Goal: Task Accomplishment & Management: Use online tool/utility

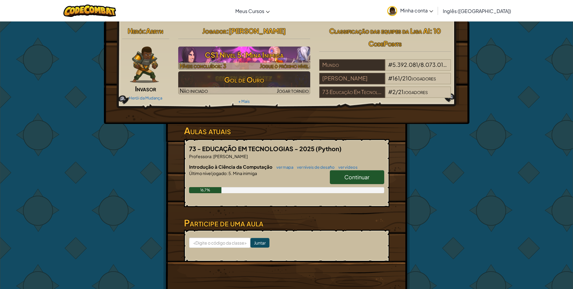
click at [199, 59] on h3 "CS1 Nível 5: Mina Inimiga" at bounding box center [244, 55] width 132 height 14
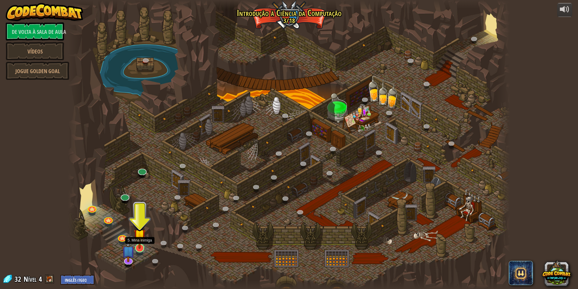
click at [140, 242] on img at bounding box center [140, 235] width 12 height 28
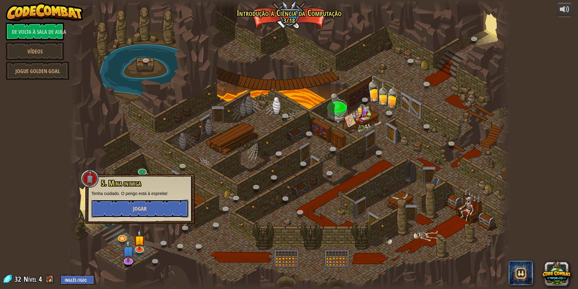
click at [142, 206] on font "Jogar" at bounding box center [140, 209] width 14 height 8
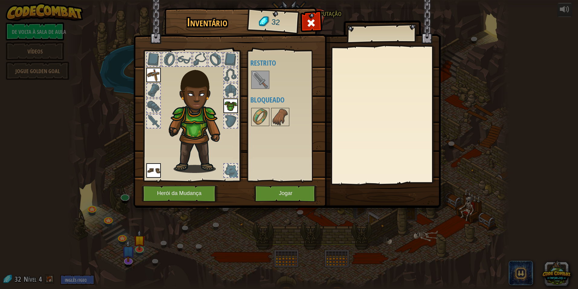
click at [259, 75] on img at bounding box center [260, 79] width 17 height 17
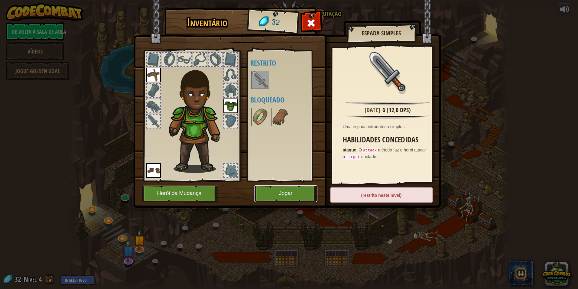
click at [273, 194] on button "Jogar" at bounding box center [285, 193] width 63 height 17
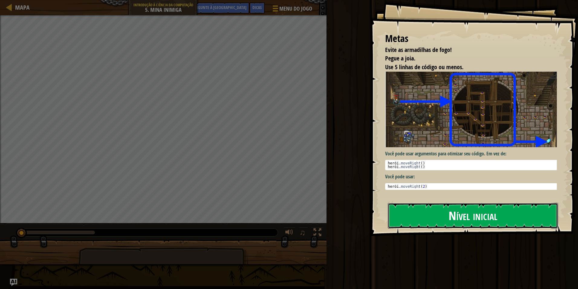
click at [421, 215] on button "Nível inicial" at bounding box center [473, 215] width 170 height 25
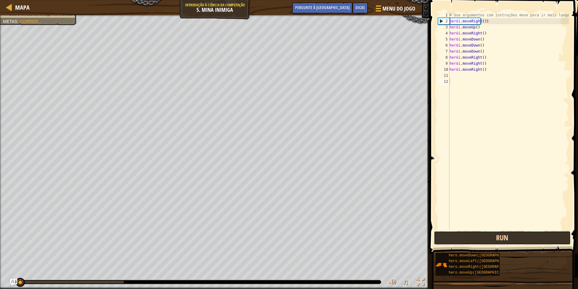
click at [505, 242] on button "Run" at bounding box center [502, 238] width 137 height 14
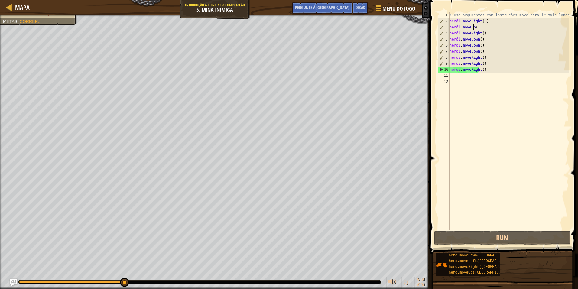
click at [479, 28] on div "# Use argumentos com instruções move para ir mais longe. herói . moveRight ( 3 …" at bounding box center [508, 127] width 121 height 230
click at [478, 26] on div "# Use argumentos com instruções move para ir mais longe. herói . moveRight ( 3 …" at bounding box center [508, 127] width 121 height 230
click at [481, 27] on div "# Use argumentos com instruções move para ir mais longe. herói . moveRight ( 3 …" at bounding box center [508, 127] width 121 height 230
click at [513, 240] on button "Run" at bounding box center [502, 238] width 137 height 14
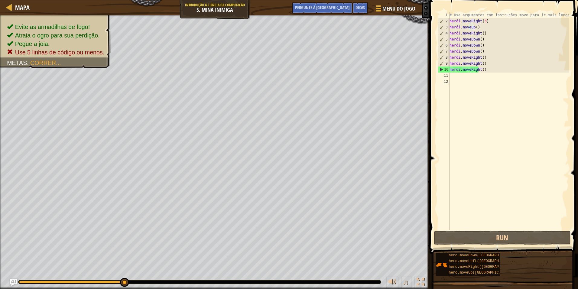
click at [482, 41] on div "# Use argumentos com instruções move para ir mais longe. herói . moveRight ( 3 …" at bounding box center [508, 127] width 121 height 230
type textarea "hero.moveDown()"
click at [484, 41] on div "# Use argumentos com instruções move para ir mais longe. herói . moveRight ( 3 …" at bounding box center [508, 127] width 121 height 230
click at [483, 39] on div "# Use argumentos com instruções move para ir mais longe. herói . moveRight ( 3 …" at bounding box center [508, 127] width 121 height 230
click at [483, 38] on div "# Use argumentos com instruções move para ir mais longe. herói . moveRight ( 3 …" at bounding box center [508, 127] width 121 height 230
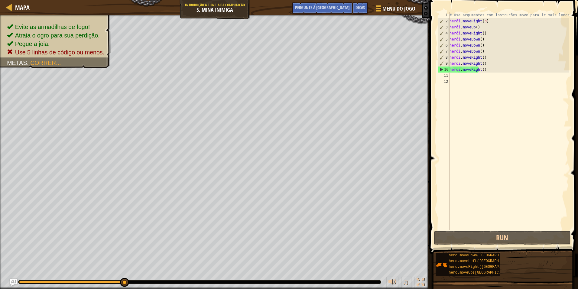
click at [482, 42] on div "# Use argumentos com instruções move para ir mais longe. herói . moveRight ( 3 …" at bounding box center [508, 127] width 121 height 230
click at [483, 40] on div "# Use argumentos com instruções move para ir mais longe. herói . moveRight ( 3 …" at bounding box center [508, 127] width 121 height 230
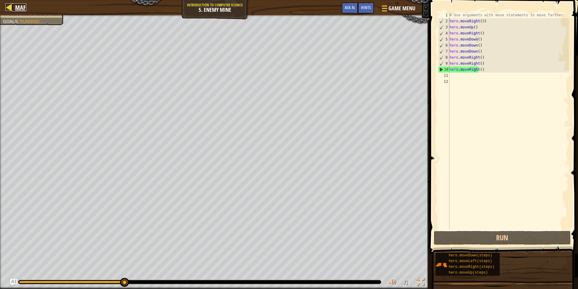
click at [19, 5] on span "Map" at bounding box center [20, 7] width 11 height 8
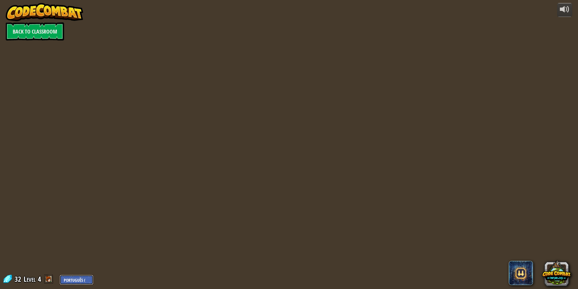
click at [60, 275] on select "English ([GEOGRAPHIC_DATA]) English ([GEOGRAPHIC_DATA]) 简体中文 繁體中文 русский españ…" at bounding box center [77, 280] width 34 height 10
select select "pt-BR"
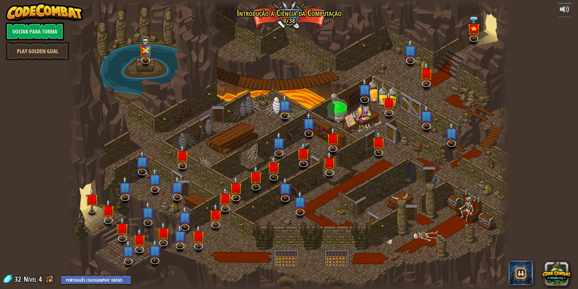
select select "pt-BR"
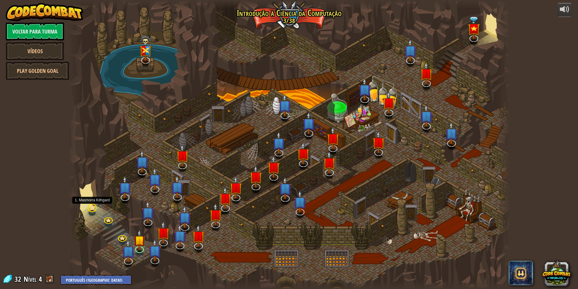
select select "pt-BR"
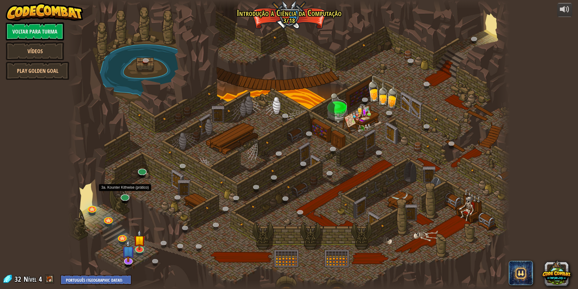
select select "pt-BR"
click at [140, 247] on img at bounding box center [140, 235] width 12 height 28
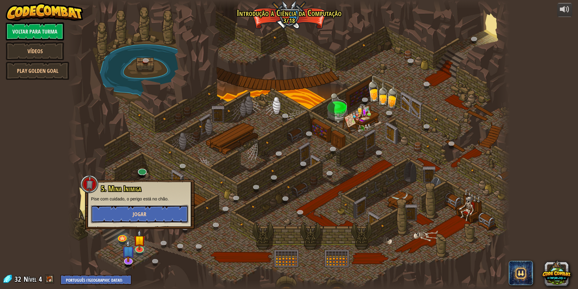
click at [139, 210] on button "Jogar" at bounding box center [139, 214] width 97 height 18
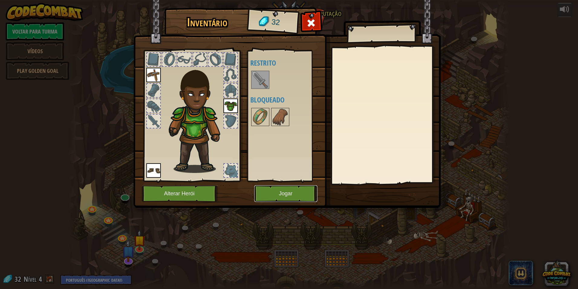
click at [272, 198] on button "Jogar" at bounding box center [285, 193] width 63 height 17
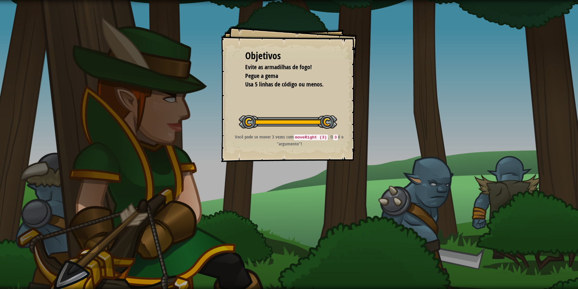
click at [300, 138] on code "moveRight (3)" at bounding box center [311, 137] width 34 height 6
click at [326, 136] on code "moveRight (3)" at bounding box center [311, 137] width 34 height 6
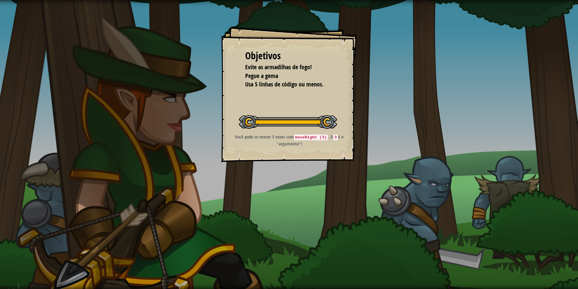
click at [335, 134] on p "Você pode se mover 3 vezes com moveRight (3) . O 3 é o "argumento"!" at bounding box center [288, 140] width 121 height 13
click at [339, 134] on div "Objetivos Evite as armadilhas de fogo! Pegue a gema Usa 5 linhas de código ou m…" at bounding box center [289, 94] width 136 height 136
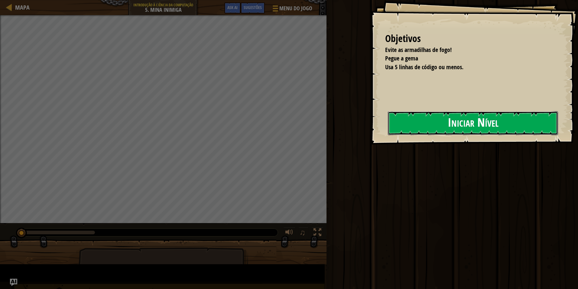
click at [388, 131] on button "Iniciar Nível" at bounding box center [473, 123] width 170 height 24
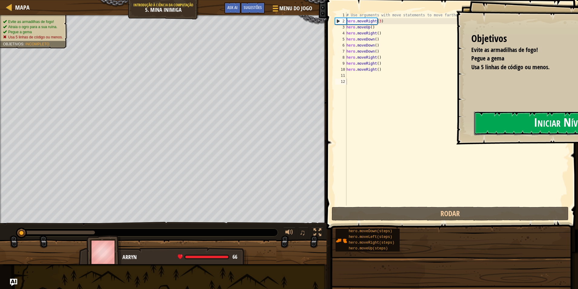
click at [474, 131] on button "Iniciar Nível" at bounding box center [559, 123] width 170 height 24
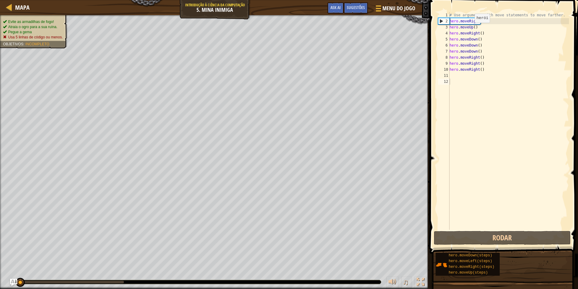
type textarea "hero.moveUp()"
click at [471, 28] on div "# Use arguments with move statements to move farther. hero . moveRight ( 3 ) he…" at bounding box center [508, 127] width 121 height 230
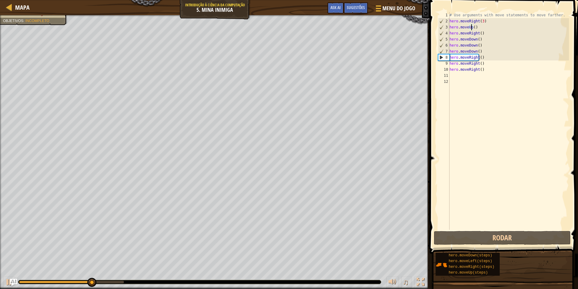
click at [488, 161] on div "# Use arguments with move statements to move farther. hero . moveRight ( 3 ) he…" at bounding box center [508, 127] width 121 height 230
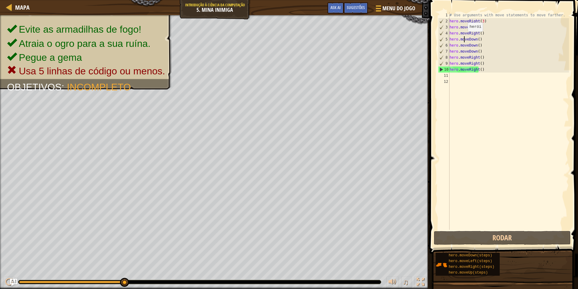
drag, startPoint x: 464, startPoint y: 37, endPoint x: 463, endPoint y: 34, distance: 3.1
click at [463, 35] on div "# Use arguments with move statements to move farther. hero . moveRight ( 3 ) he…" at bounding box center [508, 127] width 121 height 230
drag, startPoint x: 478, startPoint y: 28, endPoint x: 485, endPoint y: 26, distance: 7.2
click at [483, 27] on div "# Use arguments with move statements to move farther. hero . moveRight ( 3 ) he…" at bounding box center [508, 127] width 121 height 230
drag, startPoint x: 485, startPoint y: 26, endPoint x: 467, endPoint y: 22, distance: 18.5
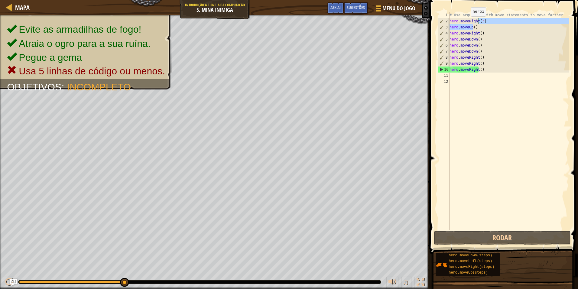
click at [467, 22] on div "# Use arguments with move statements to move farther. hero . moveRight ( 3 ) he…" at bounding box center [508, 127] width 121 height 230
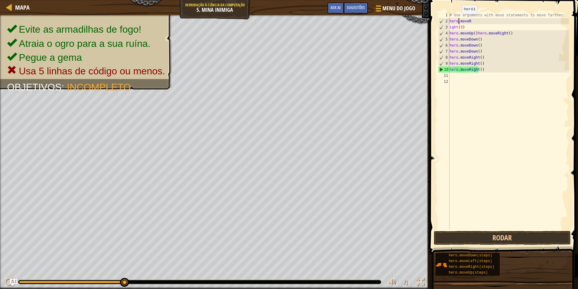
click at [458, 20] on div "# Use arguments with move statements to move farther. hero . moveR ight ( 3 ) h…" at bounding box center [508, 127] width 121 height 230
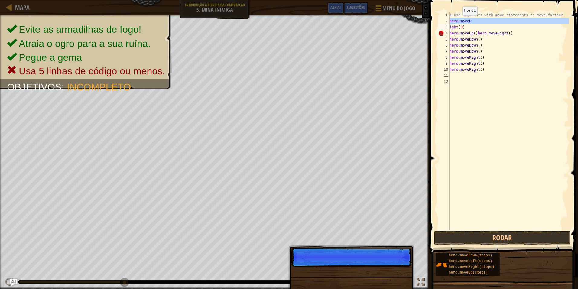
type textarea "hero.moveRight()"
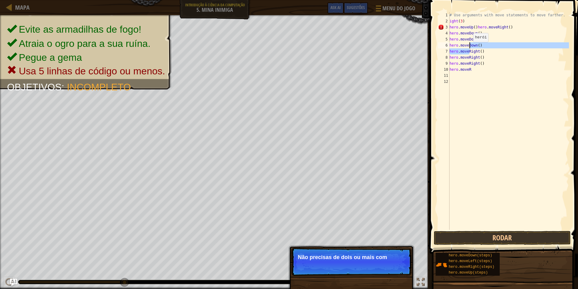
click at [469, 48] on div "# Use arguments with move statements to move farther. ight ( 3 ) hero . moveUp …" at bounding box center [508, 127] width 121 height 230
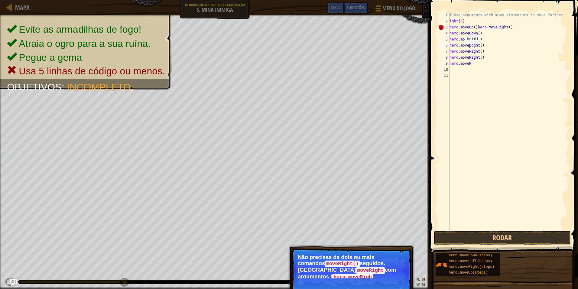
click at [461, 50] on div "# Use arguments with move statements to move farther. ight ( 3 ) hero . moveUp …" at bounding box center [508, 127] width 121 height 230
click at [461, 52] on div "# Use arguments with move statements to move farther. ight ( 3 ) hero . moveUp …" at bounding box center [508, 127] width 121 height 230
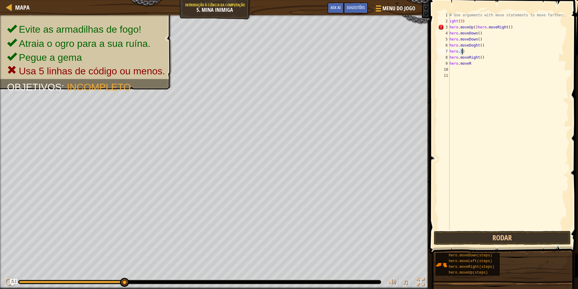
drag, startPoint x: 461, startPoint y: 52, endPoint x: 462, endPoint y: 49, distance: 3.1
click at [462, 49] on div "# Use arguments with move statements to move farther. ight ( 3 ) hero . moveUp …" at bounding box center [508, 127] width 121 height 230
click at [463, 49] on div "# Use arguments with move statements to move farther. ight ( 3 ) hero . moveUp …" at bounding box center [508, 121] width 121 height 218
type textarea "h"
click at [469, 58] on div "# Use arguments with move statements to move farther. ight ( 3 ) hero . moveUp …" at bounding box center [508, 127] width 121 height 230
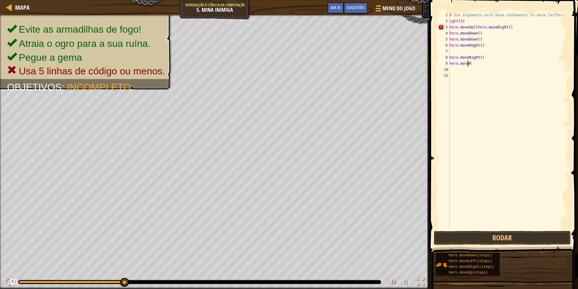
click at [469, 61] on div "# Use arguments with move statements to move farther. ight ( 3 ) hero . moveUp …" at bounding box center [508, 127] width 121 height 230
type textarea "h"
click at [484, 61] on div "# Use arguments with move statements to move farther. ight ( 3 ) hero . moveUp …" at bounding box center [508, 127] width 121 height 230
click at [481, 57] on div "# Use arguments with move statements to move farther. ight ( 3 ) hero . moveUp …" at bounding box center [508, 127] width 121 height 230
type textarea "hero.moveRight()"
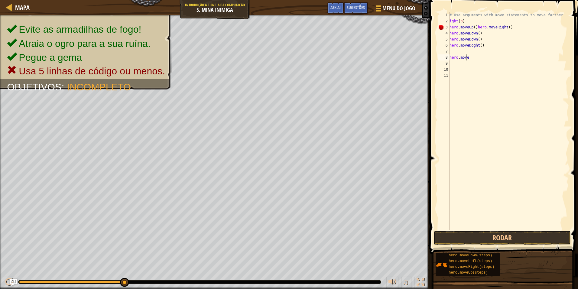
type textarea "h"
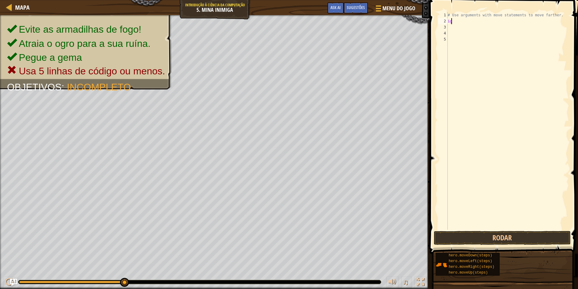
type textarea "i"
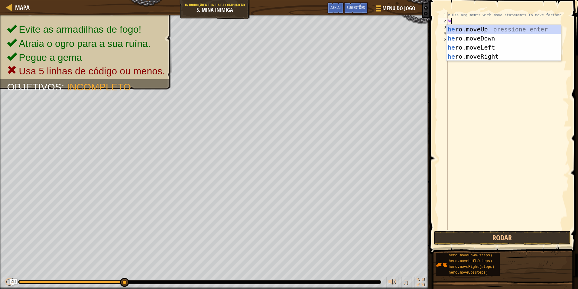
scroll to position [3, 0]
type textarea "hero"
click at [491, 28] on div "hero .moveUp pressione enter hero .moveDown pressione enter hero .moveLeft pres…" at bounding box center [503, 52] width 114 height 54
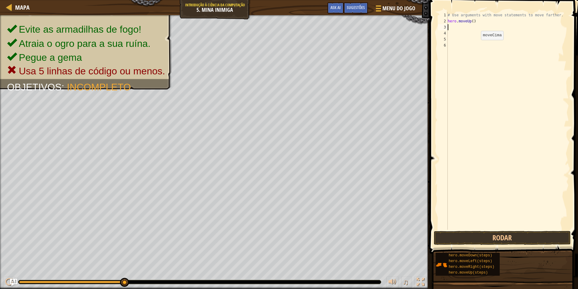
scroll to position [3, 0]
drag, startPoint x: 481, startPoint y: 246, endPoint x: 481, endPoint y: 242, distance: 3.7
click at [481, 243] on div "1 2 3 4 5 6 # Use arguments with move statements to move farther. hero . moveUp…" at bounding box center [503, 138] width 150 height 271
click at [481, 242] on button "Rodar" at bounding box center [502, 238] width 137 height 14
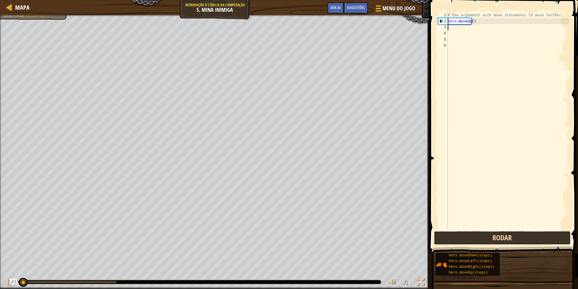
click at [481, 242] on button "Rodar" at bounding box center [502, 238] width 137 height 14
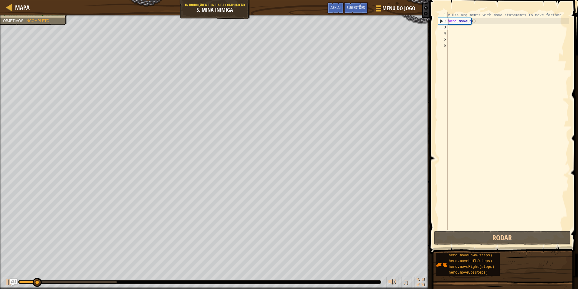
click at [478, 22] on div "# Use arguments with move statements to move farther. hero . moveUp ( )" at bounding box center [507, 127] width 122 height 230
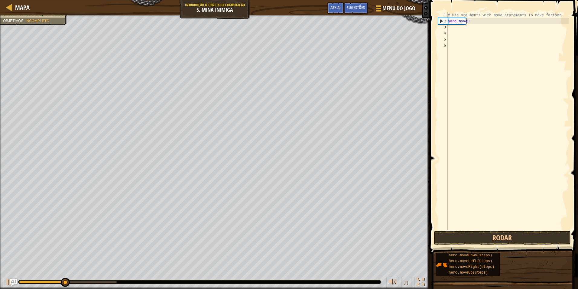
scroll to position [3, 1]
type textarea "h"
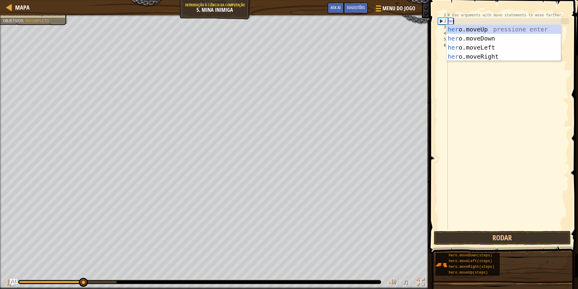
type textarea "hero"
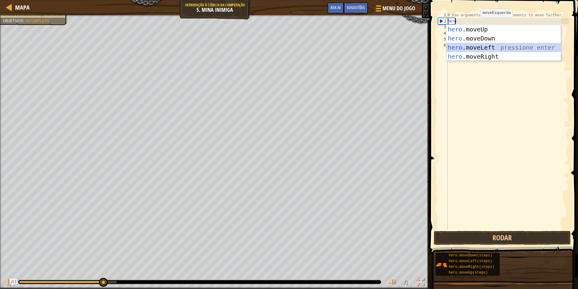
click at [484, 45] on div "hero .moveUp pressione enter hero .moveDown pressione enter hero .moveLeft pres…" at bounding box center [503, 52] width 114 height 54
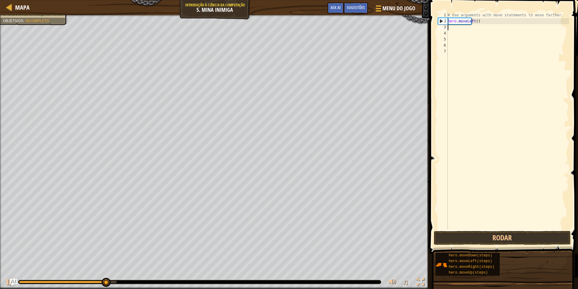
scroll to position [3, 0]
click at [483, 235] on button "Rodar" at bounding box center [502, 238] width 137 height 14
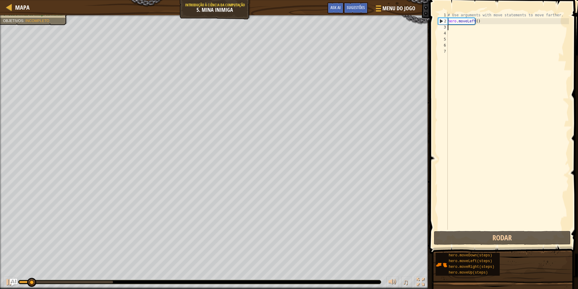
click at [476, 19] on div "# Use arguments with move statements to move farther. hero . moveLeft ( )" at bounding box center [507, 127] width 122 height 230
click at [477, 24] on div "# Use arguments with move statements to move farther. hero . moveLeft ( )" at bounding box center [507, 127] width 122 height 230
drag, startPoint x: 475, startPoint y: 21, endPoint x: 449, endPoint y: 21, distance: 25.4
click at [449, 21] on div "# Use arguments with move statements to move farther. hero . moveLeft ( )" at bounding box center [507, 127] width 122 height 230
type textarea "h"
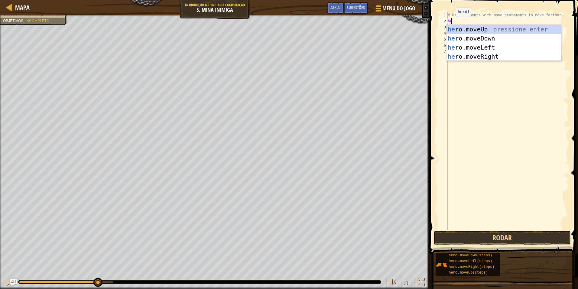
type textarea "hero"
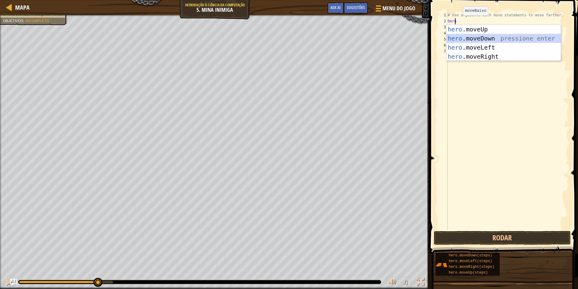
click at [486, 37] on div "hero .moveUp pressione enter hero .moveDown pressione enter hero .moveLeft pres…" at bounding box center [503, 52] width 114 height 54
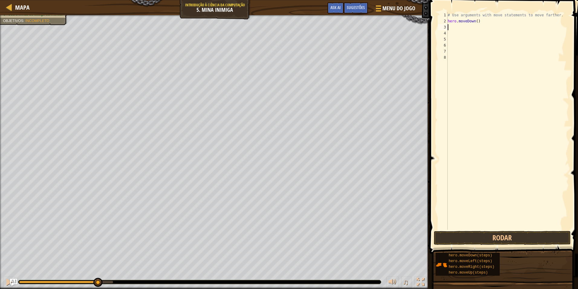
scroll to position [3, 0]
click at [521, 237] on button "Rodar" at bounding box center [502, 238] width 137 height 14
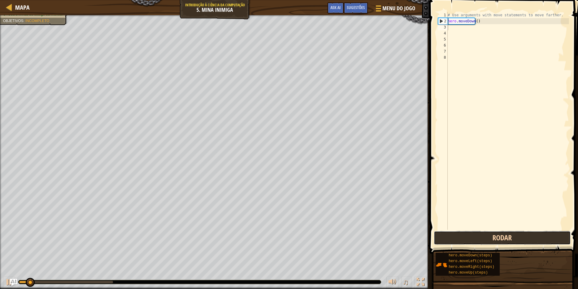
click at [521, 237] on button "Rodar" at bounding box center [502, 238] width 137 height 14
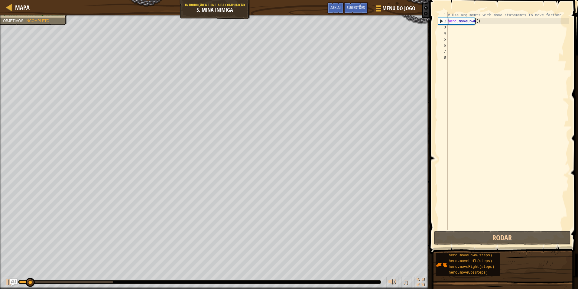
drag, startPoint x: 476, startPoint y: 24, endPoint x: 468, endPoint y: 23, distance: 7.6
click at [468, 23] on div "# Use arguments with move statements to move farther. hero . moveDown ( )" at bounding box center [507, 127] width 122 height 230
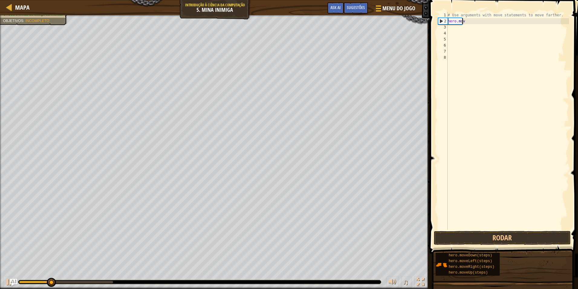
type textarea "h"
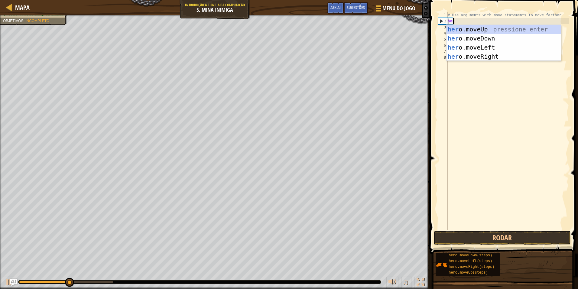
type textarea "hero"
click at [480, 54] on div "hero .moveUp pressione enter hero .moveDown pressione enter hero .moveLeft pres…" at bounding box center [503, 52] width 114 height 54
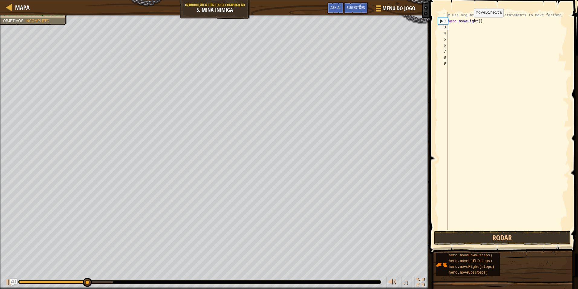
scroll to position [3, 0]
click at [476, 239] on button "Rodar" at bounding box center [502, 238] width 137 height 14
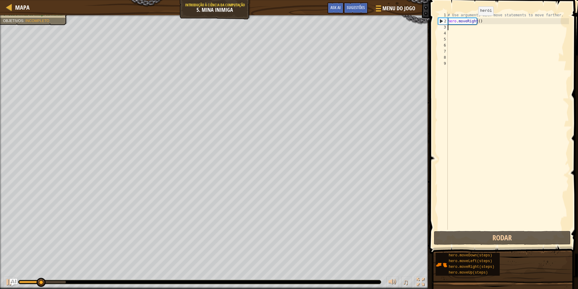
click at [475, 21] on div "# Use arguments with move statements to move farther. hero . moveRight ( )" at bounding box center [507, 127] width 122 height 230
click at [475, 21] on div "# Use arguments with move statements to move farther. hero . moveRight ( )" at bounding box center [507, 121] width 122 height 218
type textarea "hero.moveRight(2)"
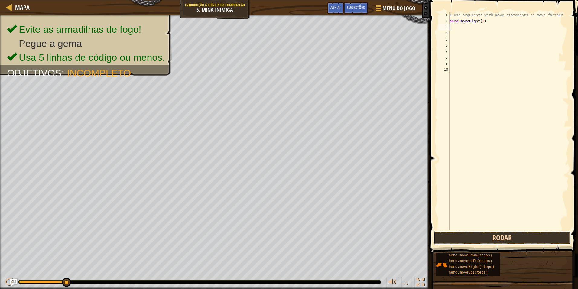
click at [476, 239] on button "Rodar" at bounding box center [502, 238] width 137 height 14
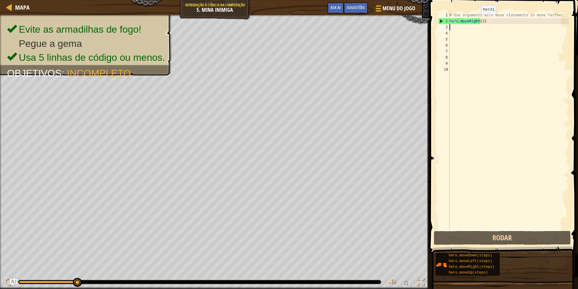
click at [477, 20] on div "# Use arguments with move statements to move farther. hero . moveRight ( 2 )" at bounding box center [508, 127] width 121 height 230
click at [479, 21] on div "# Use arguments with move statements to move farther. hero . moveRight ( 2 )" at bounding box center [508, 127] width 121 height 230
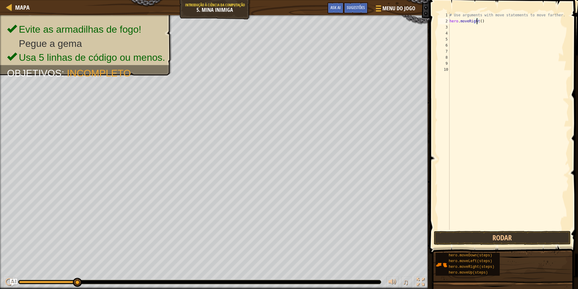
type textarea "hero.moveRight(3)"
click at [469, 233] on button "Rodar" at bounding box center [502, 238] width 137 height 14
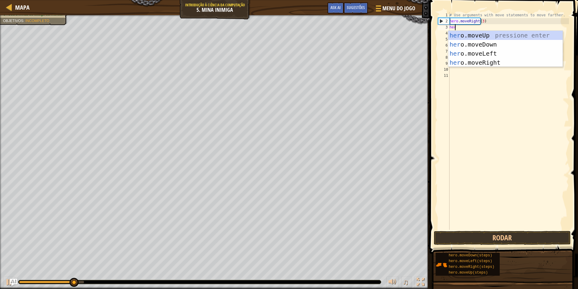
type textarea "hero"
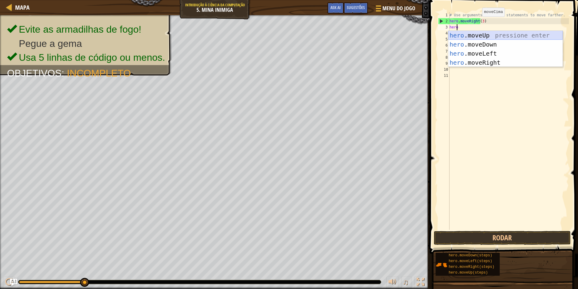
click at [479, 35] on div "hero .moveUp pressione enter hero .moveDown pressione enter hero .moveLeft pres…" at bounding box center [505, 58] width 114 height 54
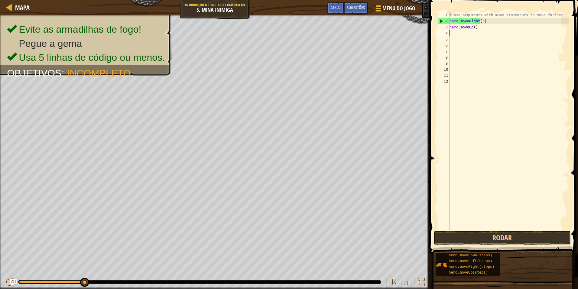
scroll to position [3, 0]
click at [494, 238] on button "Rodar" at bounding box center [502, 238] width 137 height 14
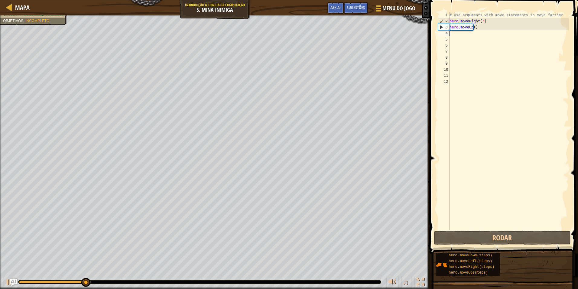
click at [470, 35] on div "# Use arguments with move statements to move farther. hero . moveRight ( 3 ) he…" at bounding box center [508, 127] width 121 height 230
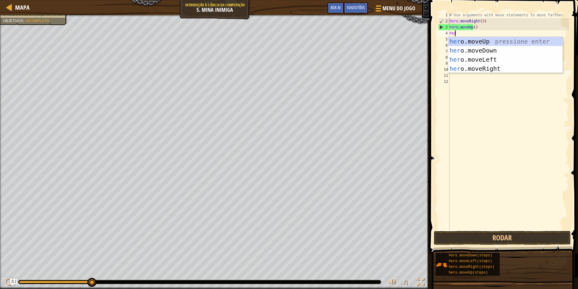
type textarea "heroi"
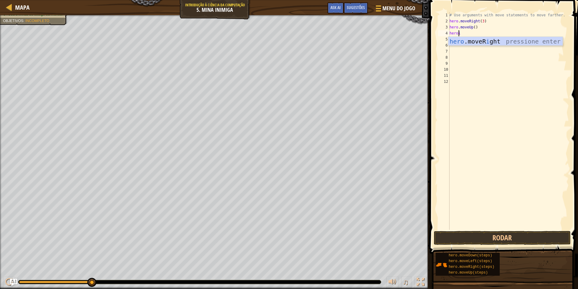
click at [491, 45] on div "hero .moveR i ght pressione enter" at bounding box center [505, 50] width 114 height 27
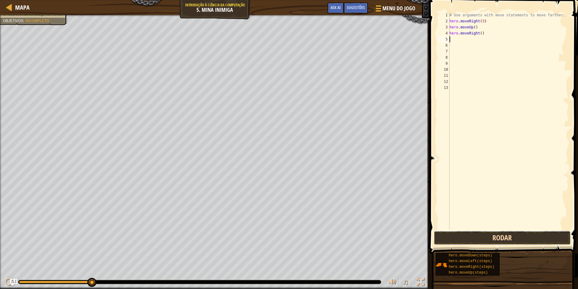
click at [466, 232] on button "Rodar" at bounding box center [502, 238] width 137 height 14
click at [467, 236] on button "Rodar" at bounding box center [502, 238] width 137 height 14
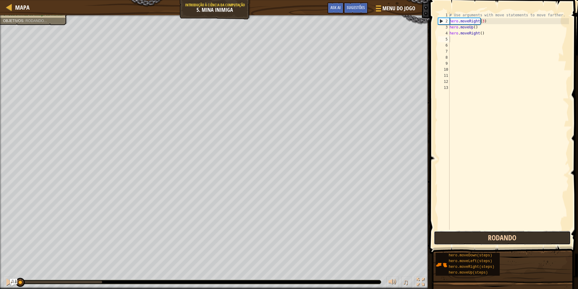
click at [467, 236] on button "Rodando" at bounding box center [502, 238] width 137 height 14
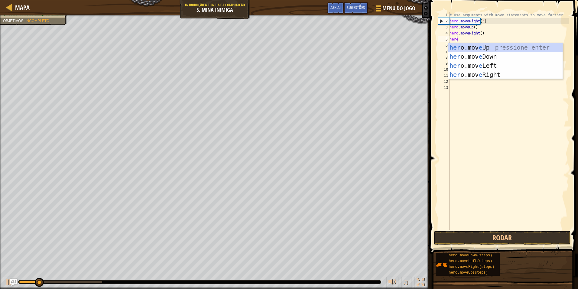
type textarea "hereo"
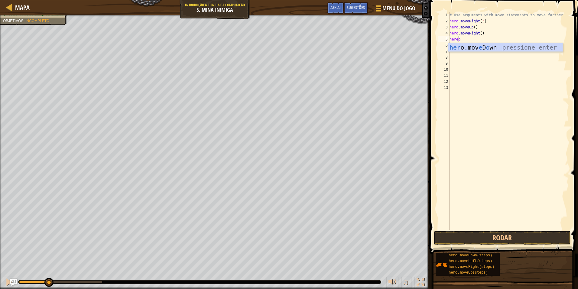
click at [476, 64] on div "# Use arguments with move statements to move farther. hero . moveRight ( 3 ) he…" at bounding box center [508, 127] width 121 height 230
click at [464, 37] on div "# Use arguments with move statements to move farther. hero . moveRight ( 3 ) he…" at bounding box center [508, 127] width 121 height 230
type textarea "hero"
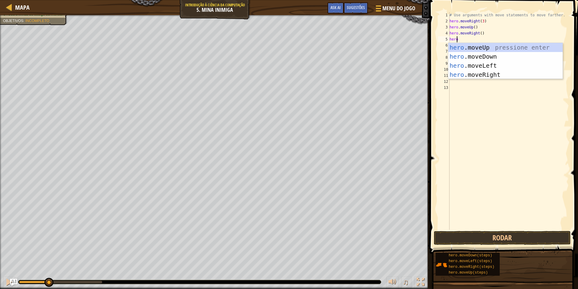
scroll to position [3, 0]
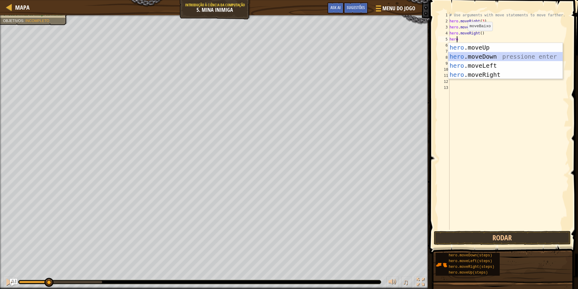
click at [481, 57] on div "hero .moveUp pressione enter hero .moveDown pressione enter hero .moveLeft pres…" at bounding box center [505, 70] width 114 height 54
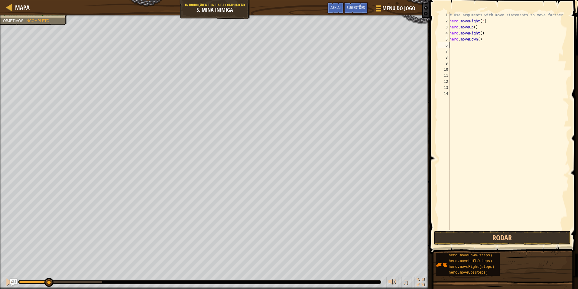
scroll to position [3, 0]
drag, startPoint x: 457, startPoint y: 237, endPoint x: 457, endPoint y: 240, distance: 3.1
click at [457, 237] on button "Rodar" at bounding box center [502, 238] width 137 height 14
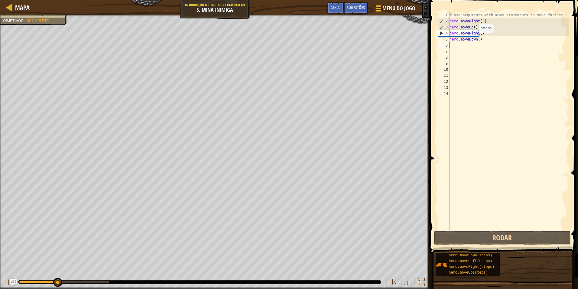
click at [475, 39] on div "# Use arguments with move statements to move farther. hero . moveRight ( 3 ) he…" at bounding box center [508, 127] width 121 height 230
type textarea "hero.moveDown(3)"
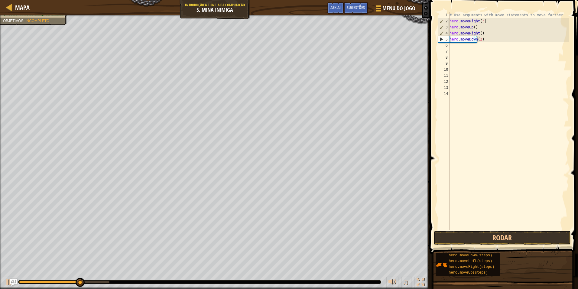
scroll to position [3, 2]
drag, startPoint x: 462, startPoint y: 71, endPoint x: 474, endPoint y: 96, distance: 27.4
click at [462, 73] on div "# Use arguments with move statements to move farther. hero . moveRight ( 3 ) he…" at bounding box center [508, 127] width 121 height 230
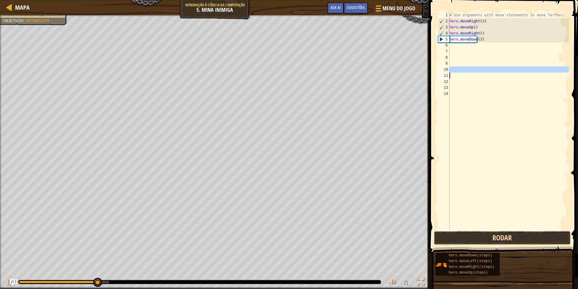
click at [495, 234] on button "Rodar" at bounding box center [502, 238] width 137 height 14
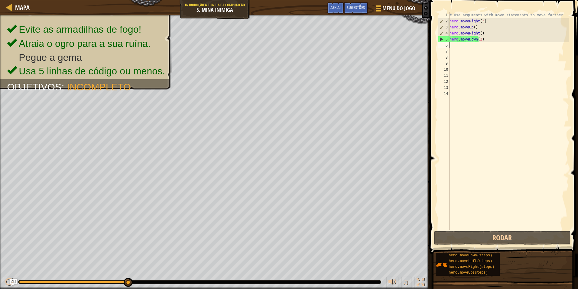
click at [462, 45] on div "# Use arguments with move statements to move farther. hero . moveRight ( 3 ) he…" at bounding box center [508, 127] width 121 height 230
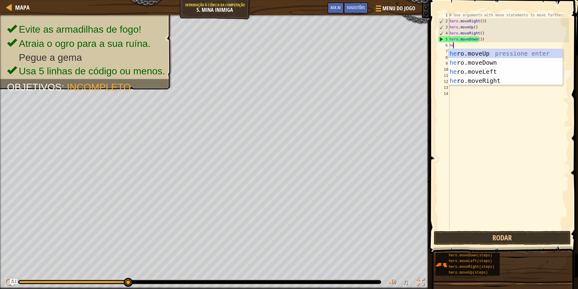
type textarea "her"
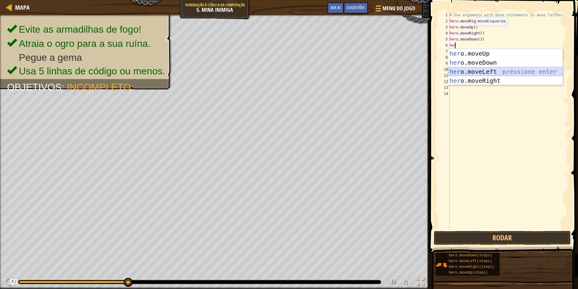
click at [477, 73] on div "her o.moveUp pressione enter her o.moveDown pressione enter her o.moveLeft pres…" at bounding box center [505, 76] width 114 height 54
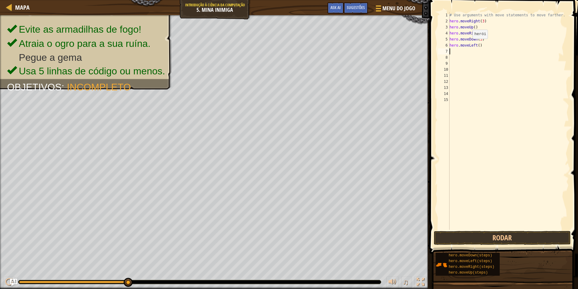
click at [469, 45] on div "# Use arguments with move statements to move farther. hero . moveRight ( 3 ) he…" at bounding box center [508, 127] width 121 height 230
drag, startPoint x: 469, startPoint y: 44, endPoint x: 455, endPoint y: 46, distance: 14.3
click at [455, 46] on div "# Use arguments with move statements to move farther. hero . moveRight ( 3 ) he…" at bounding box center [508, 127] width 121 height 230
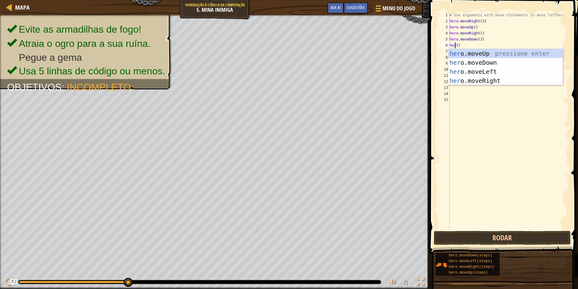
scroll to position [3, 1]
click at [486, 81] on div "her o.moveUp pressione enter her o.moveDown pressione enter her o.moveLeft pres…" at bounding box center [505, 76] width 114 height 54
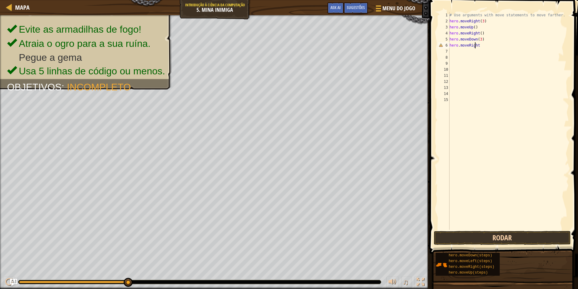
type textarea "hero.moveRight"
click at [487, 239] on button "Rodar" at bounding box center [502, 238] width 137 height 14
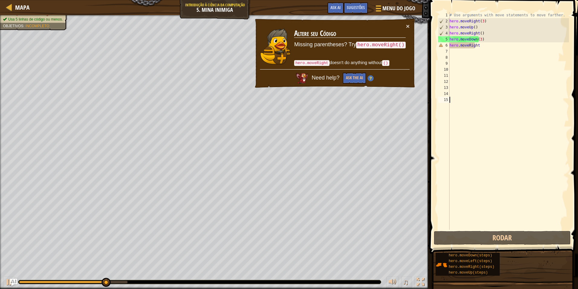
click at [475, 171] on div "# Use arguments with move statements to move farther. hero . moveRight ( 3 ) he…" at bounding box center [508, 127] width 121 height 230
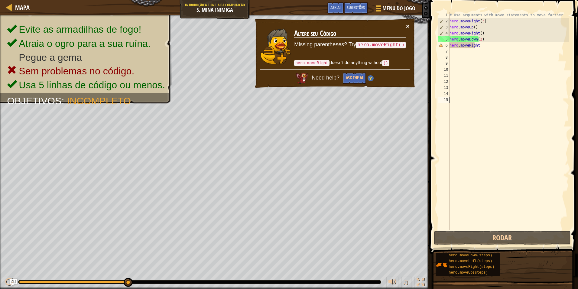
click at [408, 29] on button "×" at bounding box center [408, 26] width 4 height 6
click at [478, 47] on div "# Use arguments with move statements to move farther. hero . moveRight ( 3 ) he…" at bounding box center [508, 127] width 121 height 230
click at [406, 26] on div "× Altere seu Código Missing parentheses? Try hero.moveRight() hero.moveRight do…" at bounding box center [335, 53] width 162 height 70
click at [409, 26] on button "×" at bounding box center [408, 26] width 4 height 6
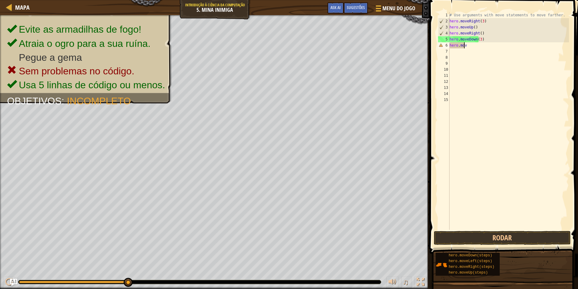
type textarea "h"
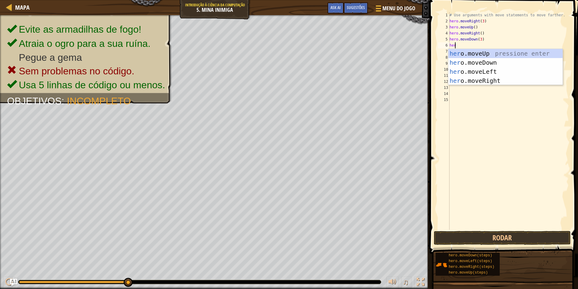
scroll to position [3, 0]
type textarea "hero"
click at [487, 83] on div "hero .moveUp pressione enter hero .moveDown pressione enter hero .moveLeft pres…" at bounding box center [505, 76] width 114 height 54
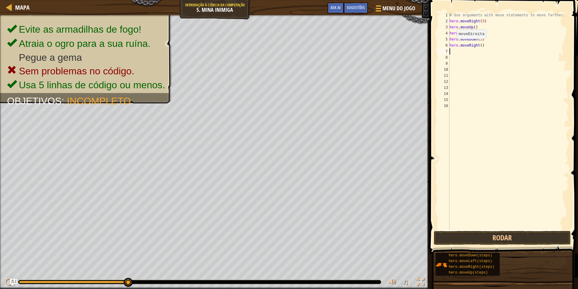
scroll to position [3, 0]
click at [477, 46] on div "# Use arguments with move statements to move farther. hero . moveRight ( 3 ) he…" at bounding box center [508, 127] width 121 height 230
type textarea "hero.moveRight(3)"
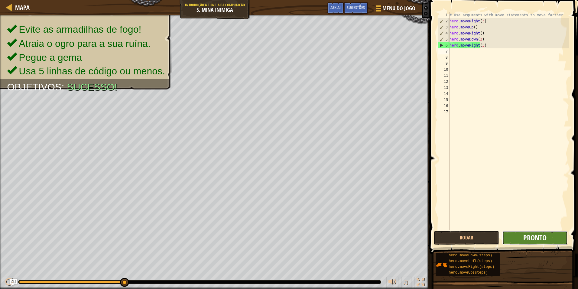
click at [533, 239] on span "Pronto" at bounding box center [534, 238] width 23 height 10
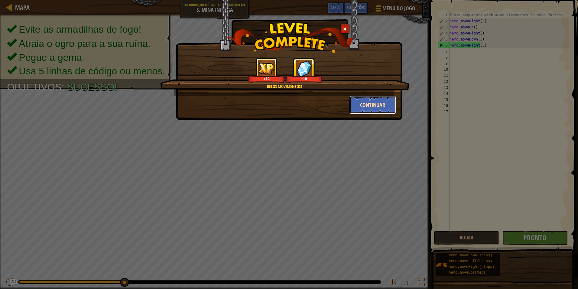
click at [371, 102] on button "Continuar" at bounding box center [372, 105] width 47 height 18
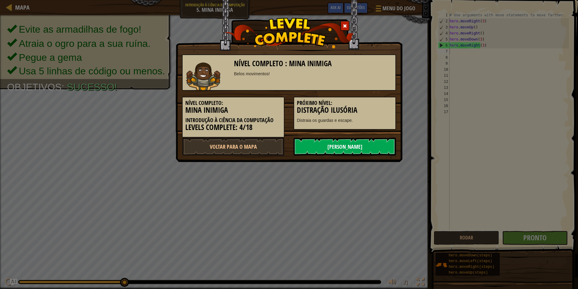
click at [359, 145] on link "[PERSON_NAME]" at bounding box center [344, 147] width 102 height 18
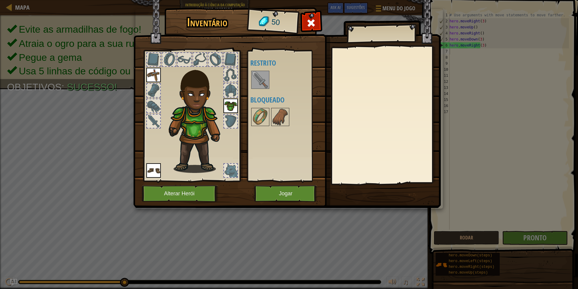
click at [258, 76] on img at bounding box center [260, 79] width 17 height 17
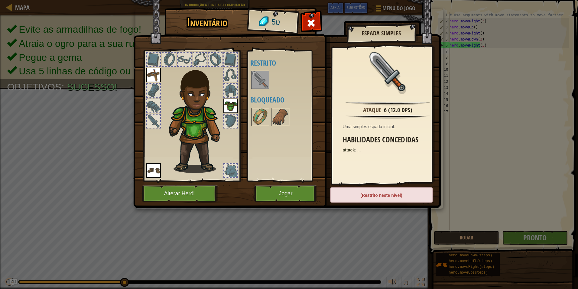
click at [272, 140] on div "Disponível Equipar [GEOGRAPHIC_DATA] Equipar (Dois cliques para equipar) Restri…" at bounding box center [288, 116] width 76 height 126
drag, startPoint x: 271, startPoint y: 122, endPoint x: 273, endPoint y: 119, distance: 3.3
click at [273, 119] on img at bounding box center [280, 117] width 17 height 17
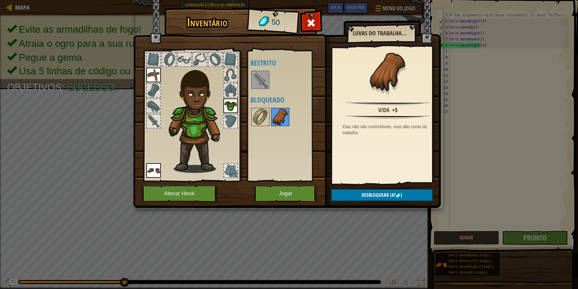
click at [273, 118] on img at bounding box center [280, 117] width 17 height 17
click at [259, 106] on div "Disponível Equipar [GEOGRAPHIC_DATA] Equipar (Dois cliques para equipar) Restri…" at bounding box center [288, 116] width 76 height 126
click at [258, 112] on img at bounding box center [260, 117] width 17 height 17
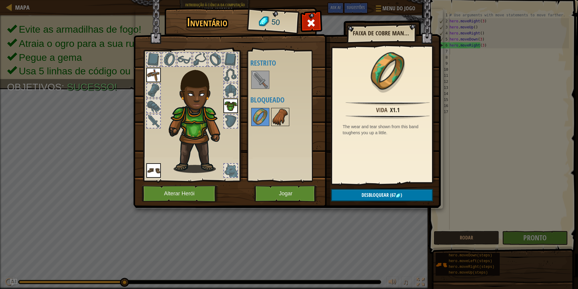
click at [279, 115] on img at bounding box center [280, 117] width 17 height 17
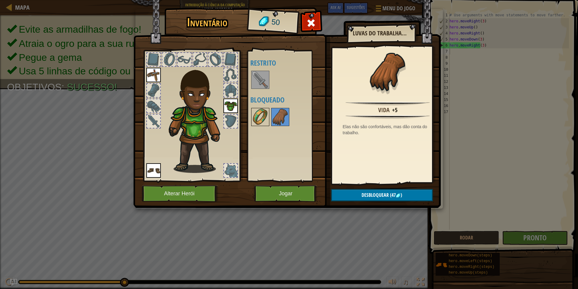
click at [268, 122] on img at bounding box center [260, 117] width 17 height 17
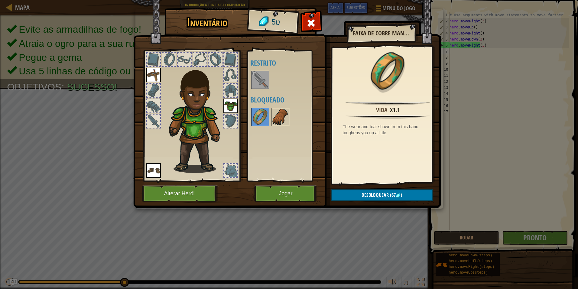
drag, startPoint x: 287, startPoint y: 118, endPoint x: 276, endPoint y: 119, distance: 11.5
click at [286, 119] on img at bounding box center [280, 117] width 17 height 17
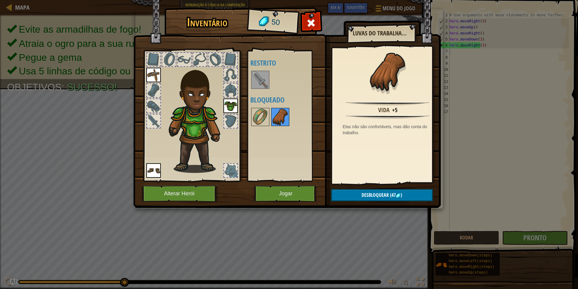
click at [273, 120] on img at bounding box center [280, 117] width 17 height 17
click at [268, 121] on img at bounding box center [260, 117] width 17 height 17
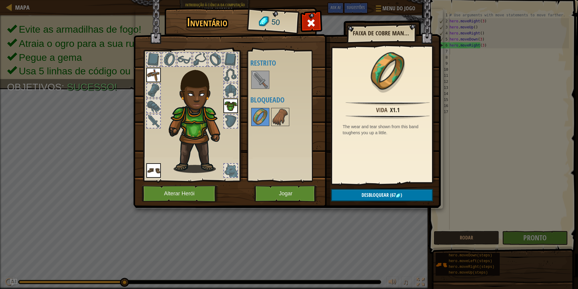
click at [293, 115] on div at bounding box center [288, 117] width 76 height 20
drag, startPoint x: 288, startPoint y: 118, endPoint x: 284, endPoint y: 121, distance: 5.0
click at [287, 120] on img at bounding box center [280, 117] width 17 height 17
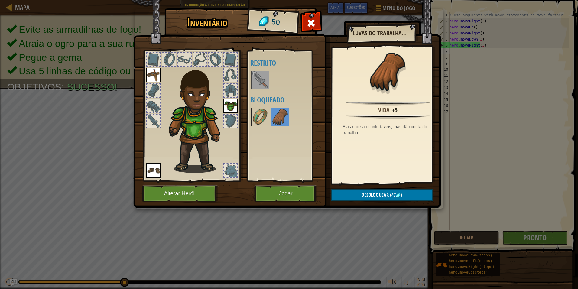
drag, startPoint x: 253, startPoint y: 116, endPoint x: 270, endPoint y: 116, distance: 17.2
click at [253, 116] on img at bounding box center [260, 117] width 17 height 17
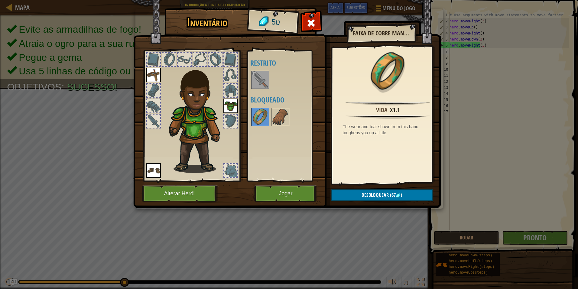
click at [379, 76] on img at bounding box center [387, 71] width 39 height 39
click at [380, 76] on img at bounding box center [387, 71] width 39 height 39
click at [381, 76] on img at bounding box center [387, 71] width 39 height 39
click at [380, 66] on img at bounding box center [387, 71] width 39 height 39
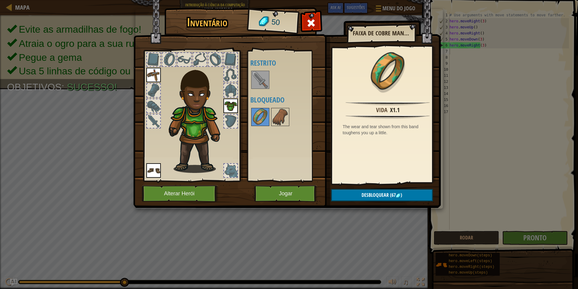
click at [270, 22] on div "50" at bounding box center [273, 22] width 50 height 24
click at [402, 94] on div at bounding box center [387, 74] width 105 height 49
click at [281, 200] on button "Jogar" at bounding box center [285, 193] width 63 height 17
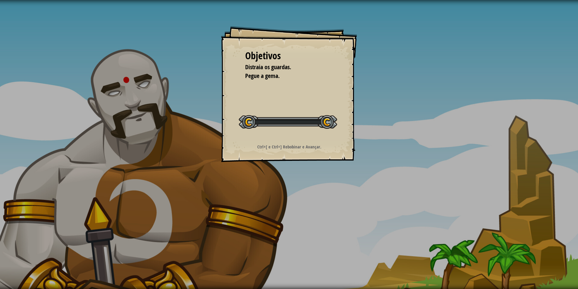
click at [282, 199] on div "Objetivos Distraia os guardas. Pegue a gema. Iniciar Nível Erro ao carregar do …" at bounding box center [289, 144] width 578 height 289
drag, startPoint x: 300, startPoint y: 92, endPoint x: 260, endPoint y: 94, distance: 40.0
click at [299, 92] on div "Objetivos Distraia os guardas. Pegue a gema. Iniciar Nível Erro ao carregar do …" at bounding box center [289, 94] width 136 height 136
drag, startPoint x: 161, startPoint y: 66, endPoint x: 167, endPoint y: 85, distance: 19.6
click at [164, 80] on div "Objetivos Distraia os guardas. Pegue a gema. Iniciar Nível Erro ao carregar do …" at bounding box center [289, 144] width 578 height 289
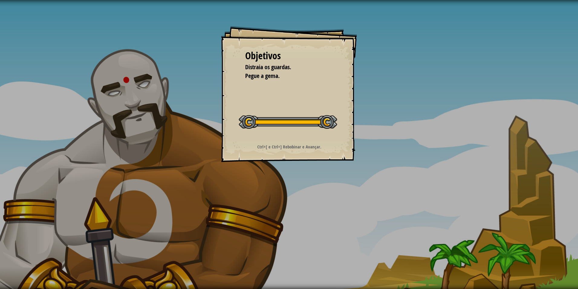
click at [167, 86] on div "Objetivos Distraia os guardas. Pegue a gema. Iniciar Nível Erro ao carregar do …" at bounding box center [289, 144] width 578 height 289
click at [154, 86] on div "Objetivos Distraia os guardas. Pegue a gema. Iniciar Nível Erro ao carregar do …" at bounding box center [289, 144] width 578 height 289
click at [117, 89] on div "Objetivos Distraia os guardas. Pegue a gema. Iniciar Nível Erro ao carregar do …" at bounding box center [289, 144] width 578 height 289
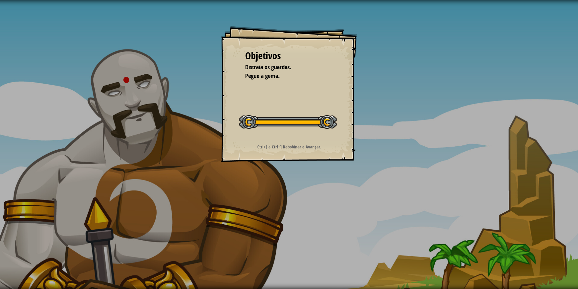
click at [128, 94] on div "Objetivos Distraia os guardas. Pegue a gema. Iniciar Nível Erro ao carregar do …" at bounding box center [289, 144] width 578 height 289
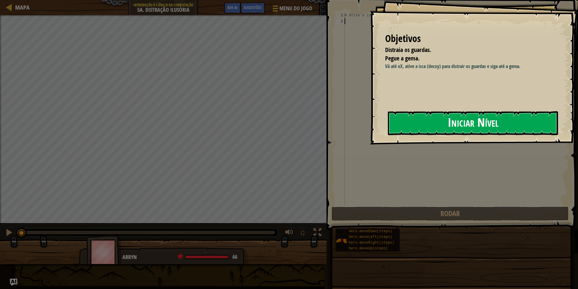
click at [481, 112] on button "Iniciar Nível" at bounding box center [473, 123] width 170 height 24
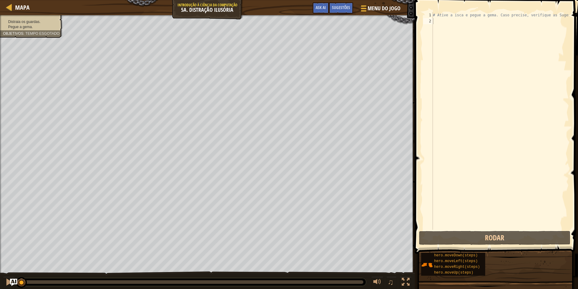
click at [440, 20] on div "# Ative a isca e pegue a gema. Caso precise, verifique as Sugestões." at bounding box center [500, 127] width 137 height 230
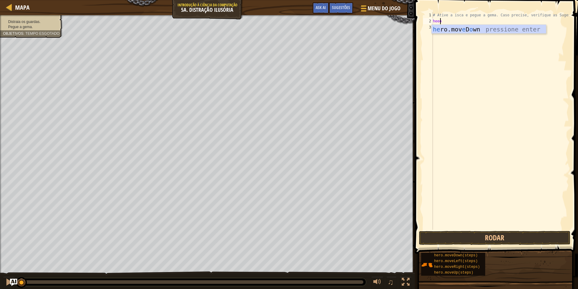
scroll to position [3, 0]
type textarea "hee"
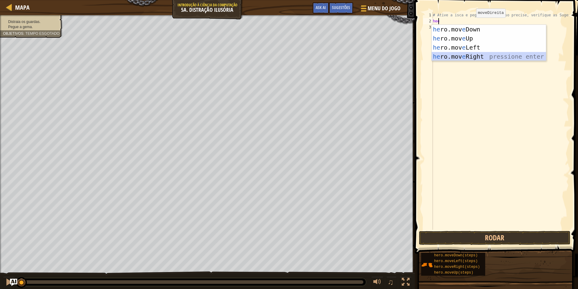
click at [466, 54] on div "he ro.mov e Down pressione enter he ro.mov e Up pressione enter he ro.mov e Lef…" at bounding box center [489, 52] width 114 height 54
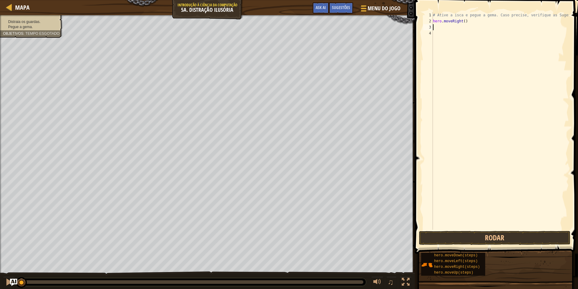
scroll to position [3, 0]
click at [467, 237] on button "Rodar" at bounding box center [494, 238] width 151 height 14
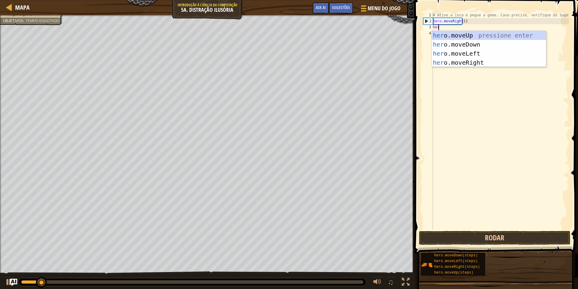
type textarea "hero"
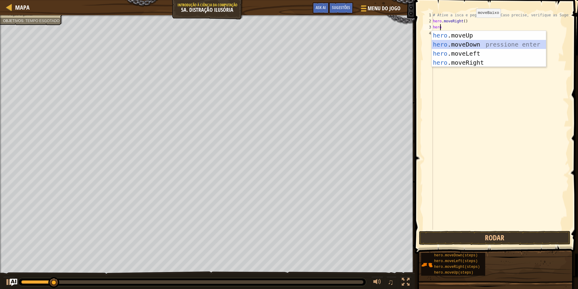
drag, startPoint x: 454, startPoint y: 42, endPoint x: 452, endPoint y: 66, distance: 23.9
click at [454, 42] on div "hero .moveUp pressione enter hero .moveDown pressione enter hero .moveLeft pres…" at bounding box center [489, 58] width 114 height 54
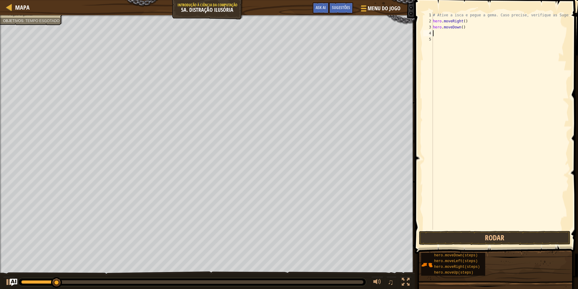
scroll to position [3, 0]
click at [479, 234] on button "Rodar" at bounding box center [494, 238] width 151 height 14
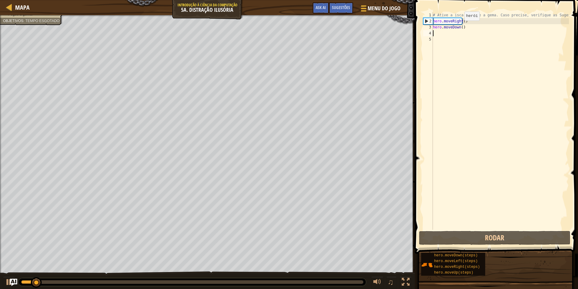
click at [459, 27] on div "# Ative a isca e pegue a gema. Caso precise, verifique as Sugestões. hero . mov…" at bounding box center [500, 127] width 137 height 230
click at [458, 28] on div "# Ative a isca e pegue a gema. Caso precise, verifique as Sugestões. hero . mov…" at bounding box center [500, 127] width 137 height 230
type textarea "hero.moveDown(1)"
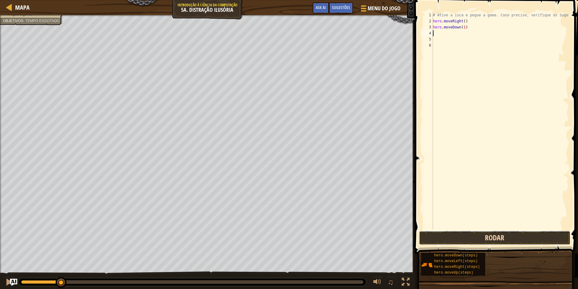
click at [477, 232] on button "Rodar" at bounding box center [494, 238] width 151 height 14
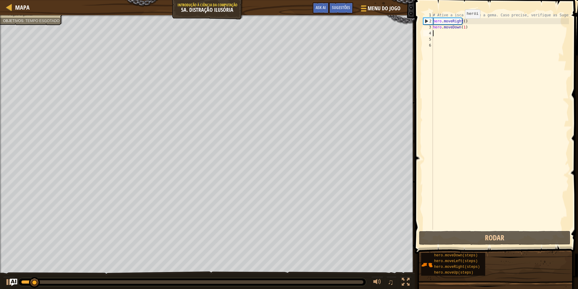
click at [459, 24] on div "# Ative a isca e pegue a gema. Caso precise, verifique as Sugestões. hero . mov…" at bounding box center [500, 127] width 137 height 230
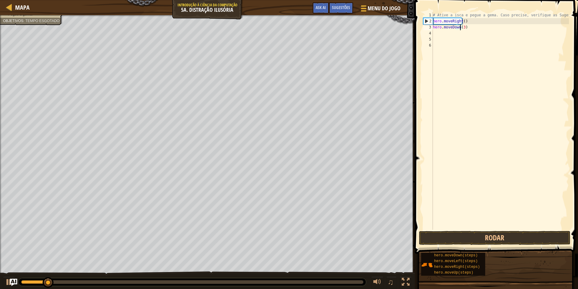
scroll to position [3, 2]
type textarea "hero.moveDown(2)"
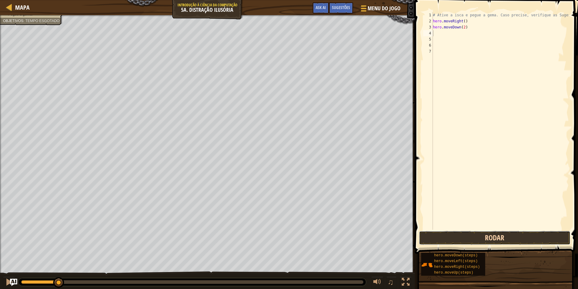
click at [490, 241] on button "Rodar" at bounding box center [494, 238] width 151 height 14
click at [490, 241] on button "Rodando" at bounding box center [494, 238] width 151 height 14
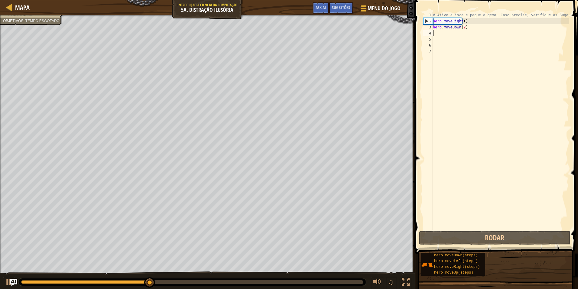
click at [437, 36] on div "# Ative a isca e pegue a gema. Caso precise, verifique as Sugestões. hero . mov…" at bounding box center [500, 127] width 137 height 230
type textarea "j"
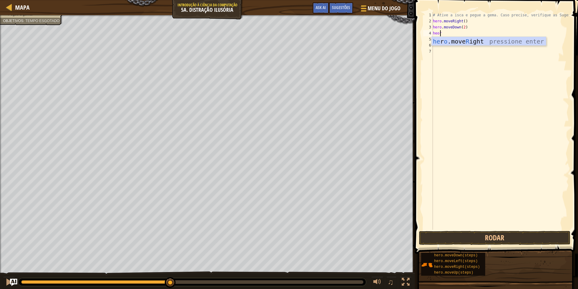
scroll to position [3, 0]
type textarea "heo"
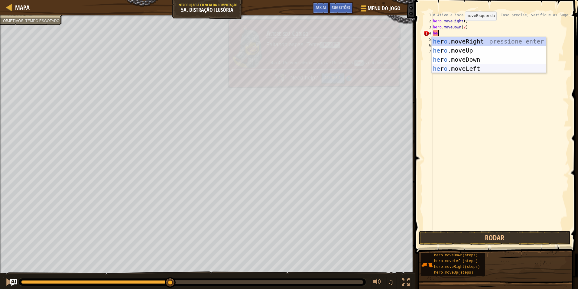
click at [474, 70] on div "he r o .moveRight pressione enter he r o .moveUp pressione enter he r o .moveDo…" at bounding box center [489, 64] width 114 height 54
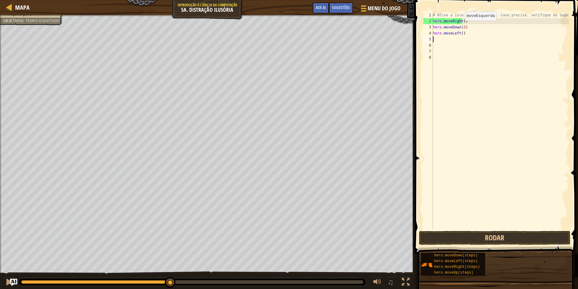
scroll to position [3, 0]
click at [458, 33] on div "# Ative a isca e pegue a gema. Caso precise, verifique as Sugestões. hero . mov…" at bounding box center [500, 127] width 137 height 230
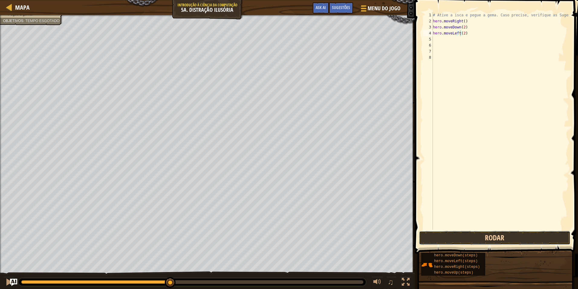
click at [503, 240] on button "Rodar" at bounding box center [494, 238] width 151 height 14
click at [503, 240] on button "Rodando" at bounding box center [494, 238] width 151 height 14
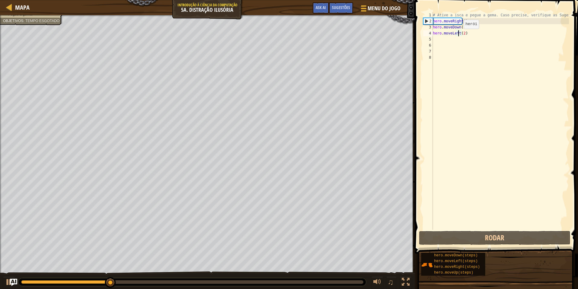
click at [458, 35] on div "# Ative a isca e pegue a gema. Caso precise, verifique as Sugestões. hero . mov…" at bounding box center [500, 127] width 137 height 230
drag, startPoint x: 458, startPoint y: 32, endPoint x: 436, endPoint y: 36, distance: 23.0
click at [436, 36] on div "# Ative a isca e pegue a gema. Caso precise, verifique as Sugestões. hero . mov…" at bounding box center [500, 127] width 137 height 230
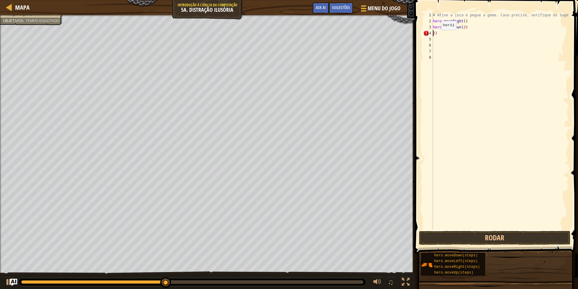
scroll to position [3, 0]
type textarea "hero.moveDown(2)2)"
click at [499, 51] on div "# Ative a isca e pegue a gema. Caso precise, verifique as Sugestões. hero . mov…" at bounding box center [500, 127] width 137 height 230
click at [466, 28] on div "# Ative a isca e pegue a gema. Caso precise, verifique as Sugestões. hero . mov…" at bounding box center [500, 127] width 137 height 230
type textarea "hero.moveDown(2)"
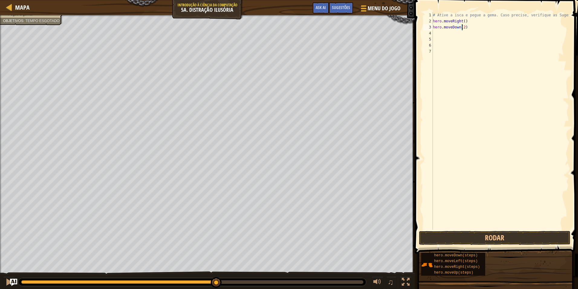
click at [438, 32] on div "# Ative a isca e pegue a gema. Caso precise, verifique as Sugestões. hero . mov…" at bounding box center [500, 127] width 137 height 230
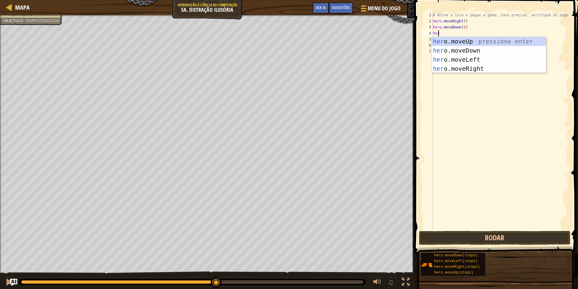
type textarea "hero"
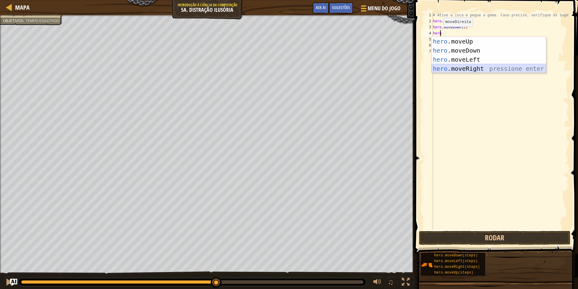
click at [472, 69] on div "hero .moveUp pressione enter hero .moveDown pressione enter hero .moveLeft pres…" at bounding box center [489, 64] width 114 height 54
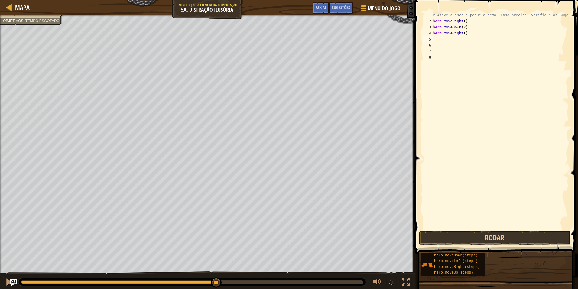
scroll to position [3, 0]
click at [461, 34] on div "# Ative a isca e pegue a gema. Caso precise, verifique as Sugestões. hero . mov…" at bounding box center [500, 127] width 137 height 230
click at [460, 33] on div "# Ative a isca e pegue a gema. Caso precise, verifique as Sugestões. hero . mov…" at bounding box center [500, 127] width 137 height 230
drag, startPoint x: 465, startPoint y: 230, endPoint x: 466, endPoint y: 236, distance: 6.1
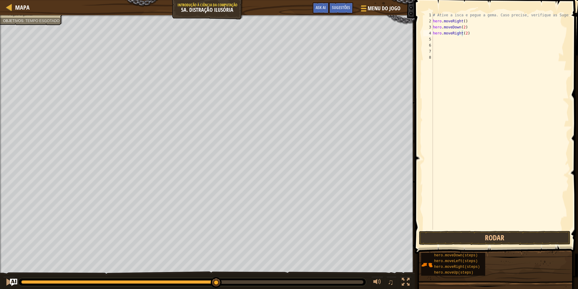
click at [465, 230] on span at bounding box center [497, 117] width 168 height 271
click at [466, 236] on button "Rodar" at bounding box center [494, 238] width 151 height 14
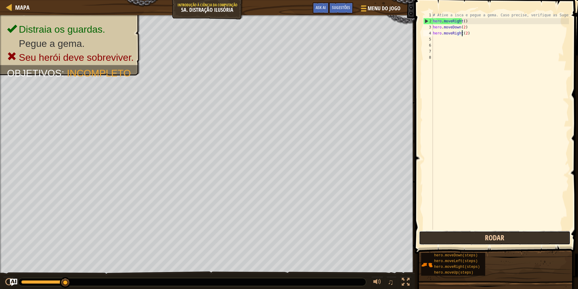
click at [439, 238] on button "Rodar" at bounding box center [494, 238] width 151 height 14
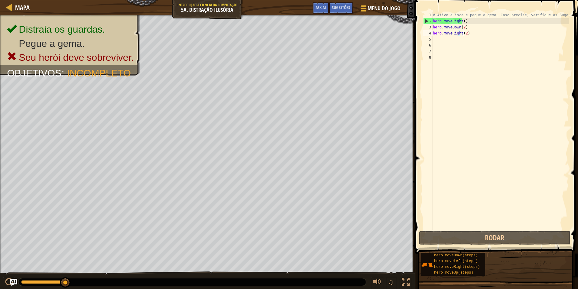
click at [463, 32] on div "# Ative a isca e pegue a gema. Caso precise, verifique as Sugestões. hero . mov…" at bounding box center [500, 127] width 137 height 230
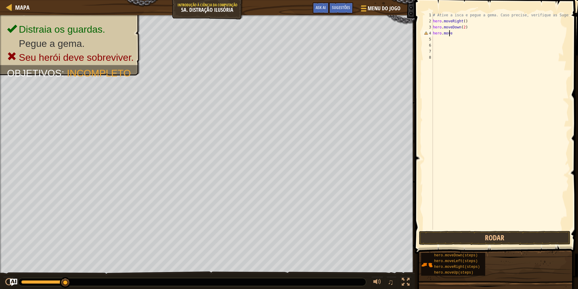
scroll to position [3, 1]
type textarea "h"
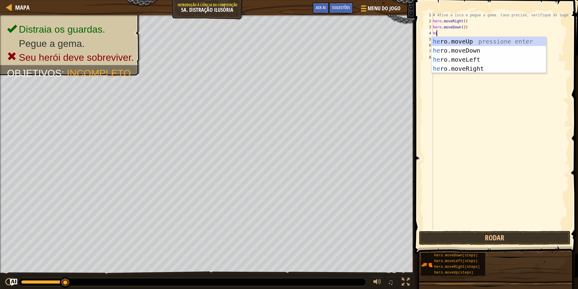
type textarea "hero"
click at [476, 66] on div "hero .moveUp pressione enter hero .moveDown pressione enter hero .moveLeft pres…" at bounding box center [489, 64] width 114 height 54
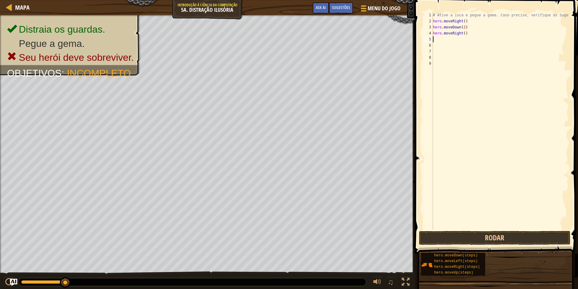
scroll to position [3, 0]
click at [474, 238] on button "Rodar" at bounding box center [494, 238] width 151 height 14
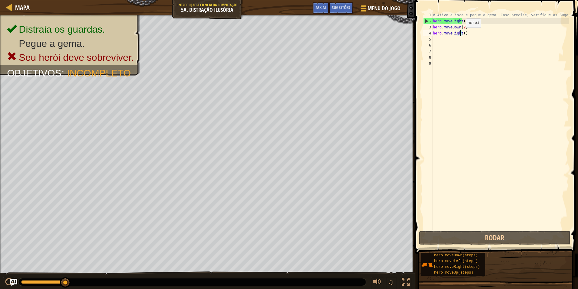
click at [460, 34] on div "# Ative a isca e pegue a gema. Caso precise, verifique as Sugestões. hero . mov…" at bounding box center [500, 127] width 137 height 230
click at [463, 33] on div "# Ative a isca e pegue a gema. Caso precise, verifique as Sugestões. hero . mov…" at bounding box center [500, 127] width 137 height 230
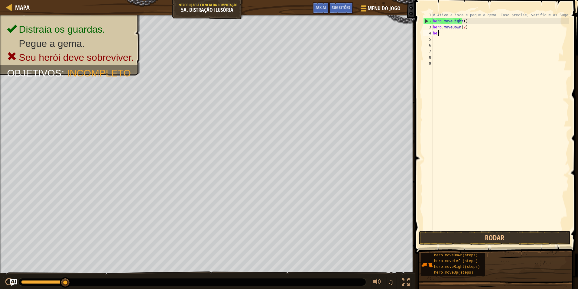
type textarea "h"
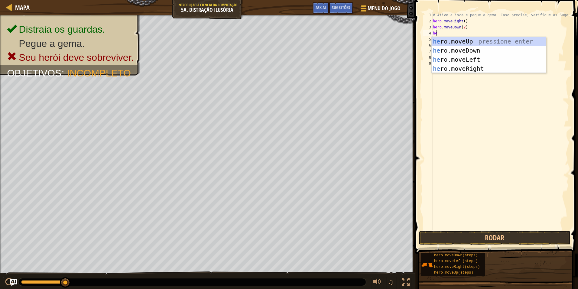
type textarea "hero"
click at [469, 41] on div "hero .moveUp pressione enter hero .moveDown pressione enter hero .moveLeft pres…" at bounding box center [489, 64] width 114 height 54
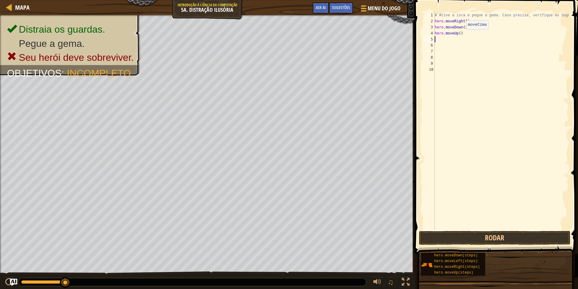
scroll to position [3, 0]
click at [454, 33] on div "# Ative a isca e pegue a gema. Caso precise, verifique as Sugestões. hero . mov…" at bounding box center [500, 127] width 135 height 230
click at [456, 32] on div "# Ative a isca e pegue a gema. Caso precise, verifique as Sugestões. hero . mov…" at bounding box center [500, 127] width 135 height 230
type textarea "hero.moveUp(2)"
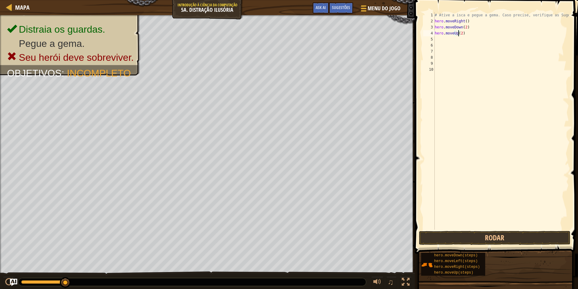
click at [443, 44] on div "# Ative a isca e pegue a gema. Caso precise, verifique as Sugestões. hero . mov…" at bounding box center [500, 127] width 135 height 230
click at [443, 36] on div "# Ative a isca e pegue a gema. Caso precise, verifique as Sugestões. hero . mov…" at bounding box center [500, 127] width 135 height 230
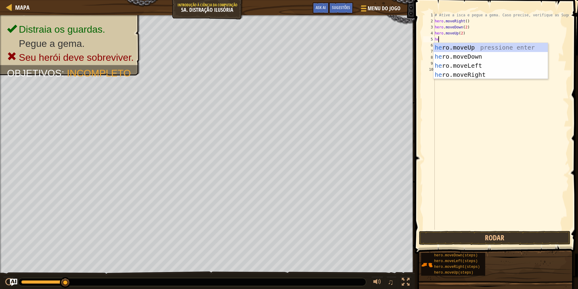
scroll to position [3, 0]
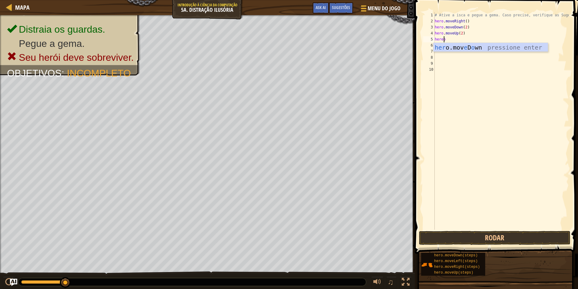
type textarea "here"
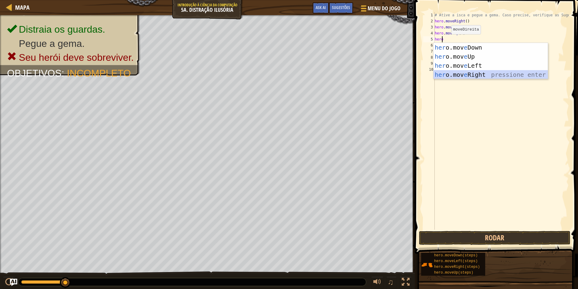
click at [452, 75] on div "her o.mov e Down pressione enter her o.mov e Up pressione enter her o.mov e Lef…" at bounding box center [490, 70] width 114 height 54
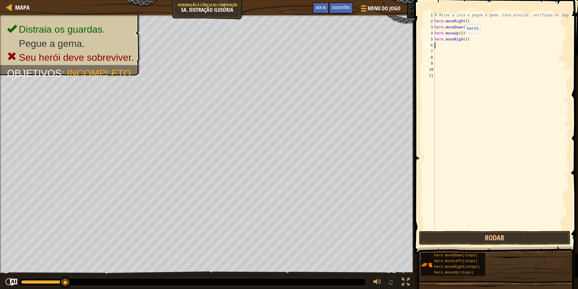
click at [462, 39] on div "# Ative a isca e pegue a gema. Caso precise, verifique as Sugestões. hero . mov…" at bounding box center [500, 127] width 135 height 230
type textarea "hero.moveRight(4)"
click at [486, 237] on button "Rodar" at bounding box center [494, 238] width 151 height 14
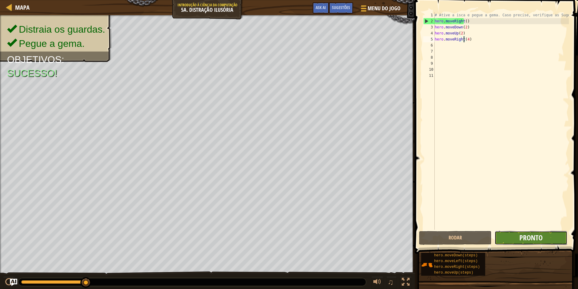
click at [531, 238] on span "Pronto" at bounding box center [530, 238] width 23 height 10
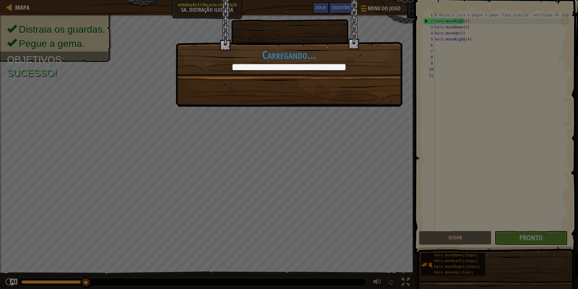
click at [300, 97] on div "Exatamente o tipo de desvio que poderiamos ter usado. +0 +0 Continuar Carregand…" at bounding box center [289, 53] width 227 height 107
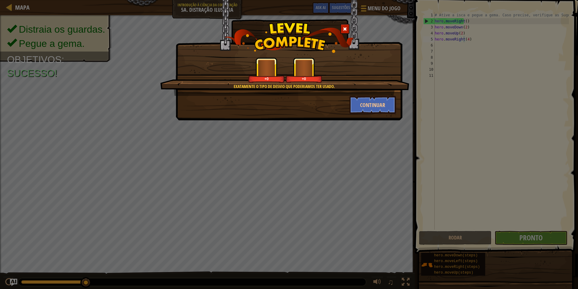
click at [300, 97] on div "Continuar" at bounding box center [288, 105] width 223 height 18
click at [273, 70] on img at bounding box center [266, 68] width 25 height 18
drag, startPoint x: 325, startPoint y: 78, endPoint x: 370, endPoint y: 96, distance: 48.6
click at [351, 89] on div "Exatamente o tipo de desvio que poderiamos ter usado. +11 +0" at bounding box center [284, 76] width 249 height 38
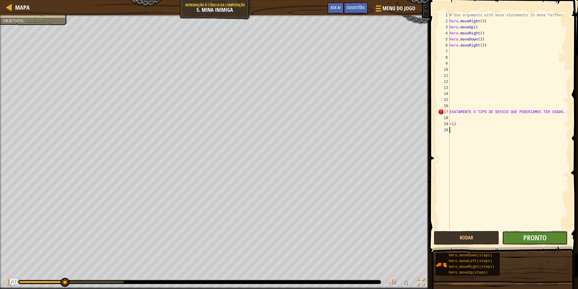
click at [523, 241] on button "Pronto" at bounding box center [534, 238] width 65 height 14
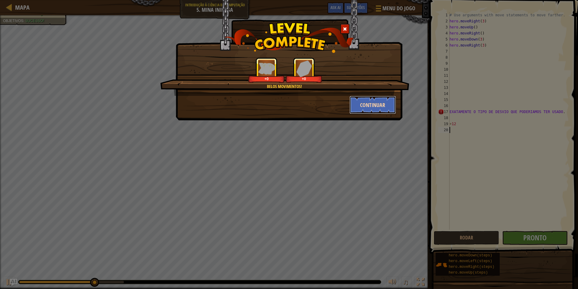
click at [365, 103] on button "Continuar" at bounding box center [372, 105] width 47 height 18
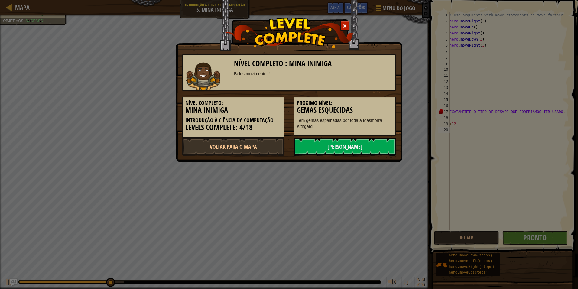
click at [347, 83] on div "Nível Completo : [PERSON_NAME] Inimiga Belos movimentos! Nível Completo: Mina I…" at bounding box center [289, 101] width 214 height 107
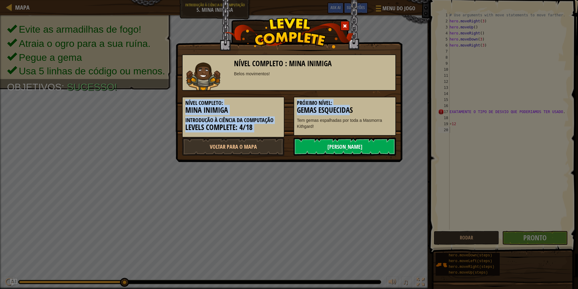
click at [348, 139] on link "[PERSON_NAME]" at bounding box center [344, 147] width 102 height 18
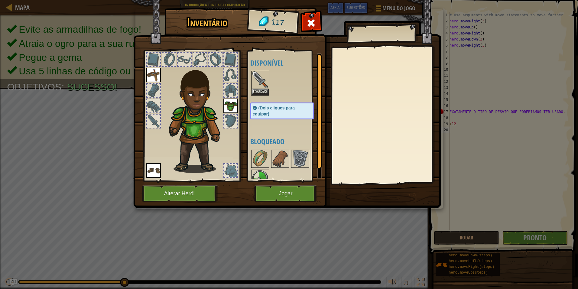
click at [299, 147] on div "Disponível Equipar [GEOGRAPHIC_DATA] [GEOGRAPHIC_DATA] [GEOGRAPHIC_DATA] (Dois …" at bounding box center [288, 116] width 76 height 126
drag, startPoint x: 297, startPoint y: 157, endPoint x: 292, endPoint y: 178, distance: 21.6
click at [300, 154] on img at bounding box center [300, 158] width 17 height 17
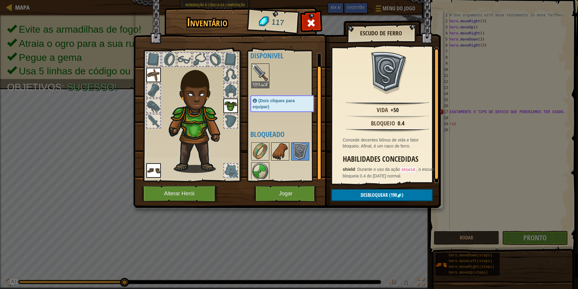
scroll to position [10, 0]
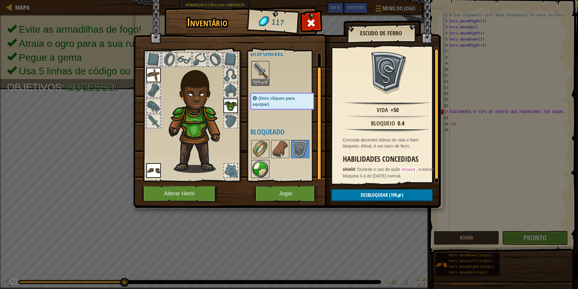
drag, startPoint x: 246, startPoint y: 169, endPoint x: 264, endPoint y: 169, distance: 18.1
click at [251, 169] on div "Inventário 117 Disponível [GEOGRAPHIC_DATA] [GEOGRAPHIC_DATA] [GEOGRAPHIC_DATA]…" at bounding box center [288, 108] width 307 height 199
click at [266, 169] on img at bounding box center [260, 168] width 17 height 17
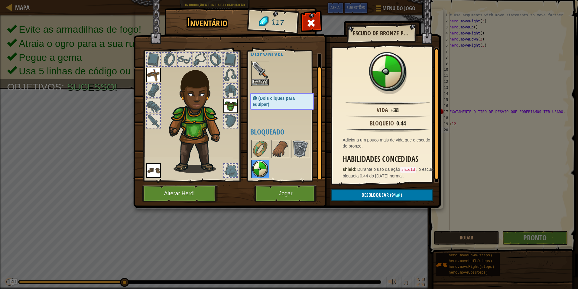
click at [262, 167] on img at bounding box center [260, 168] width 17 height 17
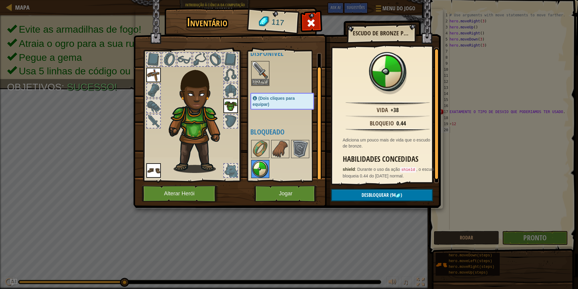
click at [262, 167] on img at bounding box center [260, 168] width 17 height 17
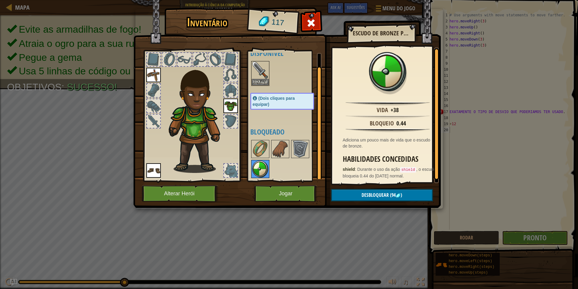
click at [262, 167] on img at bounding box center [260, 168] width 17 height 17
click at [306, 150] on img at bounding box center [300, 149] width 17 height 17
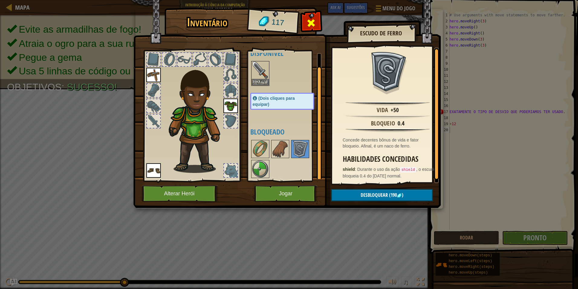
click at [316, 22] on div at bounding box center [311, 24] width 19 height 19
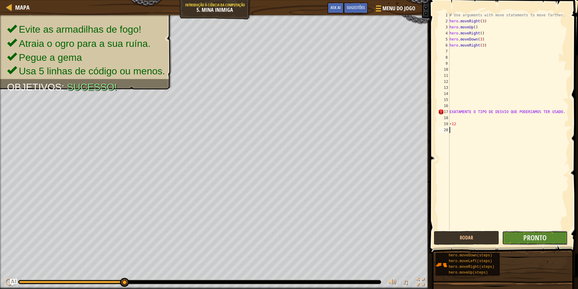
click at [518, 240] on button "Pronto" at bounding box center [534, 238] width 65 height 14
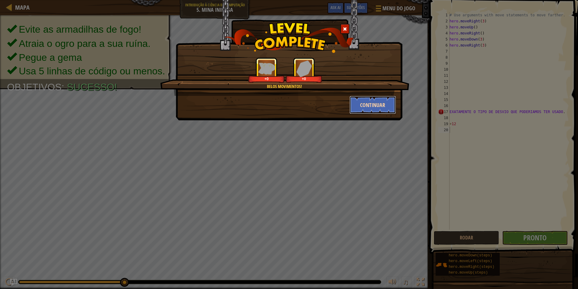
click at [370, 102] on button "Continuar" at bounding box center [372, 105] width 47 height 18
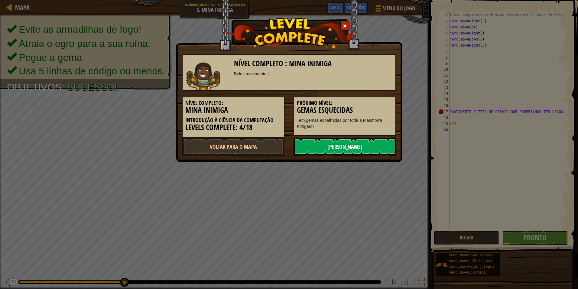
click at [348, 145] on link "[PERSON_NAME]" at bounding box center [344, 147] width 102 height 18
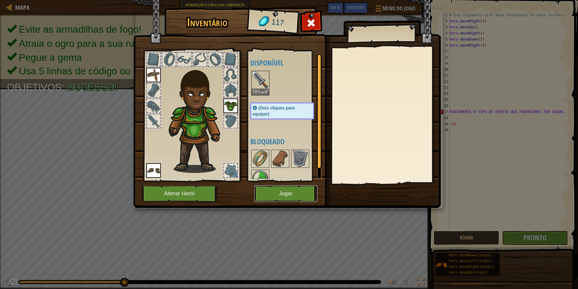
click at [293, 199] on button "Jogar" at bounding box center [285, 193] width 63 height 17
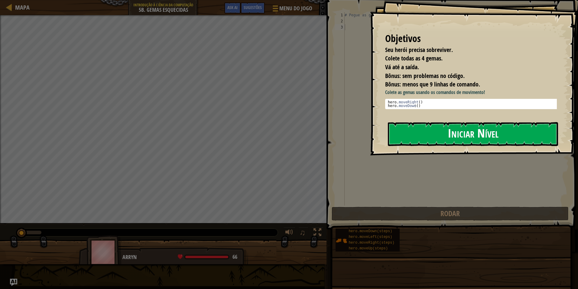
click at [472, 134] on button "Iniciar Nível" at bounding box center [473, 134] width 170 height 24
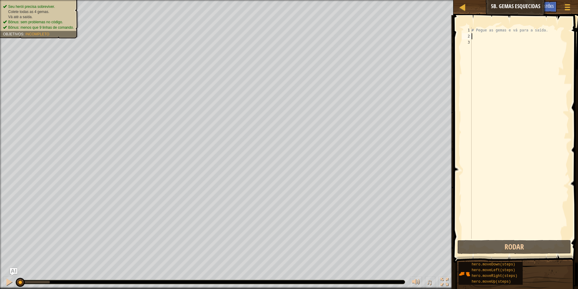
click at [478, 35] on div "# Pegue as gemas e vá para a saída." at bounding box center [519, 139] width 99 height 224
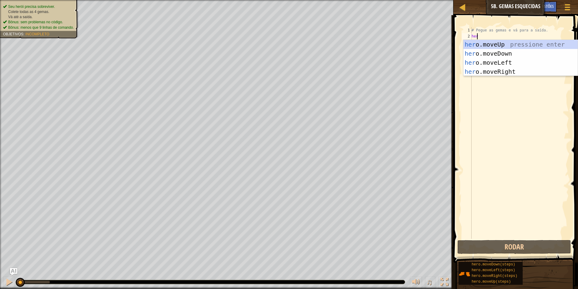
type textarea "hero"
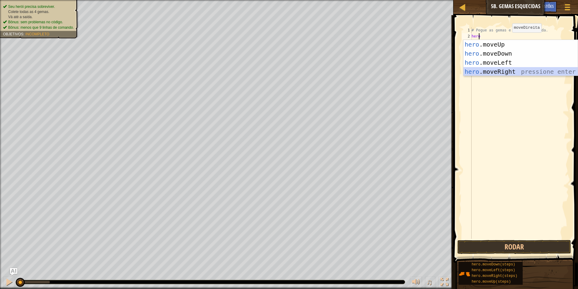
click at [500, 70] on div "hero .moveUp pressione enter hero .moveDown pressione enter hero .moveLeft pres…" at bounding box center [520, 67] width 114 height 54
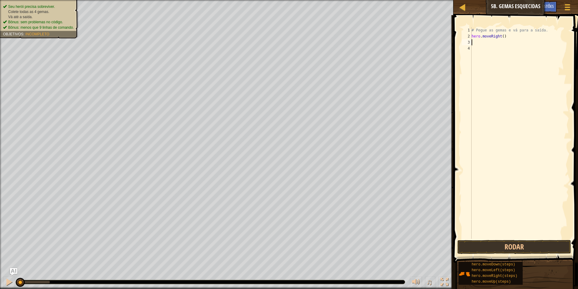
scroll to position [3, 0]
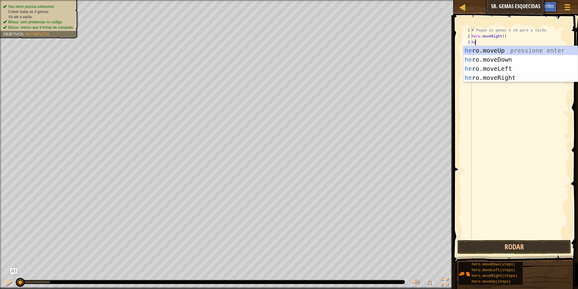
type textarea "hero"
click at [487, 59] on div "hero .moveUp pressione enter hero .moveDown pressione enter hero .moveLeft pres…" at bounding box center [520, 73] width 114 height 54
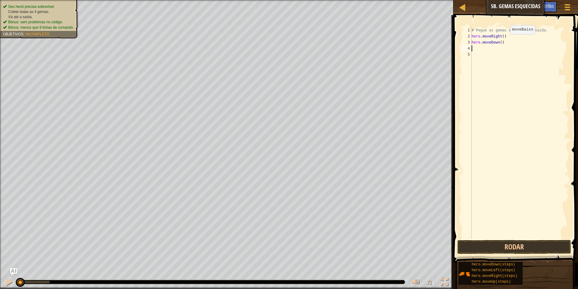
scroll to position [3, 0]
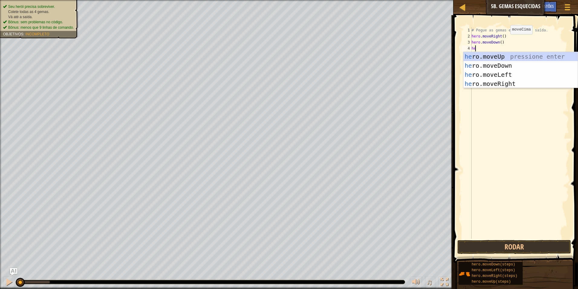
type textarea "hero"
click at [507, 87] on div "hero .moveUp pressione enter hero .moveDown pressione enter hero .moveLeft pres…" at bounding box center [520, 79] width 114 height 54
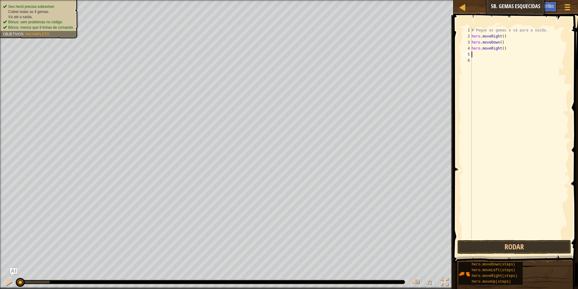
scroll to position [3, 0]
click at [498, 48] on div "# Pegue as gemas e vá para a saída. hero . moveRight ( ) hero . moveDown ( ) he…" at bounding box center [519, 139] width 99 height 224
type textarea "hero.moveRight(2)"
click at [478, 55] on div "# Pegue as gemas e vá para a saída. hero . moveRight ( ) hero . moveDown ( ) he…" at bounding box center [519, 139] width 99 height 224
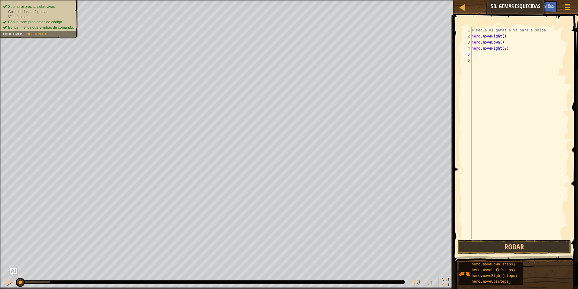
scroll to position [3, 0]
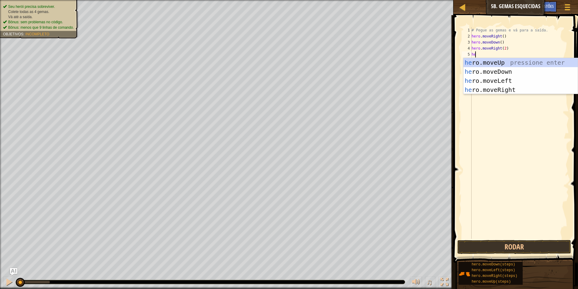
type textarea "her"
click at [484, 61] on div "her o.moveUp pressione enter her o.moveDown pressione enter her o.moveLeft pres…" at bounding box center [520, 85] width 114 height 54
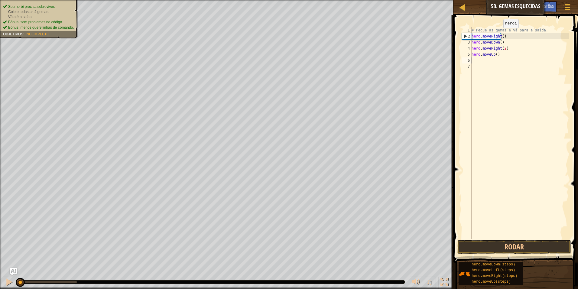
click at [500, 36] on div "# Pegue as gemas e vá para a saída. hero . moveRight ( ) hero . moveDown ( ) he…" at bounding box center [519, 139] width 99 height 224
click at [497, 36] on div "# Pegue as gemas e vá para a saída. hero . moveRight ( ) hero . moveDown ( ) he…" at bounding box center [519, 139] width 99 height 224
click at [499, 36] on div "# Pegue as gemas e vá para a saída. hero . moveRight ( ) hero . moveDown ( ) he…" at bounding box center [519, 139] width 99 height 224
click at [497, 43] on div "# Pegue as gemas e vá para a saída. hero . moveRight ( 1 ) hero . moveDown ( ) …" at bounding box center [519, 139] width 99 height 224
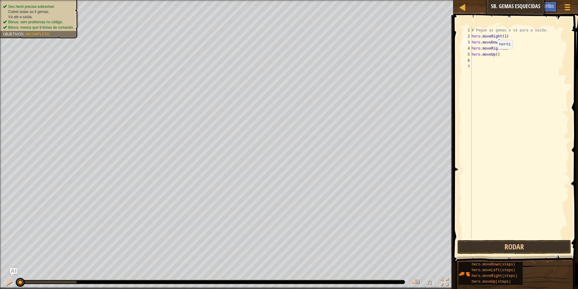
click at [492, 55] on div "# Pegue as gemas e vá para a saída. hero . moveRight ( 1 ) hero . moveDown ( 1 …" at bounding box center [519, 139] width 99 height 224
click at [493, 55] on div "# Pegue as gemas e vá para a saída. hero . moveRight ( 1 ) hero . moveDown ( 1 …" at bounding box center [519, 139] width 99 height 224
type textarea "hero.moveUp(1)"
click at [565, 241] on button "Rodar" at bounding box center [514, 247] width 114 height 14
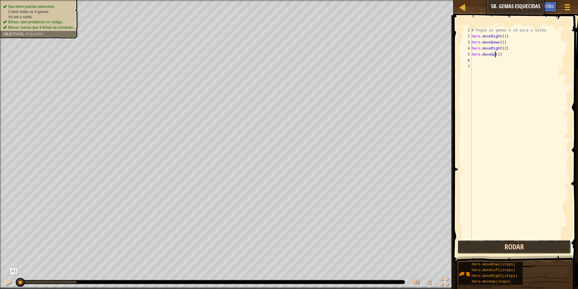
click at [563, 245] on button "Rodar" at bounding box center [514, 247] width 114 height 14
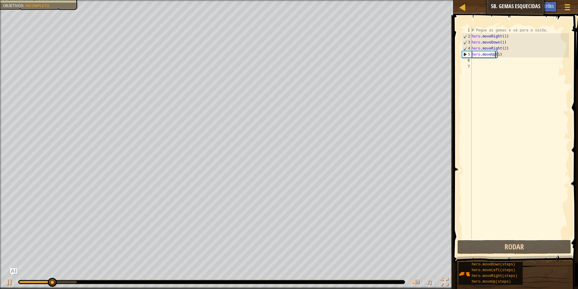
click at [479, 63] on div "# Pegue as gemas e vá para a saída. hero . moveRight ( 1 ) hero . moveDown ( 1 …" at bounding box center [519, 139] width 99 height 224
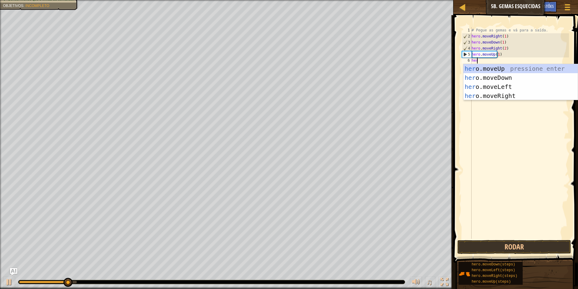
type textarea "hero"
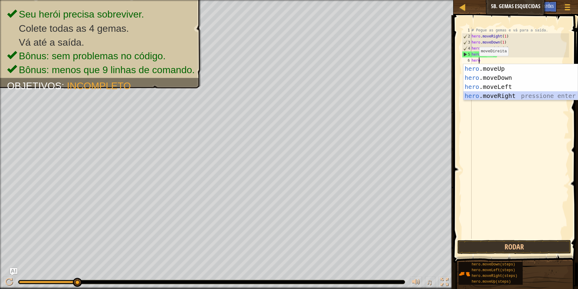
click at [509, 97] on div "hero .moveUp pressione enter hero .moveDown pressione enter hero .moveLeft pres…" at bounding box center [520, 91] width 114 height 54
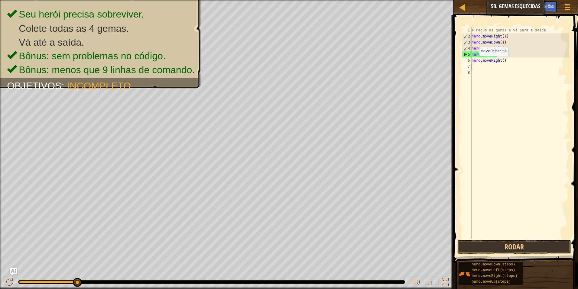
scroll to position [3, 0]
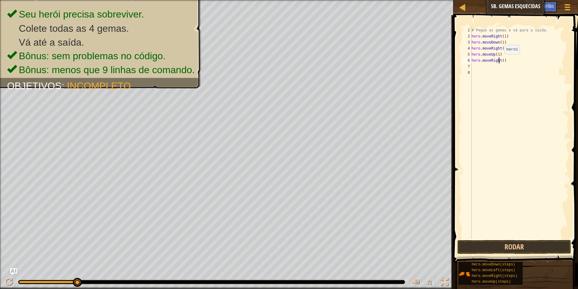
click at [499, 60] on div "# Pegue as gemas e vá para a saída. hero . moveRight ( 1 ) hero . moveDown ( 1 …" at bounding box center [519, 139] width 99 height 224
type textarea "hero.moveRight(1)"
click at [518, 254] on span at bounding box center [516, 130] width 129 height 265
click at [520, 248] on button "Rodar" at bounding box center [514, 247] width 114 height 14
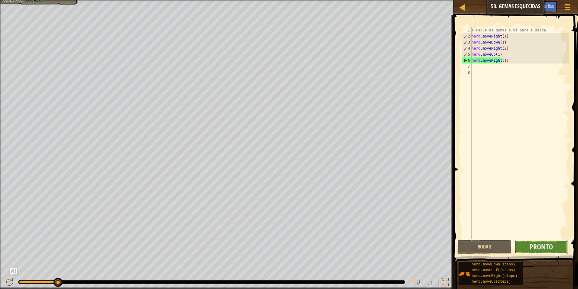
click at [561, 243] on button "Pronto" at bounding box center [541, 247] width 54 height 14
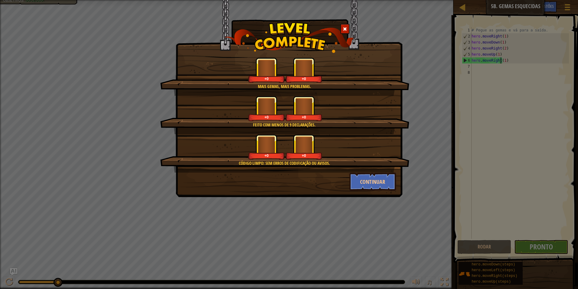
click at [258, 116] on div "+0" at bounding box center [266, 108] width 36 height 25
drag, startPoint x: 358, startPoint y: 181, endPoint x: 350, endPoint y: 173, distance: 11.5
click at [355, 178] on button "Continuar" at bounding box center [372, 182] width 47 height 18
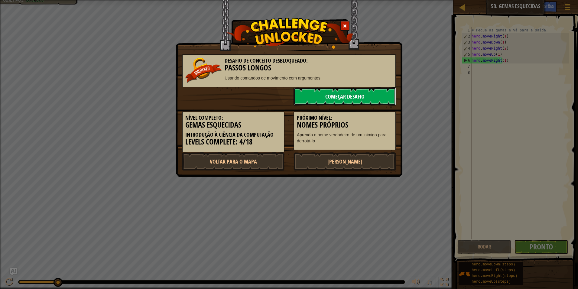
click at [316, 93] on link "Começar Desafio" at bounding box center [344, 96] width 102 height 18
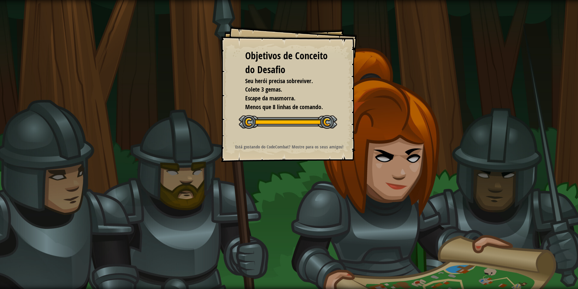
click at [400, 152] on div "Objetivos de Conceito do Desafio Seu herói precisa sobreviver. Colete 3 gemas. …" at bounding box center [289, 144] width 578 height 289
drag, startPoint x: 400, startPoint y: 152, endPoint x: 395, endPoint y: 150, distance: 5.0
click at [399, 152] on div "Objetivos de Conceito do Desafio Seu herói precisa sobreviver. Colete 3 gemas. …" at bounding box center [289, 144] width 578 height 289
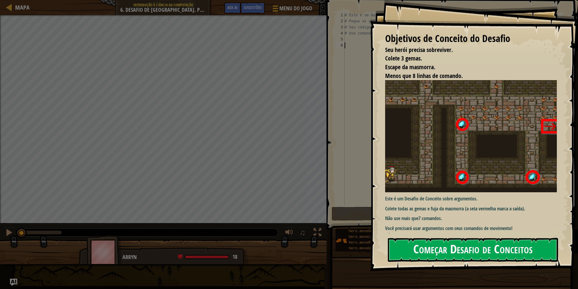
click at [493, 258] on button "Começar Desafio de Conceitos" at bounding box center [473, 250] width 170 height 24
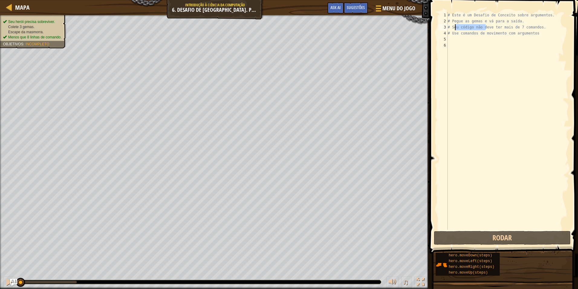
drag, startPoint x: 487, startPoint y: 28, endPoint x: 454, endPoint y: 28, distance: 32.6
click at [454, 28] on div "# Este é um Desafio de Conceito sobre argumentos. # Pegue as gemas e vá para a …" at bounding box center [507, 127] width 122 height 230
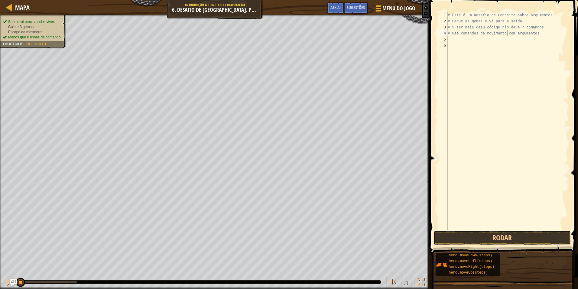
click at [507, 35] on div "# Este é um Desafio de Conceito sobre argumentos. # Pegue as gemas e vá para a …" at bounding box center [507, 127] width 122 height 230
click at [529, 31] on div "# Este é um Desafio de Conceito sobre argumentos. # Pegue as gemas e vá para a …" at bounding box center [507, 127] width 122 height 230
type textarea "#"
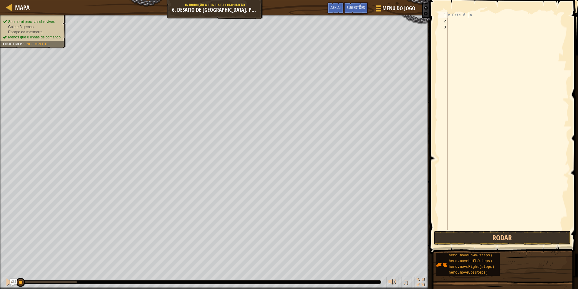
type textarea "#"
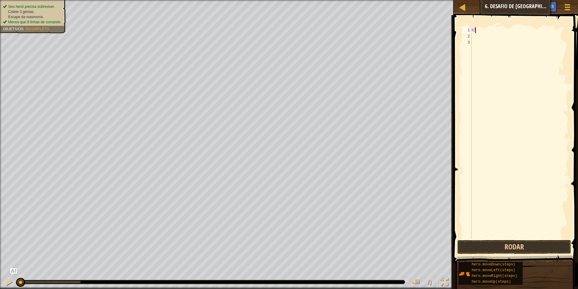
scroll to position [3, 0]
type textarea "her"
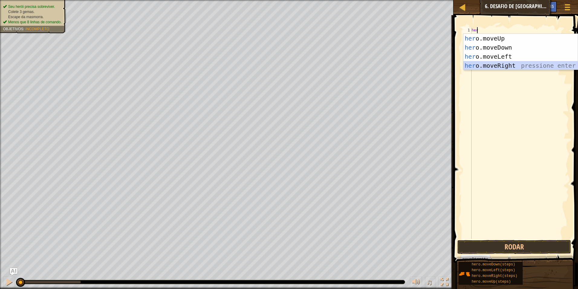
click at [487, 66] on div "her o.moveUp pressione enter her o.moveDown pressione enter her o.moveLeft pres…" at bounding box center [520, 61] width 114 height 54
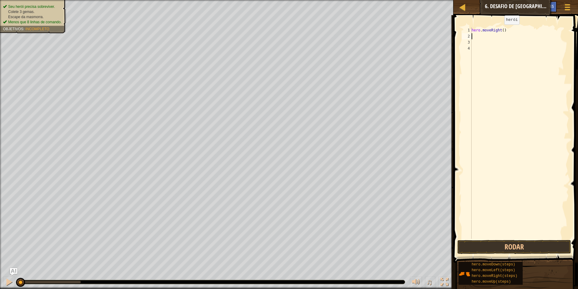
click at [499, 30] on div "hero . moveRight ( )" at bounding box center [519, 139] width 99 height 224
type textarea "hero.moveRight(1)"
click at [482, 37] on div "hero . moveRight ( 1 )" at bounding box center [519, 139] width 99 height 224
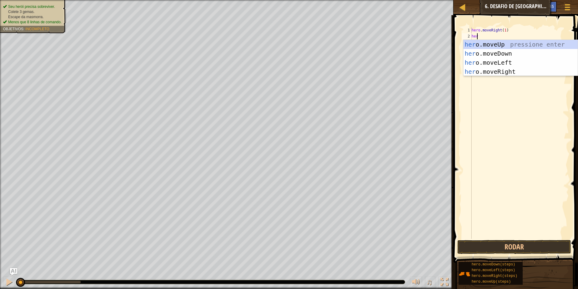
type textarea "hero"
click at [488, 44] on div "hero .moveUp pressione enter hero .moveDown pressione enter hero .moveLeft pres…" at bounding box center [520, 67] width 114 height 54
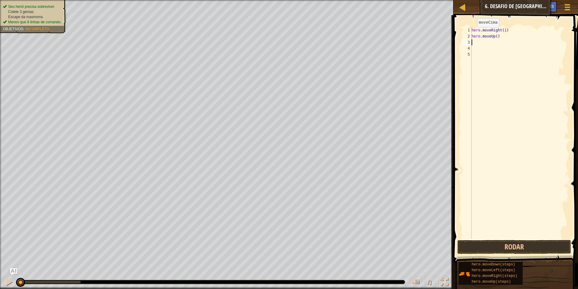
scroll to position [3, 0]
click at [497, 36] on div "hero . moveRight ( 1 ) hero . moveUp ( )" at bounding box center [519, 139] width 99 height 224
click at [494, 36] on div "hero . moveRight ( 1 ) hero . moveUp ( )" at bounding box center [519, 139] width 99 height 224
click at [501, 16] on div "Mapa Introdução à Ciência da Computação 6. Desafio de [GEOGRAPHIC_DATA]. Passos…" at bounding box center [289, 144] width 578 height 289
click at [493, 37] on div "hero . moveRight ( 1 ) hero . moveUp ( )" at bounding box center [519, 139] width 99 height 224
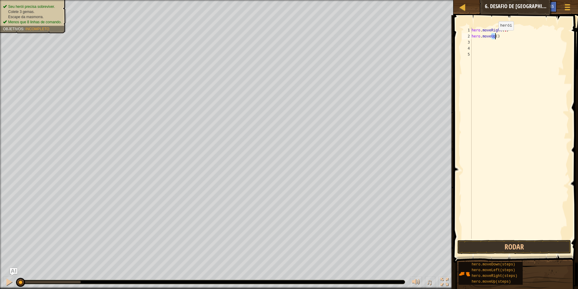
click at [493, 36] on div "hero . moveRight ( 1 ) hero . moveUp ( )" at bounding box center [519, 139] width 99 height 224
click at [493, 34] on div "hero . moveRight ( 1 ) hero . moveUp4" at bounding box center [519, 139] width 99 height 224
type textarea "hero.moveUp(4)"
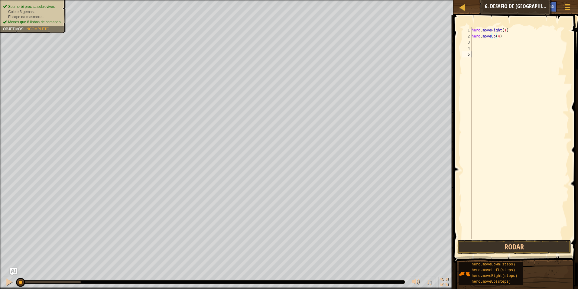
click at [508, 57] on div "hero . moveRight ( 1 ) hero . moveUp ( 4 )" at bounding box center [519, 139] width 99 height 224
click at [491, 41] on div "hero . moveRight ( 1 ) hero . moveUp ( 4 )" at bounding box center [519, 139] width 99 height 224
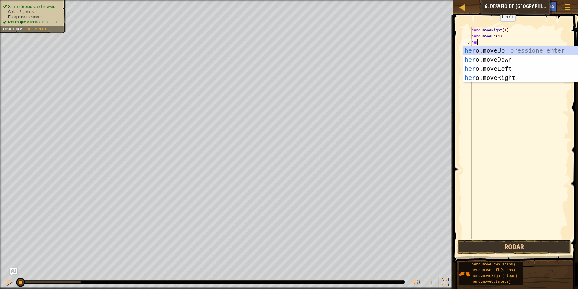
type textarea "hero"
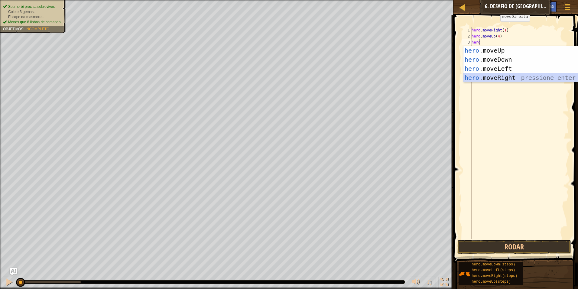
click at [497, 78] on div "hero .moveUp pressione enter hero .moveDown pressione enter hero .moveLeft pres…" at bounding box center [520, 73] width 114 height 54
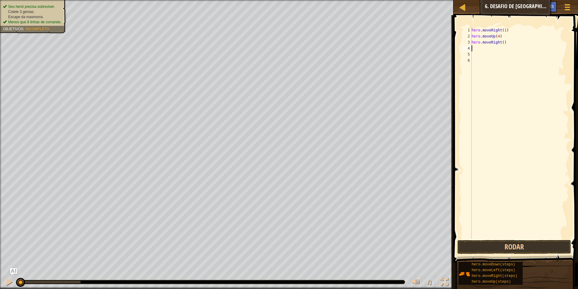
scroll to position [3, 0]
click at [499, 43] on div "hero . moveRight ( 1 ) hero . moveUp ( 4 ) hero . moveRight ( )" at bounding box center [519, 139] width 99 height 224
click at [521, 249] on button "Rodar" at bounding box center [514, 247] width 114 height 14
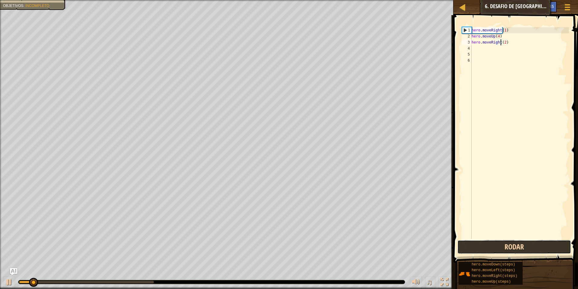
click at [521, 249] on button "Rodar" at bounding box center [514, 247] width 114 height 14
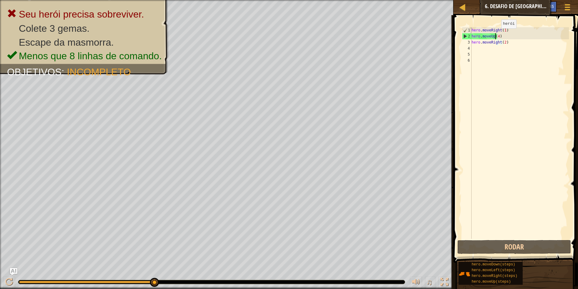
click at [496, 34] on div "hero . moveRight ( 1 ) hero . moveUp ( 4 ) hero . moveRight ( 2 )" at bounding box center [519, 139] width 99 height 224
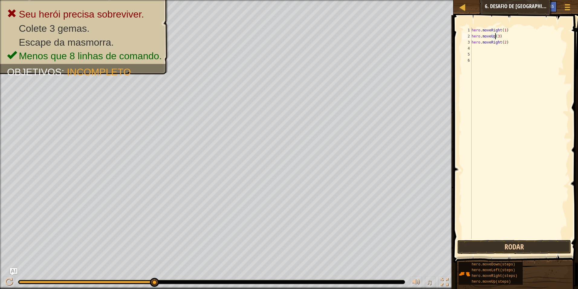
type textarea "hero.moveUp(3)"
click at [513, 242] on button "Rodar" at bounding box center [514, 247] width 114 height 14
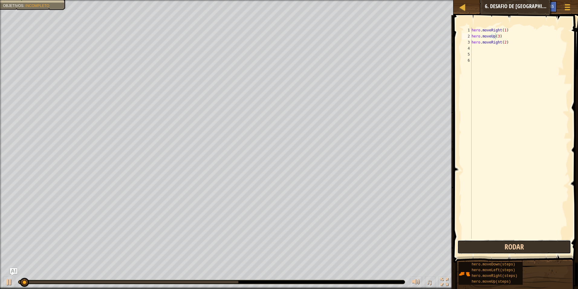
click at [518, 245] on button "Rodar" at bounding box center [514, 247] width 114 height 14
click at [518, 245] on button "Rodando" at bounding box center [514, 247] width 114 height 14
click at [519, 245] on button "Rodar" at bounding box center [514, 247] width 114 height 14
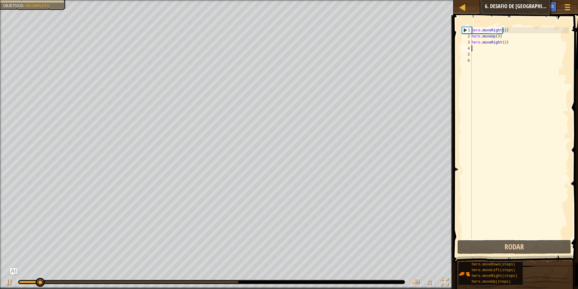
click at [475, 47] on div "hero . moveRight ( 1 ) hero . moveUp ( 3 ) hero . moveRight ( 2 )" at bounding box center [519, 139] width 99 height 224
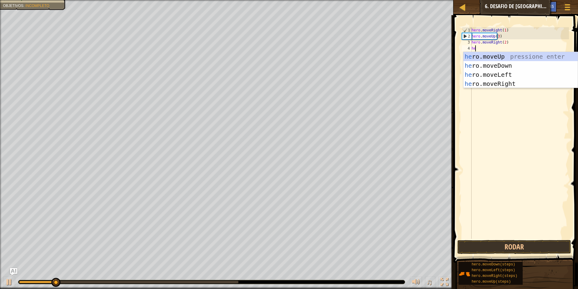
type textarea "hero"
click at [456, 61] on div "Mapa Introdução à Ciência da Computação 6. Desafio de [GEOGRAPHIC_DATA]. Passos…" at bounding box center [289, 144] width 578 height 289
click at [477, 60] on div "hero .moveUp pressione enter hero .moveDown pressione enter hero .moveLeft pres…" at bounding box center [520, 79] width 114 height 54
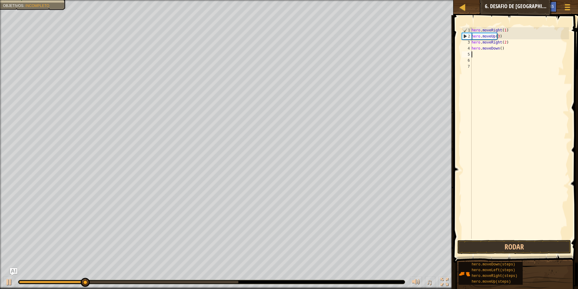
scroll to position [3, 0]
click at [497, 48] on div "hero . moveRight ( 1 ) hero . moveUp ( 3 ) hero . moveRight ( 2 ) hero . moveDo…" at bounding box center [519, 139] width 99 height 224
click at [497, 245] on button "Rodar" at bounding box center [514, 247] width 114 height 14
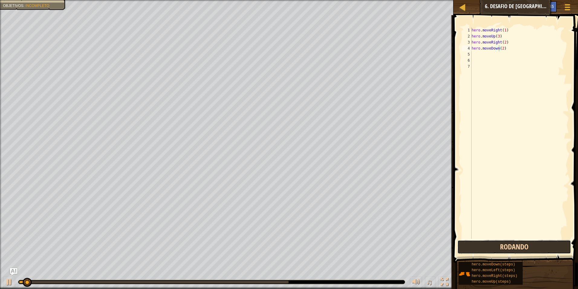
click at [497, 245] on button "Rodando" at bounding box center [514, 247] width 114 height 14
type textarea "hero.moveDown(1)"
click at [560, 247] on button "Rodar" at bounding box center [514, 247] width 114 height 14
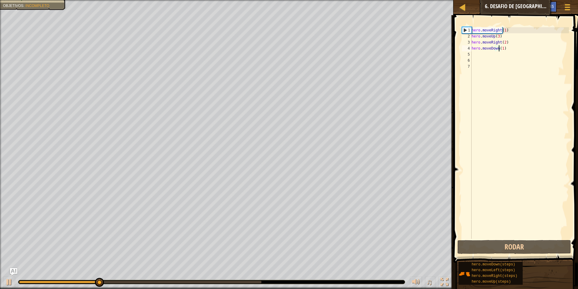
click at [476, 54] on div "hero . moveRight ( 1 ) hero . moveUp ( 3 ) hero . moveRight ( 2 ) hero . moveDo…" at bounding box center [519, 139] width 99 height 224
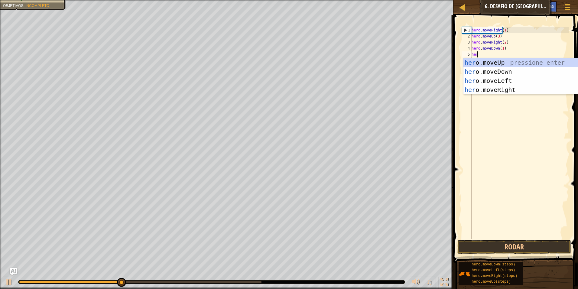
type textarea "her"
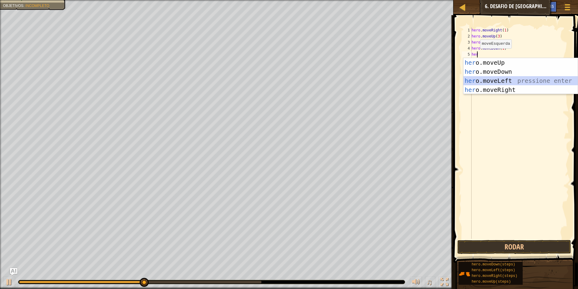
drag, startPoint x: 504, startPoint y: 78, endPoint x: 504, endPoint y: 83, distance: 5.1
click at [505, 79] on div "her o.moveUp pressione enter her o.moveDown pressione enter her o.moveLeft pres…" at bounding box center [520, 85] width 114 height 54
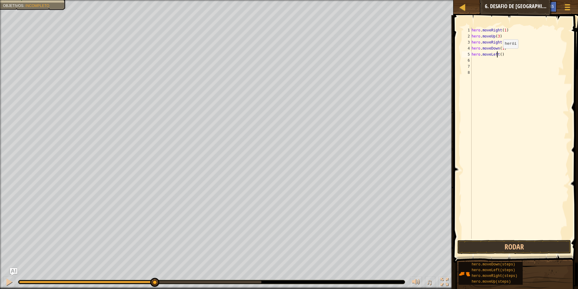
click at [497, 54] on div "hero . moveRight ( 1 ) hero . moveUp ( 3 ) hero . moveRight ( 2 ) hero . moveDo…" at bounding box center [519, 139] width 99 height 224
type textarea "hero.moveLeft(1)"
click at [536, 245] on button "Rodar" at bounding box center [514, 247] width 114 height 14
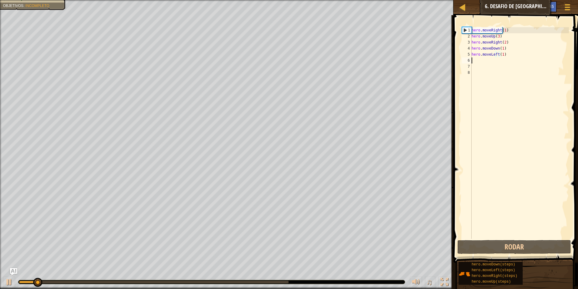
click at [481, 59] on div "hero . moveRight ( 1 ) hero . moveUp ( 3 ) hero . moveRight ( 2 ) hero . moveDo…" at bounding box center [519, 139] width 99 height 224
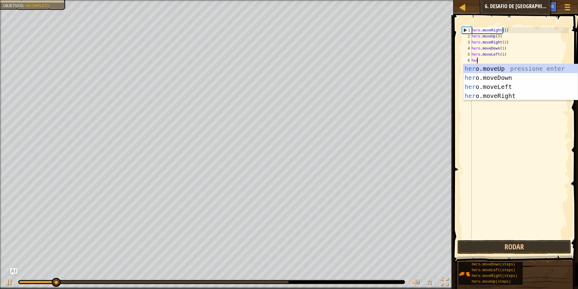
type textarea "hero"
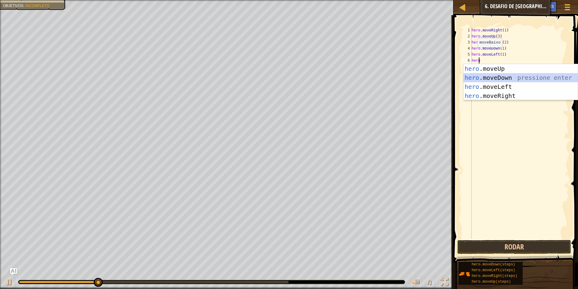
click at [500, 79] on div "hero .moveUp pressione enter hero .moveDown pressione enter hero .moveLeft pres…" at bounding box center [520, 91] width 114 height 54
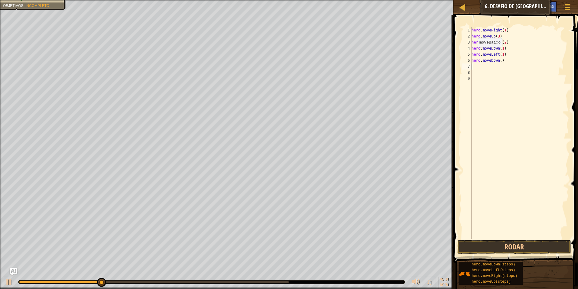
scroll to position [3, 0]
click at [497, 60] on div "hero . moveRight ( 1 ) hero . moveUp ( 3 ) hero . moveRight ( 2 ) hero . moveDo…" at bounding box center [519, 139] width 99 height 224
type textarea "hero.moveDown(2)"
click at [523, 243] on div "hero.moveDown(2) 1 2 3 4 5 6 7 8 9 hero . moveRight ( 1 ) hero . moveUp ( 3 ) h…" at bounding box center [515, 150] width 126 height 265
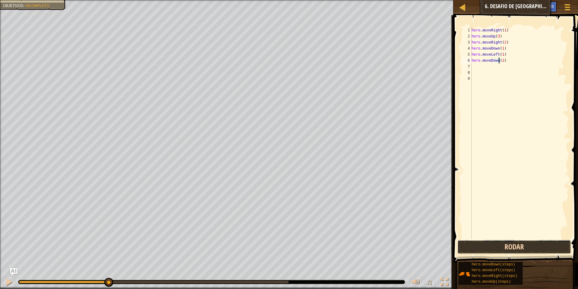
click at [523, 244] on button "Rodar" at bounding box center [514, 247] width 114 height 14
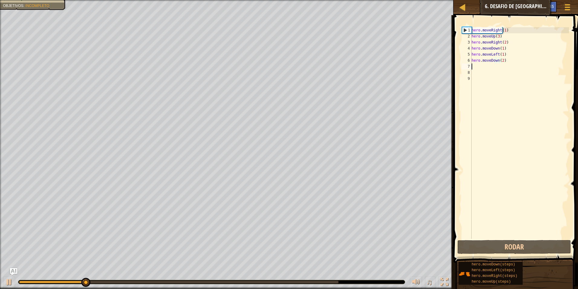
click at [477, 66] on div "hero . moveRight ( 1 ) hero . moveUp ( 3 ) hero . moveRight ( 2 ) hero . moveDo…" at bounding box center [519, 139] width 99 height 224
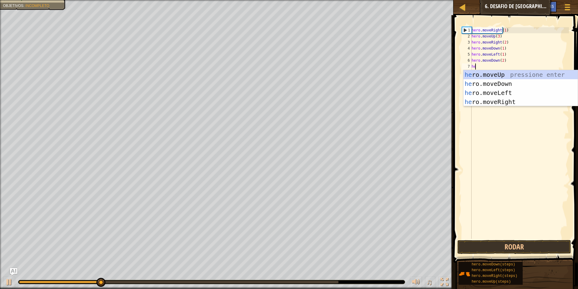
type textarea "hero"
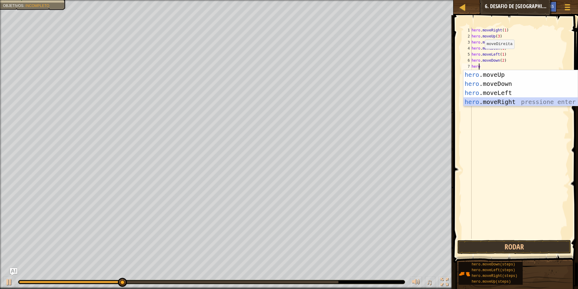
click at [495, 99] on div "hero .moveUp pressione enter hero .moveDown pressione enter hero .moveLeft pres…" at bounding box center [520, 97] width 114 height 54
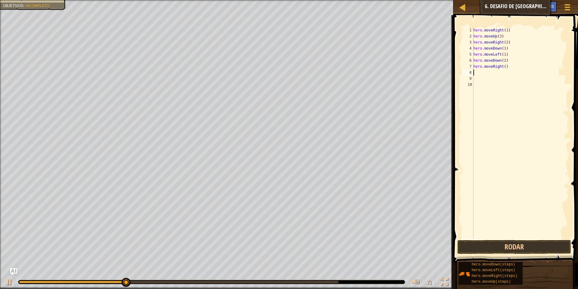
scroll to position [3, 0]
click at [500, 67] on div "hero . moveRight ( 1 ) hero . moveUp ( 3 ) hero . moveRight ( 2 ) hero . moveDo…" at bounding box center [520, 139] width 97 height 224
click at [518, 244] on button "Rodar" at bounding box center [514, 247] width 114 height 14
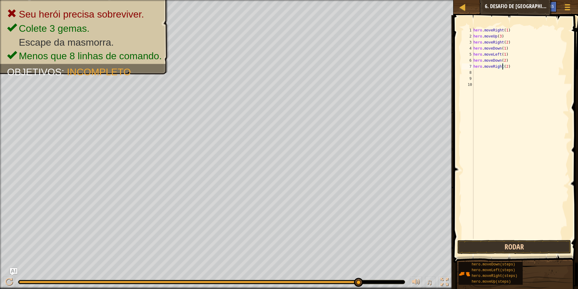
type textarea "hero.moveRight(2)"
click at [544, 244] on button "Rodar" at bounding box center [514, 247] width 114 height 14
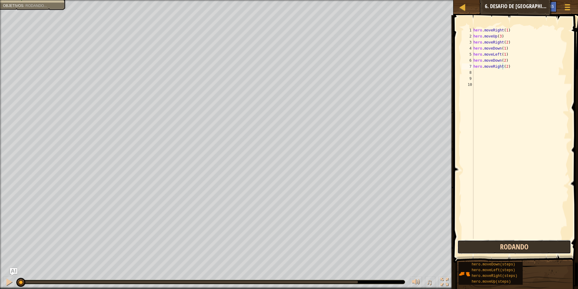
click at [544, 244] on button "Rodando" at bounding box center [514, 247] width 114 height 14
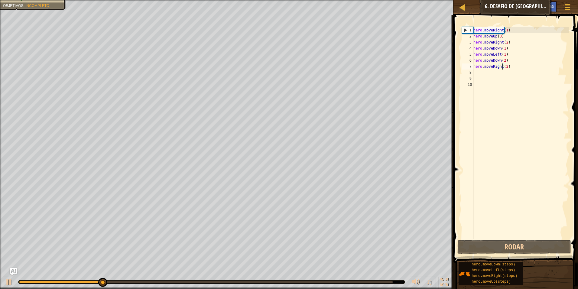
click at [478, 72] on div "hero . moveRight ( 1 ) hero . moveUp ( 3 ) hero . moveRight ( 2 ) hero . moveDo…" at bounding box center [520, 139] width 97 height 224
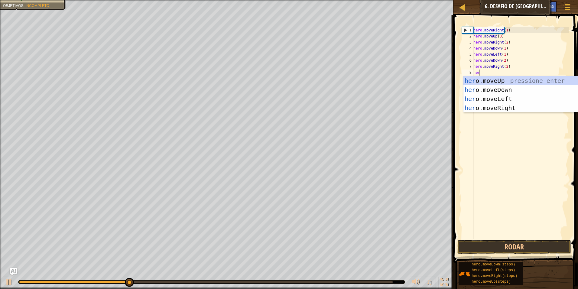
type textarea "hero"
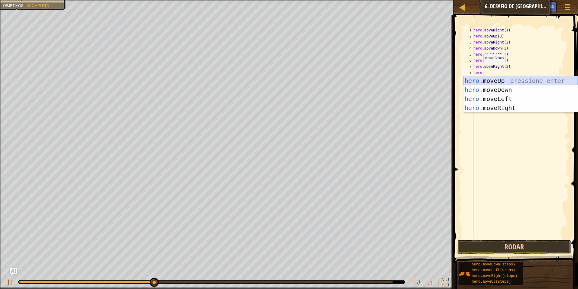
click at [490, 80] on div "hero .moveUp pressione enter hero .moveDown pressione enter hero .moveLeft pres…" at bounding box center [520, 103] width 114 height 54
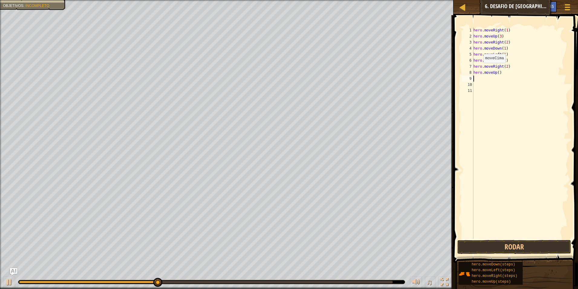
scroll to position [3, 0]
click at [495, 72] on div "hero . moveRight ( 1 ) hero . moveUp ( 3 ) hero . moveRight ( 2 ) hero . moveDo…" at bounding box center [520, 139] width 97 height 224
type textarea "hero.moveUp(2)"
click at [505, 241] on button "Rodar" at bounding box center [514, 247] width 114 height 14
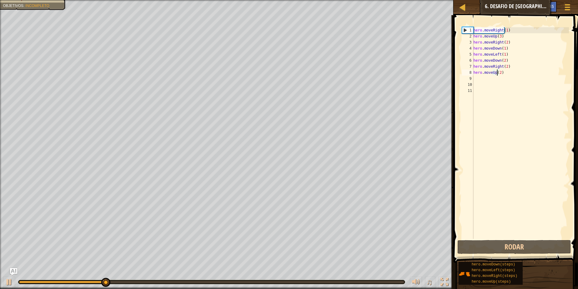
click at [477, 80] on div "hero . moveRight ( 1 ) hero . moveUp ( 3 ) hero . moveRight ( 2 ) hero . moveDo…" at bounding box center [520, 139] width 97 height 224
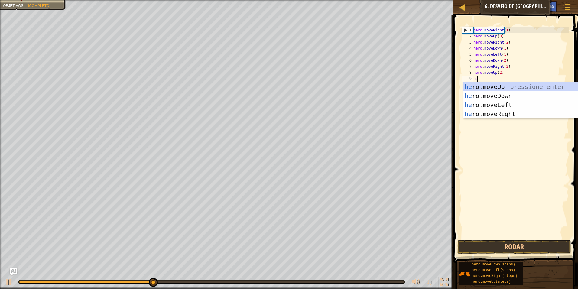
type textarea "hero"
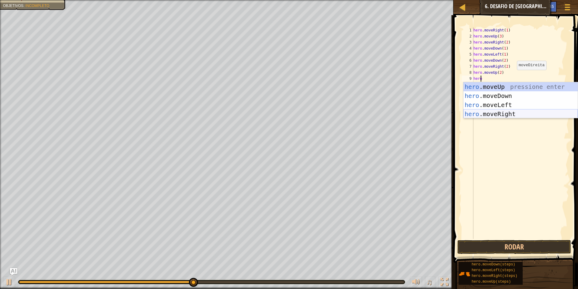
click at [515, 115] on div "hero .moveUp pressione enter hero .moveDown pressione enter hero .moveLeft pres…" at bounding box center [520, 109] width 114 height 54
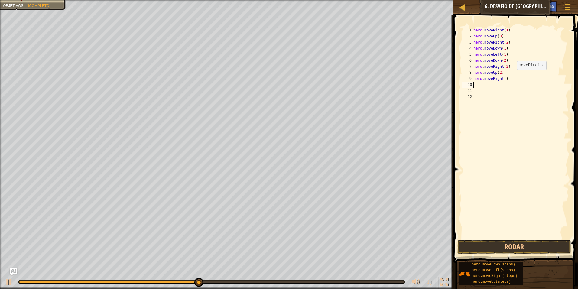
scroll to position [3, 0]
click at [500, 78] on div "hero . moveRight ( 1 ) hero . moveUp ( 3 ) hero . moveRight ( 2 ) hero . moveDo…" at bounding box center [520, 139] width 97 height 224
click at [513, 252] on button "Rodar" at bounding box center [514, 247] width 114 height 14
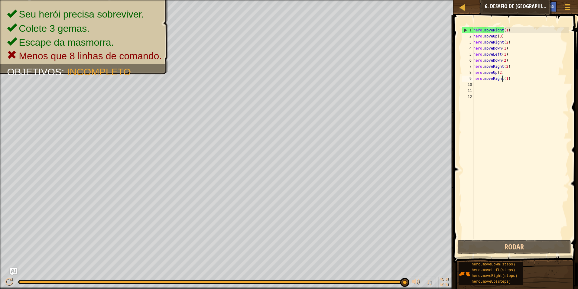
click at [508, 79] on div "hero . moveRight ( 1 ) hero . moveUp ( 3 ) hero . moveRight ( 2 ) hero . moveDo…" at bounding box center [520, 139] width 97 height 224
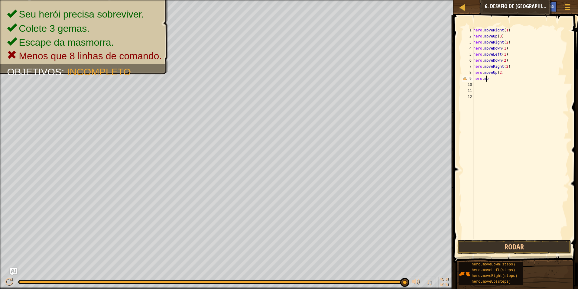
scroll to position [3, 0]
type textarea "h"
click at [514, 243] on button "Rodar" at bounding box center [514, 247] width 114 height 14
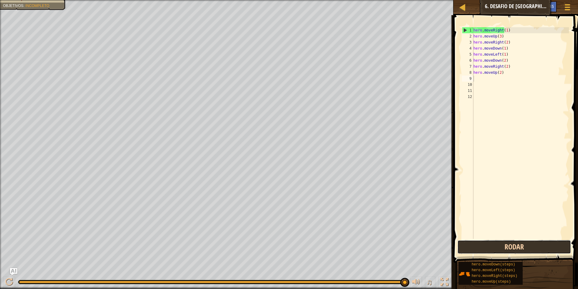
click at [510, 247] on button "Rodar" at bounding box center [514, 247] width 114 height 14
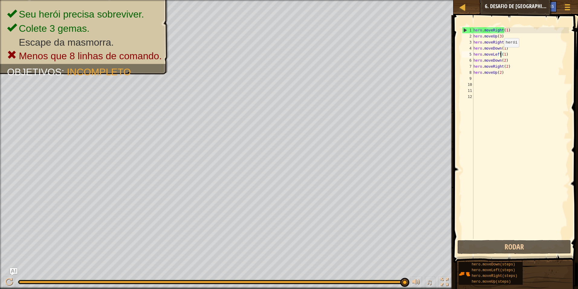
click at [500, 53] on div "hero . moveRight ( 1 ) hero . moveUp ( 3 ) hero . moveRight ( 2 ) hero . moveDo…" at bounding box center [520, 139] width 97 height 224
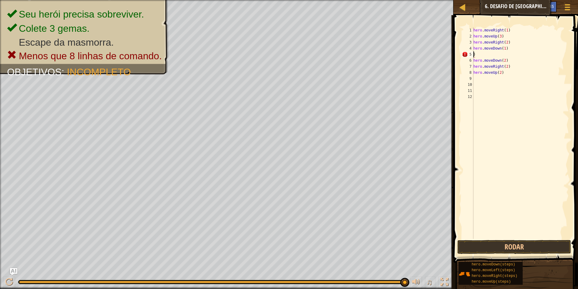
click at [481, 57] on div "hero . moveRight ( 1 ) hero . moveUp ( 3 ) hero . moveRight ( 2 ) hero . moveDo…" at bounding box center [520, 139] width 97 height 224
click at [478, 56] on div "hero . moveRight ( 1 ) hero . moveUp ( 3 ) hero . moveRight ( 2 ) hero . moveDo…" at bounding box center [520, 133] width 97 height 212
type textarea ")"
click at [544, 248] on button "Rodar" at bounding box center [514, 247] width 114 height 14
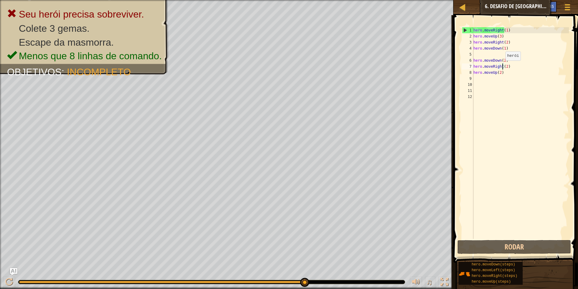
click at [502, 66] on div "hero . moveRight ( 1 ) hero . moveUp ( 3 ) hero . moveRight ( 2 ) hero . moveDo…" at bounding box center [520, 139] width 97 height 224
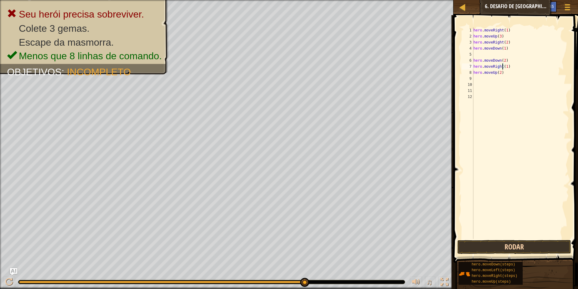
type textarea "hero.moveRight(1)"
click at [530, 245] on button "Rodar" at bounding box center [514, 247] width 114 height 14
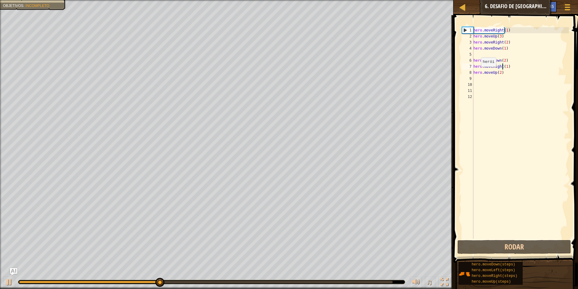
click at [477, 76] on div "hero . moveRight ( 1 ) hero . moveUp ( 3 ) hero . moveRight ( 2 ) hero . moveDo…" at bounding box center [520, 139] width 97 height 224
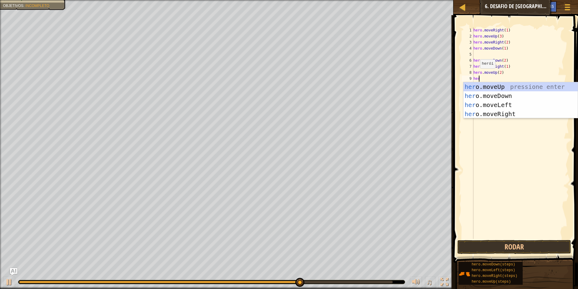
type textarea "hero"
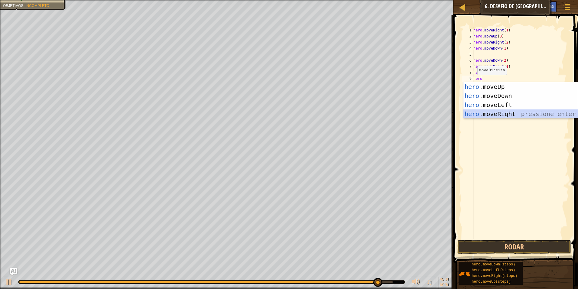
click at [491, 111] on div "hero .moveUp pressione enter hero .moveDown pressione enter hero .moveLeft pres…" at bounding box center [520, 109] width 114 height 54
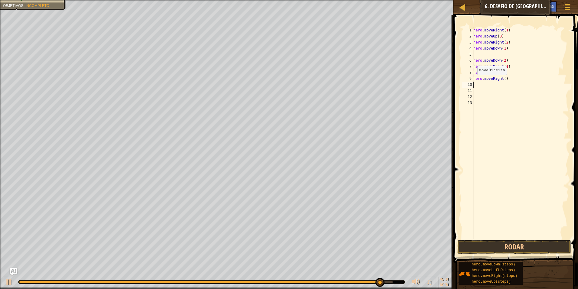
scroll to position [3, 0]
click at [526, 251] on button "Rodar" at bounding box center [514, 247] width 114 height 14
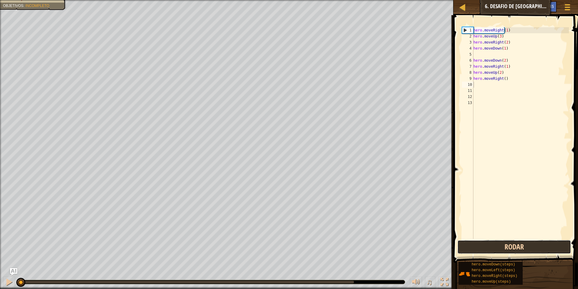
drag, startPoint x: 512, startPoint y: 241, endPoint x: 515, endPoint y: 244, distance: 4.7
click at [515, 243] on button "Rodar" at bounding box center [514, 247] width 114 height 14
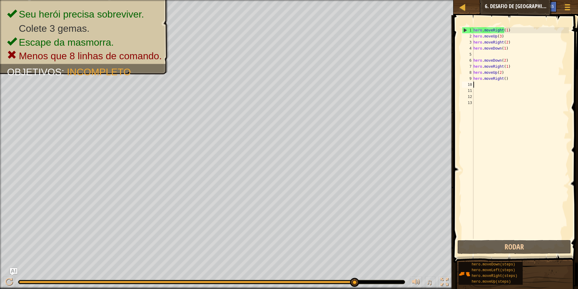
click at [478, 56] on div "hero . moveRight ( 1 ) hero . moveUp ( 3 ) hero . moveRight ( 2 ) hero . moveDo…" at bounding box center [520, 139] width 97 height 224
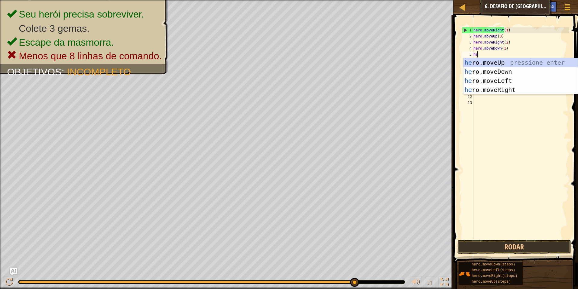
type textarea "her"
click at [495, 71] on div "her o.moveUp pressione enter her o.moveDown pressione enter her o.moveLeft pres…" at bounding box center [520, 85] width 114 height 54
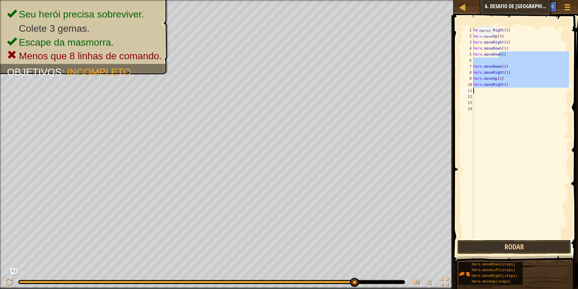
drag, startPoint x: 498, startPoint y: 54, endPoint x: 471, endPoint y: 93, distance: 48.0
click at [471, 93] on div "1 2 3 4 5 6 7 8 9 10 11 12 13 14 hero . moveRight ( 1 ) hero . moveUp ( 3 ) her…" at bounding box center [515, 133] width 108 height 212
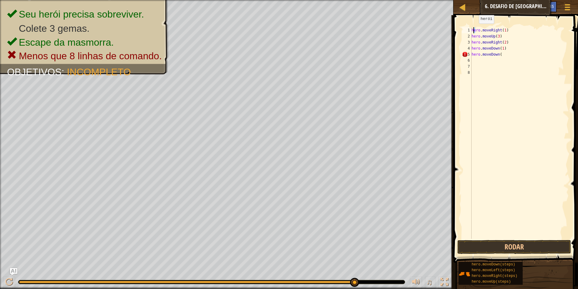
click at [473, 29] on div "hero . moveRight ( 1 ) hero . moveUp ( 3 ) hero . moveRight ( 2 ) hero . moveDo…" at bounding box center [519, 139] width 99 height 224
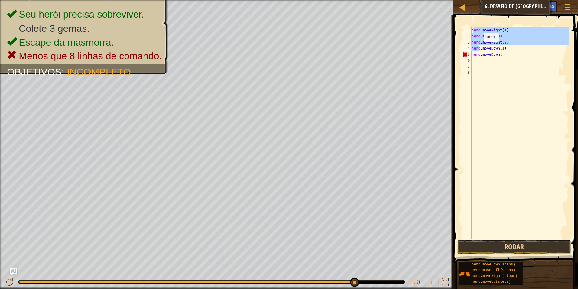
drag, startPoint x: 473, startPoint y: 31, endPoint x: 478, endPoint y: 57, distance: 27.4
click at [478, 57] on div "hero . moveRight ( 1 ) hero . moveUp ( 3 ) hero . moveRight ( 2 ) hero . moveDo…" at bounding box center [519, 139] width 99 height 224
type textarea "h"
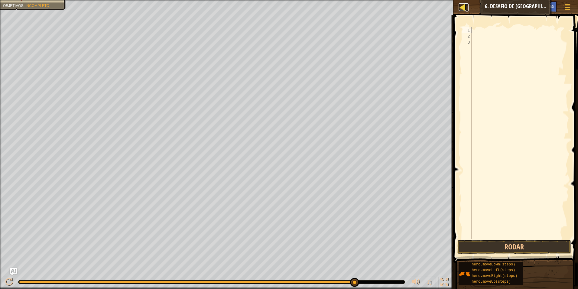
click at [462, 5] on div at bounding box center [462, 7] width 8 height 8
select select "pt-BR"
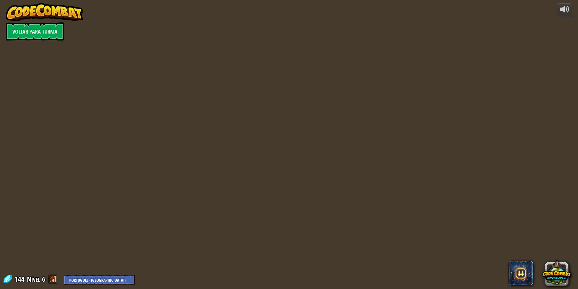
select select "pt-BR"
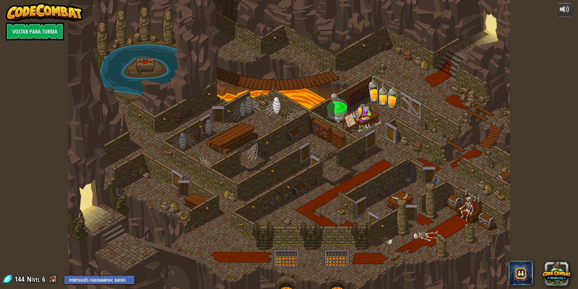
select select "pt-BR"
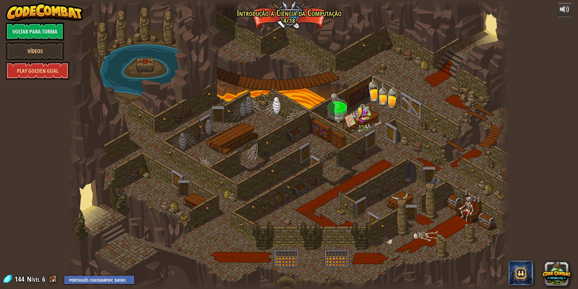
select select "pt-BR"
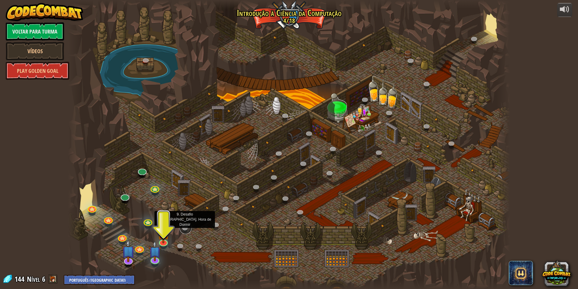
click at [183, 231] on link at bounding box center [186, 228] width 12 height 12
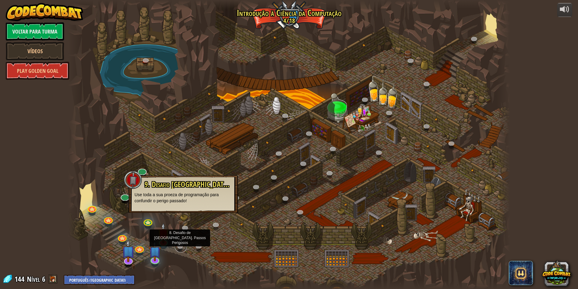
click at [183, 242] on link at bounding box center [181, 246] width 12 height 12
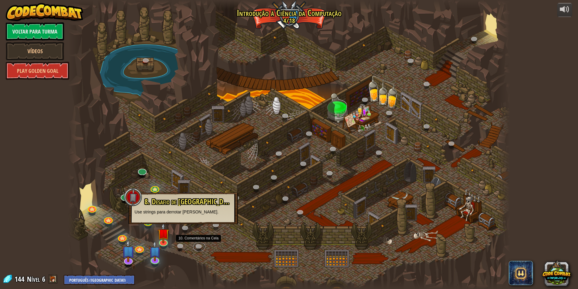
drag, startPoint x: 199, startPoint y: 243, endPoint x: 186, endPoint y: 240, distance: 13.7
click at [198, 243] on link at bounding box center [199, 246] width 12 height 9
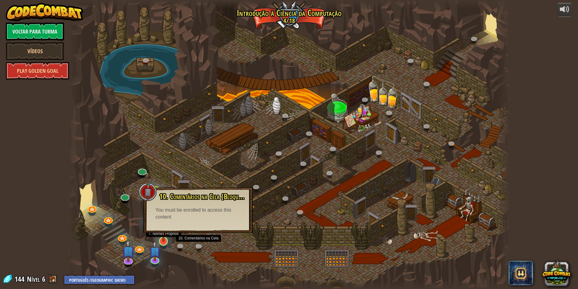
click at [166, 238] on img at bounding box center [163, 229] width 12 height 28
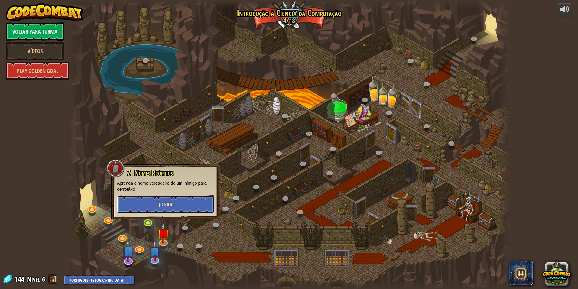
click at [185, 210] on button "Jogar" at bounding box center [165, 204] width 97 height 18
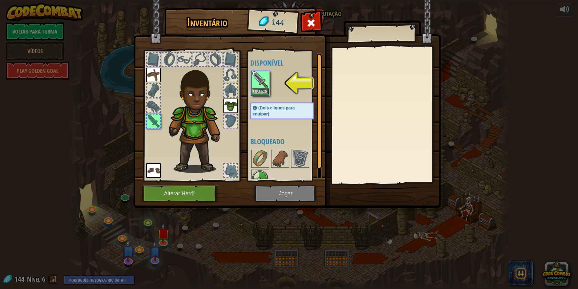
click at [254, 79] on img at bounding box center [260, 79] width 17 height 17
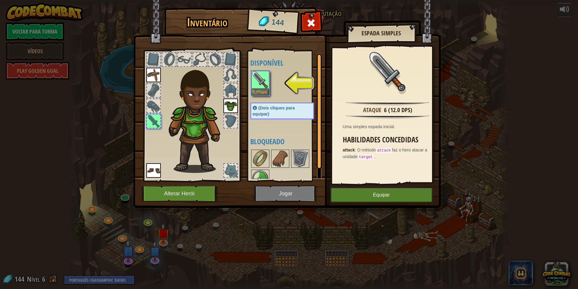
click at [392, 202] on img at bounding box center [286, 98] width 307 height 219
click at [387, 199] on button "Equipar" at bounding box center [381, 194] width 102 height 15
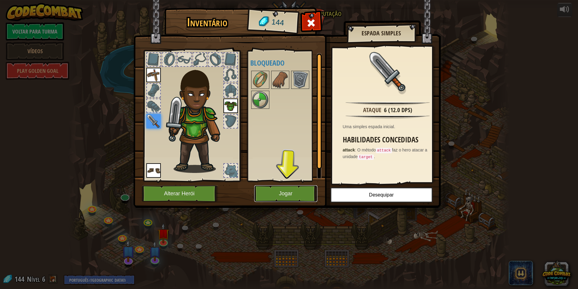
click at [308, 194] on button "Jogar" at bounding box center [285, 193] width 63 height 17
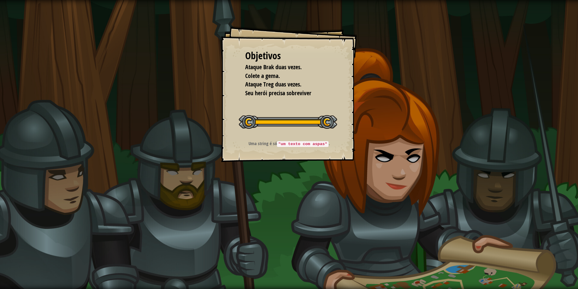
click at [311, 145] on div "Uma string é só "um texto com aspas" ." at bounding box center [288, 145] width 121 height 10
click at [311, 145] on code ""um texto com aspas"" at bounding box center [302, 144] width 51 height 6
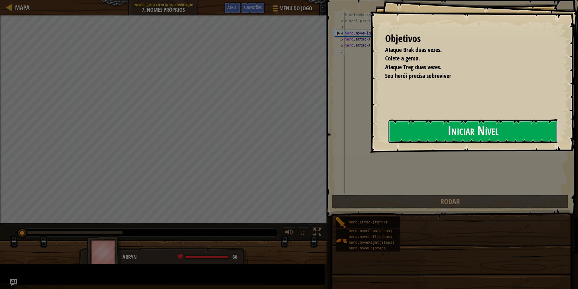
click at [388, 143] on button "Iniciar Nível" at bounding box center [473, 131] width 170 height 24
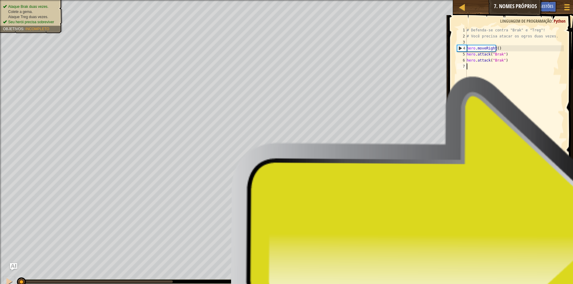
drag, startPoint x: 507, startPoint y: 258, endPoint x: 501, endPoint y: 249, distance: 10.8
click at [502, 251] on div "Sugestões Vídeos 1 2 3 4 5 6 7 # Defenda-se contra "Brak" e "Treg"! # Você prec…" at bounding box center [510, 150] width 126 height 271
click at [501, 249] on button "Rodar" at bounding box center [510, 247] width 114 height 14
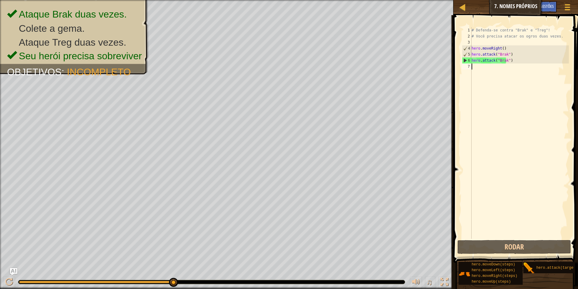
scroll to position [3, 0]
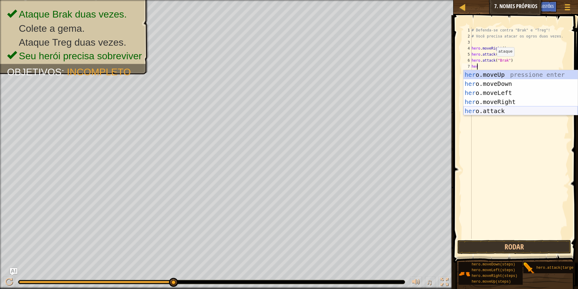
click at [501, 111] on div "her o.moveUp pressione enter her o.moveDown pressione enter her o.moveLeft pres…" at bounding box center [520, 101] width 114 height 63
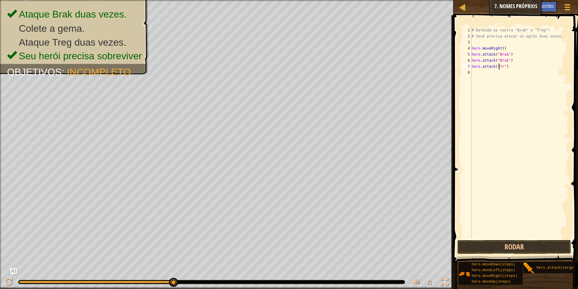
scroll to position [3, 2]
type textarea "hero.attack("treg]")"
click at [531, 251] on button "Rodar" at bounding box center [514, 247] width 114 height 14
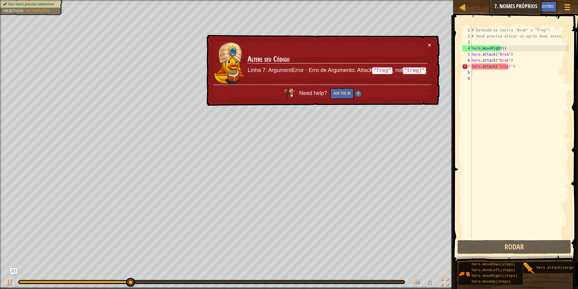
click at [425, 40] on div "× Altere seu Código Linha 7: ArgumentError - Erro de Argumento: Attack "Treg" ,…" at bounding box center [322, 71] width 234 height 72
click at [431, 44] on div "× Altere seu Código Linha 7: ArgumentError - Erro de Argumento: Attack "Treg" ,…" at bounding box center [322, 71] width 234 height 72
click at [435, 42] on div "× Altere seu Código Linha 7: ArgumentError - Erro de Argumento: Attack "Treg" ,…" at bounding box center [322, 71] width 234 height 72
click at [429, 42] on button "×" at bounding box center [430, 45] width 4 height 6
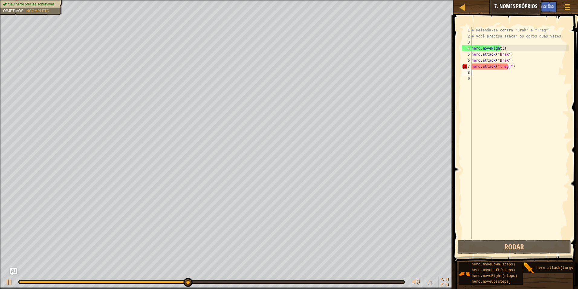
click at [510, 69] on div "# Defenda-se contra "Brak" e "Treg"! # Você precisa atacar os ogros duas vezes.…" at bounding box center [519, 139] width 99 height 224
type textarea "hero.attack("treg]")"
drag, startPoint x: 506, startPoint y: 71, endPoint x: 507, endPoint y: 83, distance: 12.4
click at [507, 83] on div "# Defenda-se contra "Brak" e "Treg"! # Você precisa atacar os ogros duas vezes.…" at bounding box center [519, 139] width 99 height 224
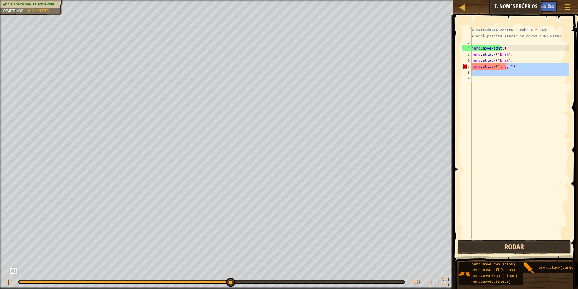
click at [517, 250] on button "Rodar" at bounding box center [514, 247] width 114 height 14
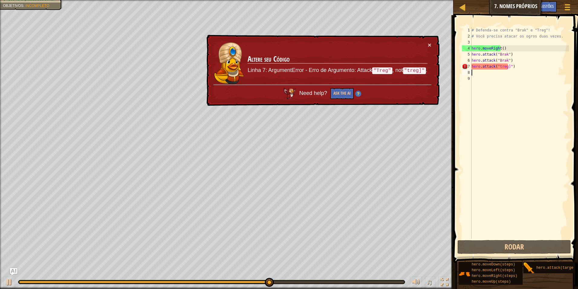
drag, startPoint x: 507, startPoint y: 72, endPoint x: 481, endPoint y: 65, distance: 27.1
click at [474, 69] on div "# Defenda-se contra "Brak" e "Treg"! # Você precisa atacar os ogros duas vezes.…" at bounding box center [519, 139] width 99 height 224
click at [503, 64] on div "# Defenda-se contra "Brak" e "Treg"! # Você precisa atacar os ogros duas vezes.…" at bounding box center [519, 133] width 99 height 212
type textarea "hero.attack("tre]")"
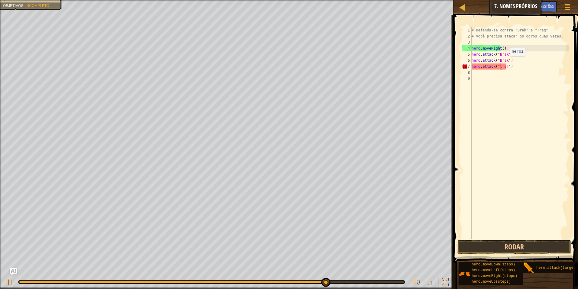
click at [516, 206] on div "# Defenda-se contra "Brak" e "Treg"! # Você precisa atacar os ogros duas vezes.…" at bounding box center [519, 139] width 99 height 224
click at [503, 68] on div "# Defenda-se contra "Brak" e "Treg"! # Você precisa atacar os ogros duas vezes.…" at bounding box center [519, 139] width 99 height 224
click at [512, 243] on button "Rodar" at bounding box center [514, 247] width 114 height 14
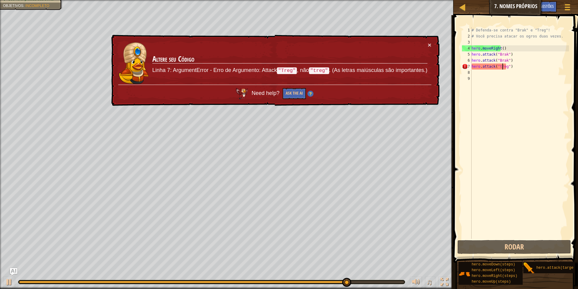
click at [432, 44] on div "× Altere seu Código Linha 7: ArgumentError - Erro de Argumento: Attack "Treg" ,…" at bounding box center [274, 71] width 329 height 72
click at [430, 45] on button "×" at bounding box center [430, 45] width 4 height 6
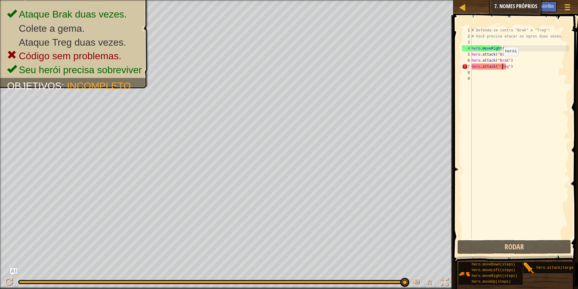
click at [497, 62] on div "# Defenda-se contra "Brak" e "Treg"! # Você precisa atacar os ogros duas vezes.…" at bounding box center [519, 139] width 99 height 224
click at [501, 70] on div "# Defenda-se contra "Brak" e "Treg"! # Você precisa atacar os ogros duas vezes.…" at bounding box center [519, 139] width 99 height 224
type textarea "hero.attack("treg")"
click at [502, 65] on div "# Defenda-se contra "Brak" e "Treg"! # Você precisa atacar os ogros duas vezes.…" at bounding box center [519, 139] width 99 height 224
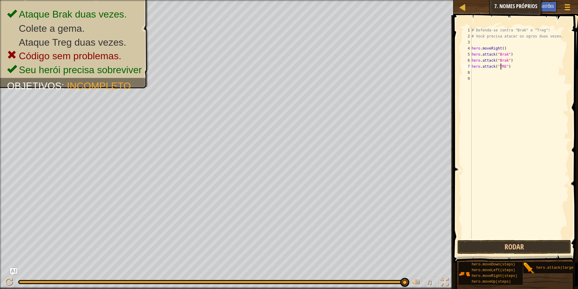
scroll to position [3, 2]
click at [523, 249] on button "Rodar" at bounding box center [514, 247] width 114 height 14
type textarea "hero.attack("Treg")"
click at [529, 251] on button "Rodar" at bounding box center [514, 247] width 114 height 14
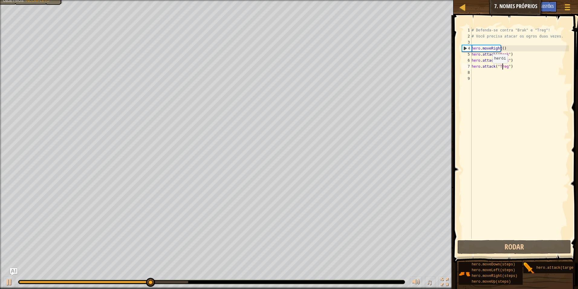
click at [481, 71] on div "# Defenda-se contra "Brak" e "Treg"! # Você precisa atacar os ogros duas vezes.…" at bounding box center [519, 139] width 99 height 224
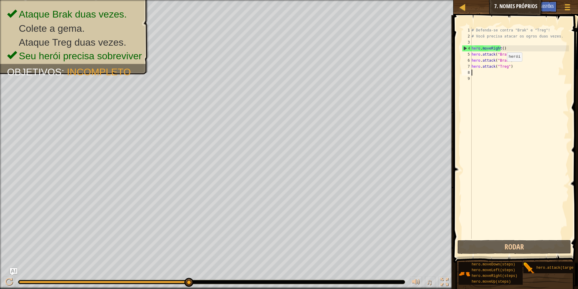
type textarea "her"
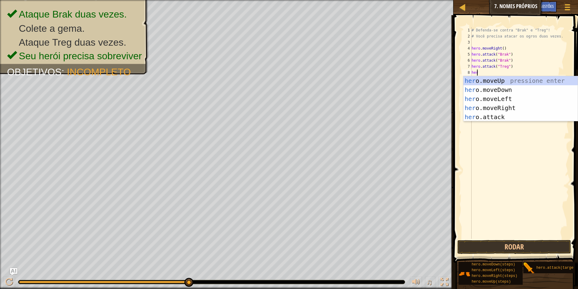
click at [499, 123] on div "# Defenda-se contra "Brak" e "Treg"! # Você precisa atacar os ogros duas vezes.…" at bounding box center [519, 139] width 99 height 224
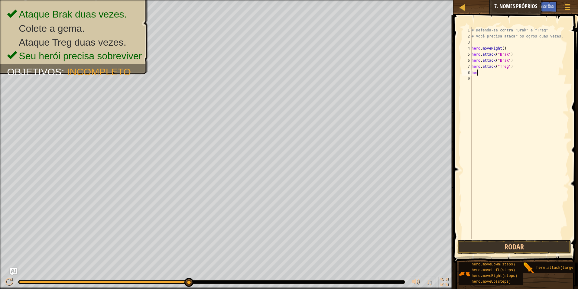
click at [477, 70] on div "# Defenda-se contra "Brak" e "Treg"! # Você precisa atacar os ogros duas vezes.…" at bounding box center [519, 139] width 99 height 224
click at [477, 71] on div "# Defenda-se contra "Brak" e "Treg"! # Você precisa atacar os ogros duas vezes.…" at bounding box center [519, 139] width 99 height 224
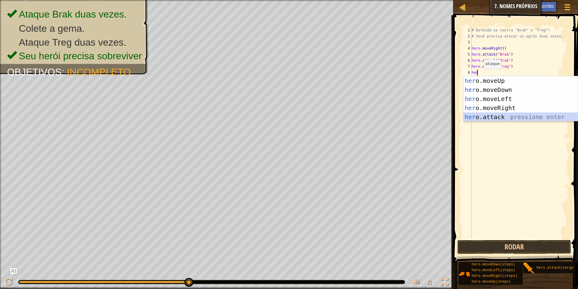
click at [488, 116] on div "her o.moveUp pressione enter her o.moveDown pressione enter her o.moveLeft pres…" at bounding box center [520, 107] width 114 height 63
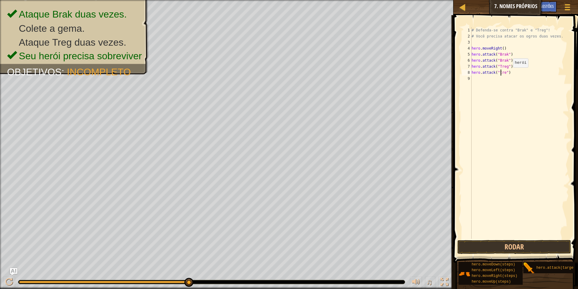
scroll to position [3, 2]
click at [525, 247] on button "Rodar" at bounding box center [514, 247] width 114 height 14
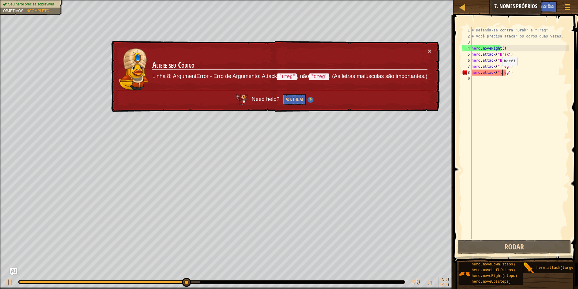
click at [497, 72] on div "# Defenda-se contra "Brak" e "Treg"! # Você precisa atacar os ogros duas vezes.…" at bounding box center [519, 139] width 99 height 224
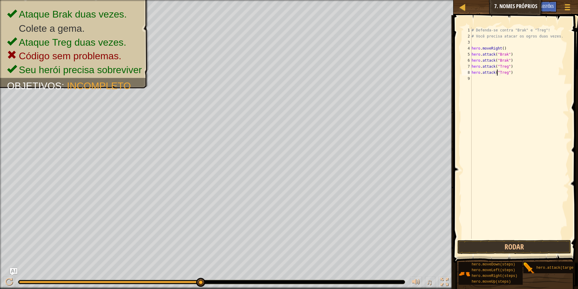
scroll to position [3, 2]
type textarea "hero.attack("Treg")"
click at [522, 247] on button "Rodar" at bounding box center [514, 247] width 114 height 14
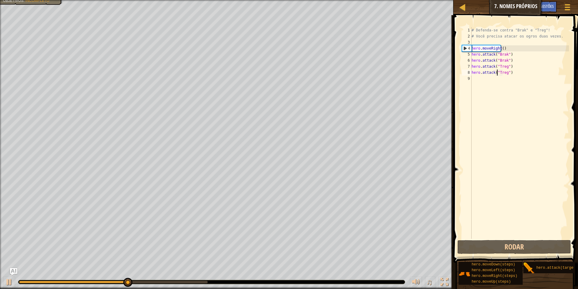
click at [472, 77] on div "# Defenda-se contra "Brak" e "Treg"! # Você precisa atacar os ogros duas vezes.…" at bounding box center [519, 139] width 99 height 224
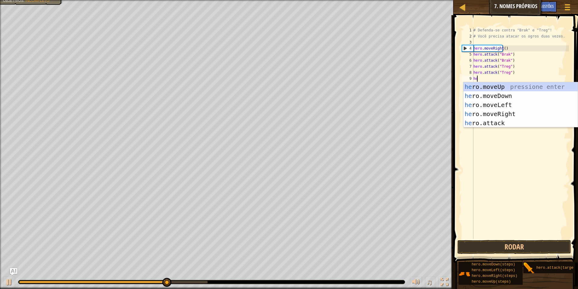
type textarea "her"
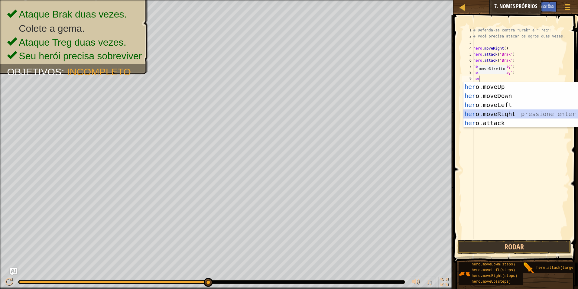
click at [503, 113] on div "her o.moveUp pressione enter her o.moveDown pressione enter her o.moveLeft pres…" at bounding box center [520, 113] width 114 height 63
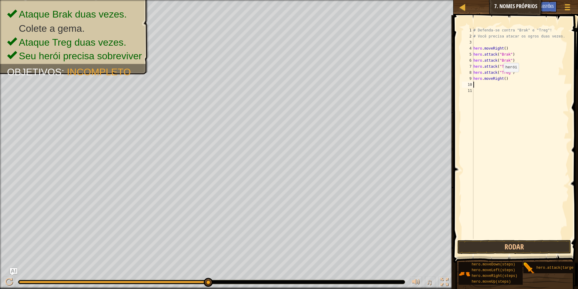
click at [500, 78] on div "# Defenda-se contra "Brak" e "Treg"! # Você precisa atacar os ogros duas vezes.…" at bounding box center [520, 139] width 97 height 224
type textarea "hero.moveRight(4)"
click at [517, 244] on button "Rodar" at bounding box center [514, 247] width 114 height 14
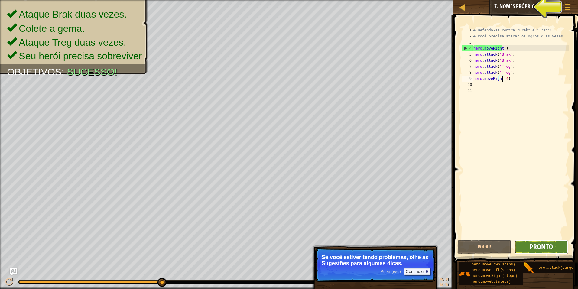
click at [532, 244] on span "Pronto" at bounding box center [541, 247] width 23 height 10
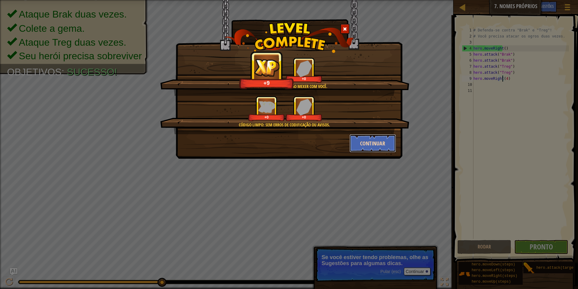
drag, startPoint x: 369, startPoint y: 144, endPoint x: 373, endPoint y: 143, distance: 3.7
click at [373, 143] on button "Continuar" at bounding box center [372, 143] width 47 height 18
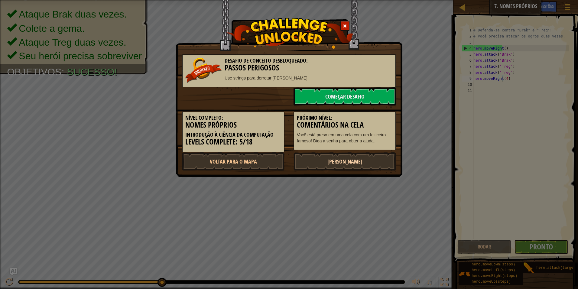
click at [352, 159] on link "[PERSON_NAME]" at bounding box center [344, 161] width 102 height 18
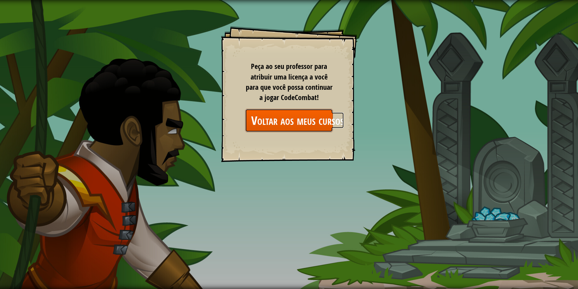
click at [295, 115] on link "Voltar aos meus cursos" at bounding box center [289, 120] width 88 height 23
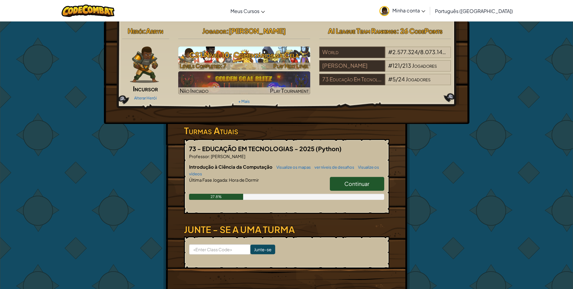
click at [218, 60] on h3 "CS1 Nível 10: Comentários na Cela" at bounding box center [244, 55] width 132 height 14
select select "pt-BR"
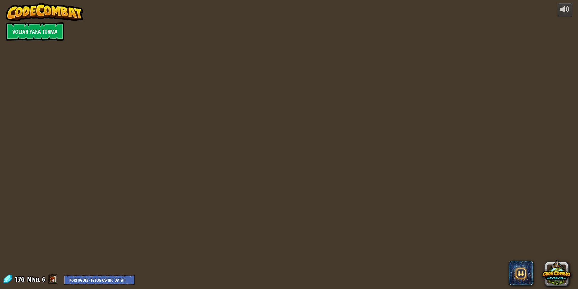
select select "pt-BR"
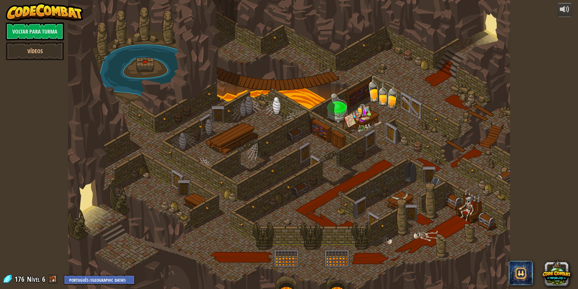
select select "pt-BR"
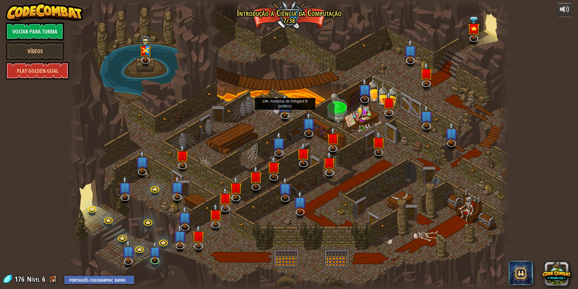
select select "pt-BR"
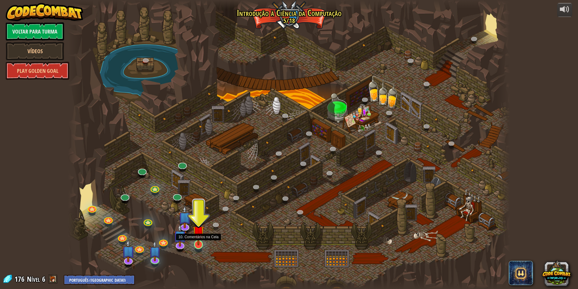
click at [197, 239] on img at bounding box center [199, 232] width 12 height 28
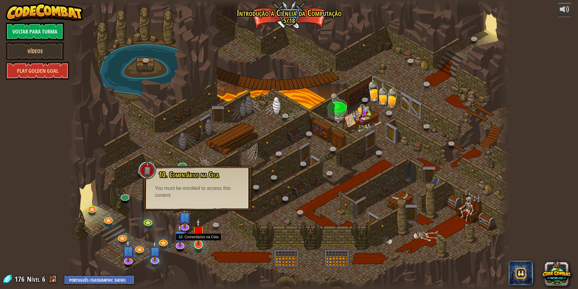
click at [201, 234] on img at bounding box center [199, 232] width 12 height 28
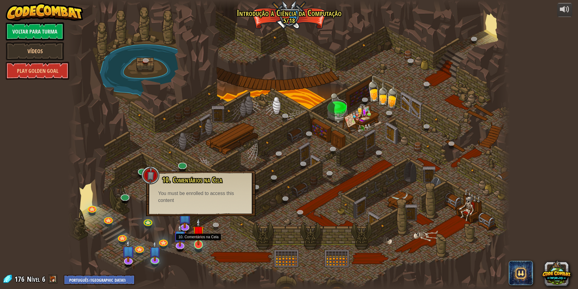
click at [197, 234] on img at bounding box center [199, 232] width 12 height 28
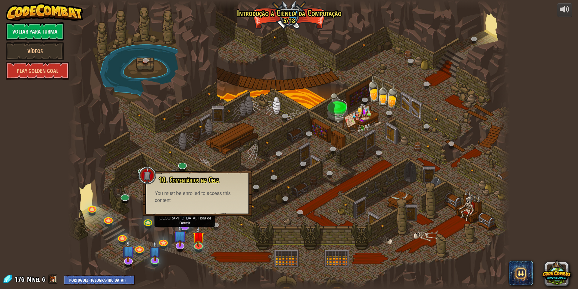
click at [186, 222] on img at bounding box center [184, 212] width 13 height 30
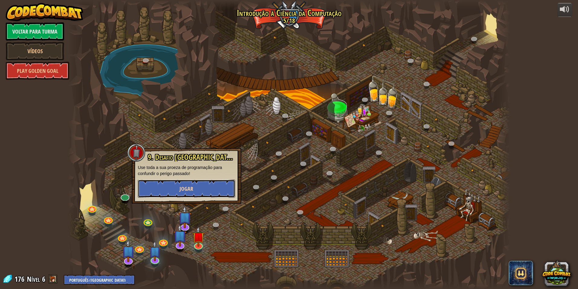
click at [188, 185] on button "Jogar" at bounding box center [186, 189] width 97 height 18
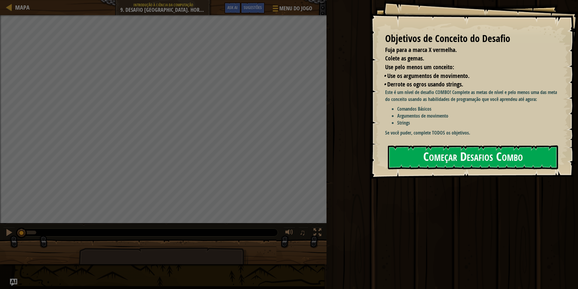
click at [461, 159] on button "Começar Desafios Combo" at bounding box center [473, 157] width 170 height 24
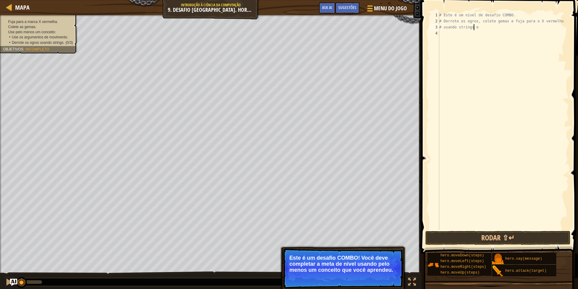
type textarea "#"
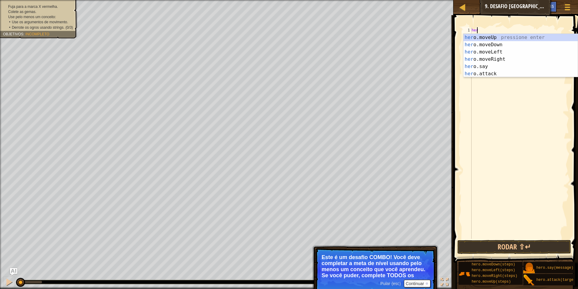
type textarea "hero"
click at [493, 45] on div "hero .moveUp pressione enter hero .moveDown pressione enter hero .moveLeft pres…" at bounding box center [520, 63] width 114 height 58
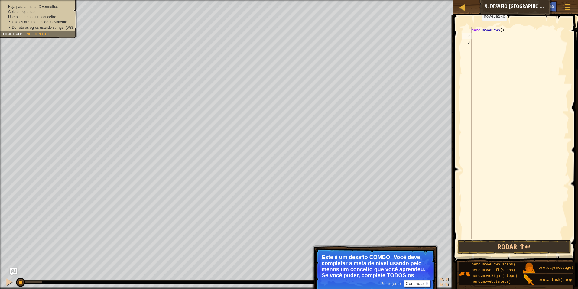
scroll to position [3, 0]
click at [543, 245] on button "Rodar ⇧↵" at bounding box center [514, 247] width 114 height 14
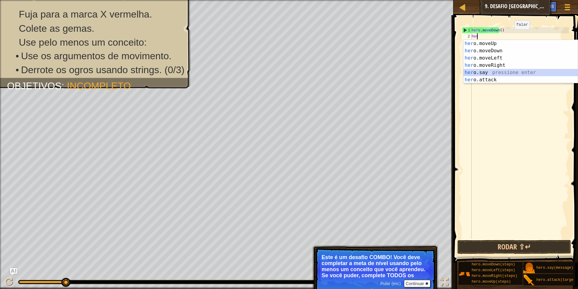
click at [495, 73] on div "her o.moveUp pressione enter her o.moveDown pressione enter her o.moveLeft pres…" at bounding box center [520, 69] width 114 height 58
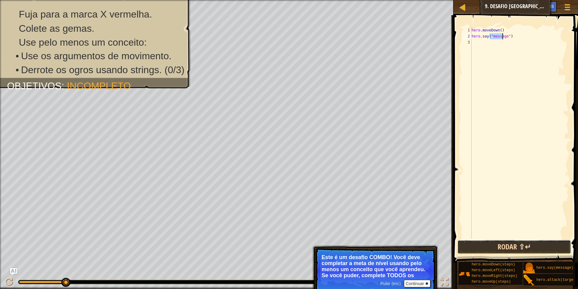
click at [508, 244] on button "Rodar ⇧↵" at bounding box center [514, 247] width 114 height 14
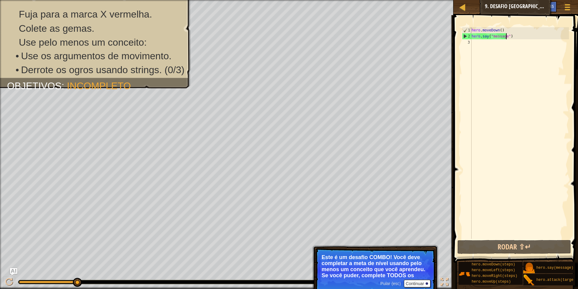
click at [508, 36] on div "hero . moveDown ( ) hero . say ( "message" )" at bounding box center [519, 139] width 99 height 224
click at [502, 36] on div "hero . moveDown ( ) hero . say ( "message" )" at bounding box center [519, 139] width 99 height 224
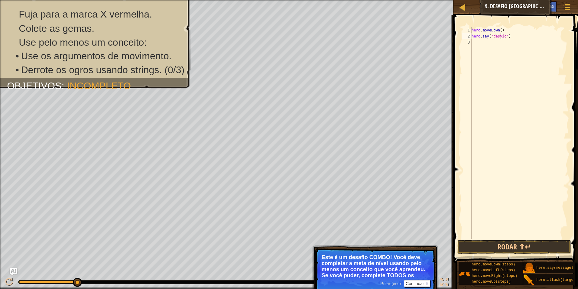
scroll to position [3, 2]
click at [491, 244] on button "Rodar ⇧↵" at bounding box center [514, 247] width 114 height 14
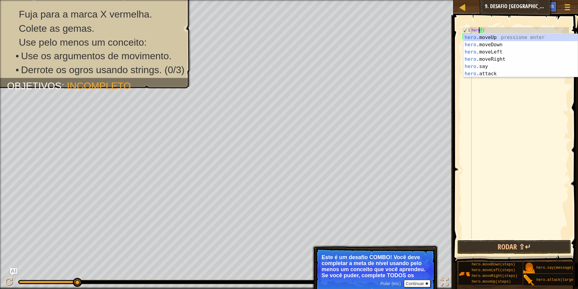
scroll to position [3, 0]
click at [497, 41] on div "hero .moveUp pressione enter hero .moveDown pressione enter hero .moveLeft pres…" at bounding box center [520, 63] width 114 height 58
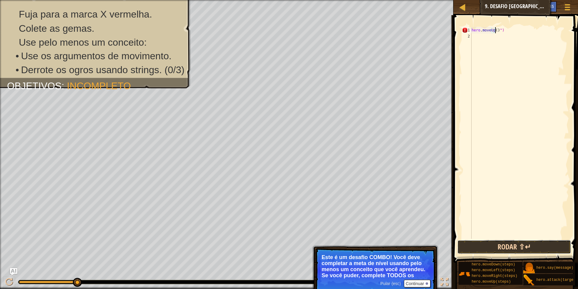
click at [510, 241] on button "Rodar ⇧↵" at bounding box center [514, 247] width 114 height 14
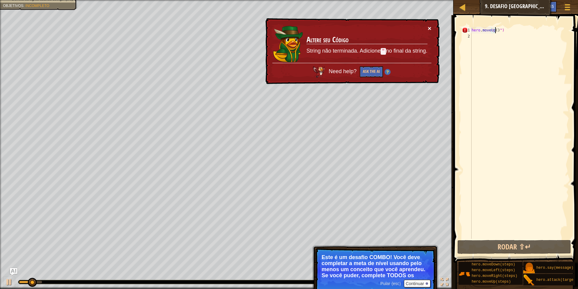
click at [428, 27] on button "×" at bounding box center [430, 28] width 4 height 6
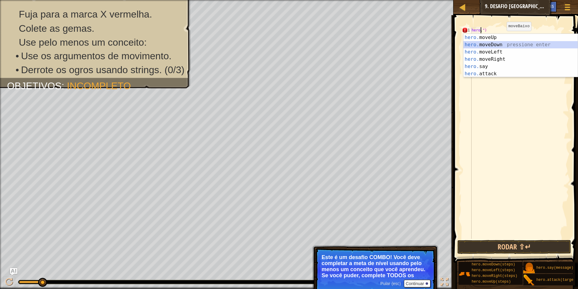
click at [491, 45] on div "hero. moveUp pressione enter hero. moveDown pressione enter hero. moveLeft pres…" at bounding box center [520, 63] width 114 height 58
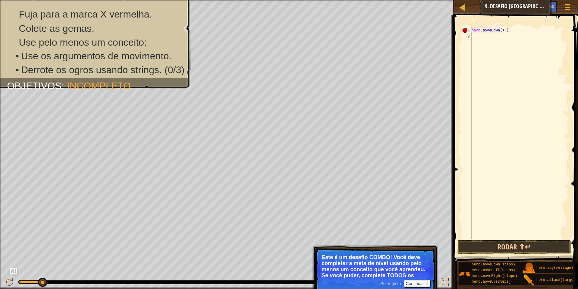
click at [502, 30] on div "hero . moveDown ( ) ")" at bounding box center [519, 139] width 99 height 224
click at [497, 31] on div "hero . moveDown ( )" at bounding box center [519, 139] width 99 height 224
type textarea "hero.moveDown(1)"
click at [536, 243] on button "Rodar ⇧↵" at bounding box center [514, 247] width 114 height 14
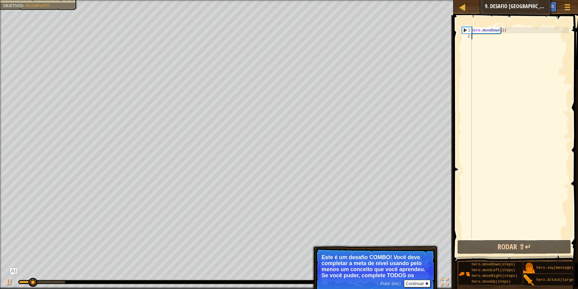
click at [473, 35] on div "hero . moveDown ( 1 )" at bounding box center [519, 139] width 99 height 224
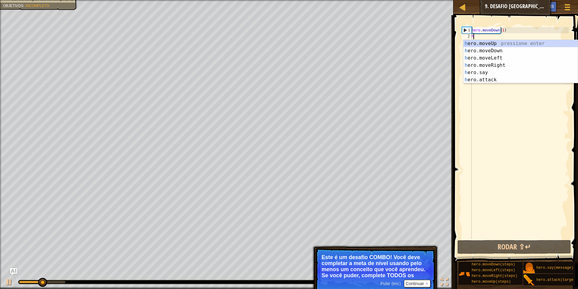
type textarea "her"
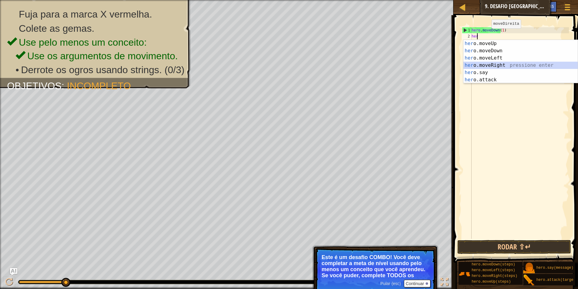
click at [487, 64] on div "her o.moveUp pressione enter her o.moveDown pressione enter her o.moveLeft pres…" at bounding box center [520, 69] width 114 height 58
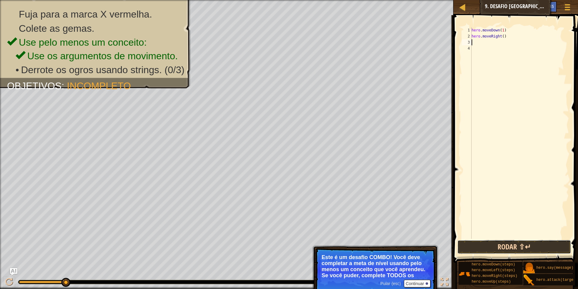
click at [503, 253] on button "Rodar ⇧↵" at bounding box center [514, 247] width 114 height 14
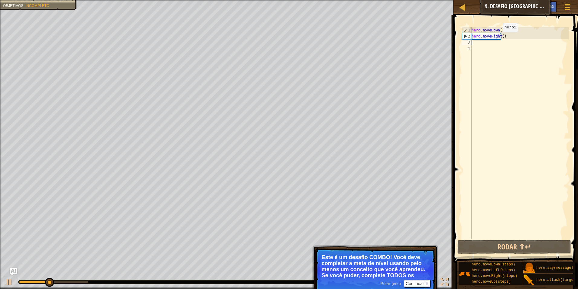
click at [497, 38] on div "hero . moveDown ( 1 ) hero . moveRight ( )" at bounding box center [519, 139] width 99 height 224
click at [500, 38] on div "hero . moveDown ( 1 ) hero . moveRight ( )" at bounding box center [519, 139] width 99 height 224
click at [498, 39] on div "hero . moveDown ( 1 ) hero . moveRight ( )" at bounding box center [519, 139] width 99 height 224
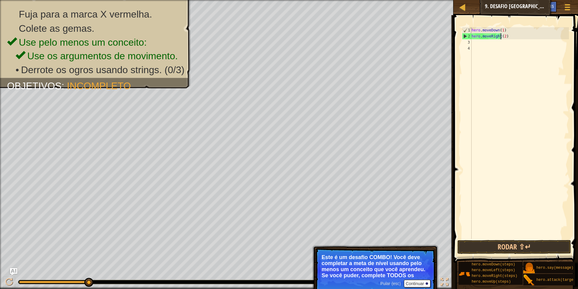
scroll to position [3, 2]
type textarea "hero.moveRight(2)"
click at [522, 246] on button "Rodar ⇧↵" at bounding box center [514, 247] width 114 height 14
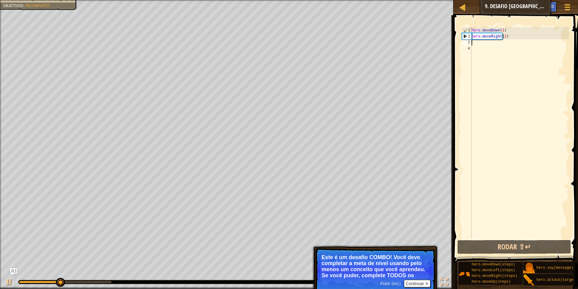
click at [484, 45] on div "hero . moveDown ( 1 ) hero . moveRight ( 2 )" at bounding box center [519, 139] width 99 height 224
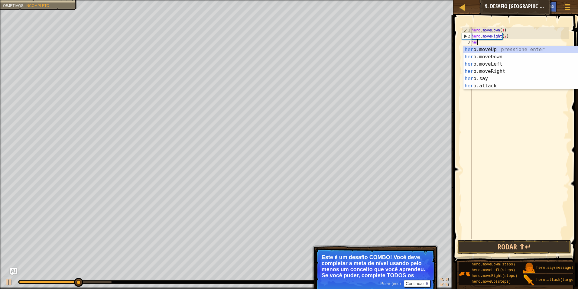
type textarea "hero"
click at [496, 49] on div "hero .moveUp pressione enter hero .moveDown pressione enter hero .moveLeft pres…" at bounding box center [520, 75] width 114 height 58
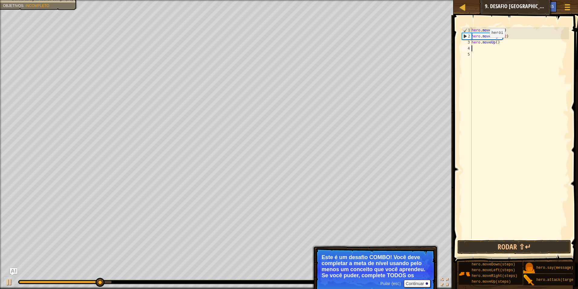
scroll to position [3, 0]
click at [498, 243] on button "Rodar ⇧↵" at bounding box center [514, 247] width 114 height 14
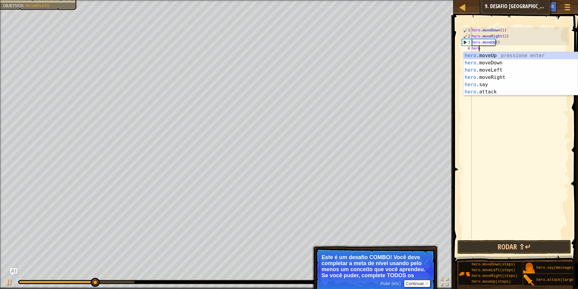
scroll to position [3, 0]
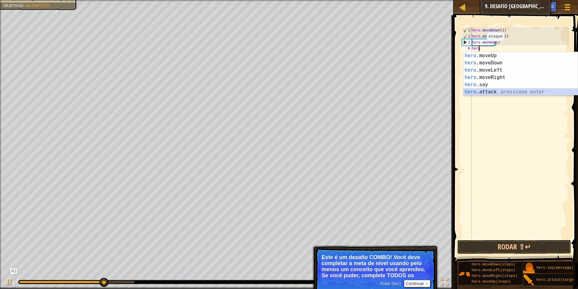
click at [477, 89] on div "hero .moveUp pressione enter hero .moveDown pressione enter hero .moveLeft pres…" at bounding box center [520, 81] width 114 height 58
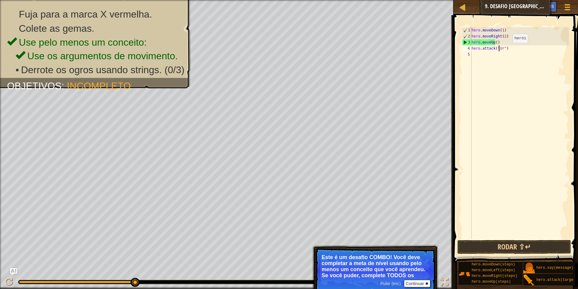
scroll to position [3, 2]
type textarea "hero.attack("Ursa")"
click at [478, 52] on div "hero . moveDown ( 1 ) hero . moveRight ( 2 ) hero . moveUp ( ) hero . attack ( …" at bounding box center [519, 139] width 99 height 224
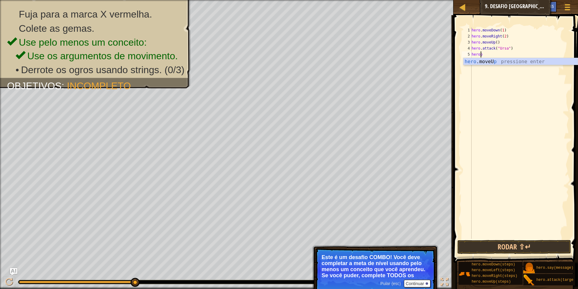
scroll to position [3, 0]
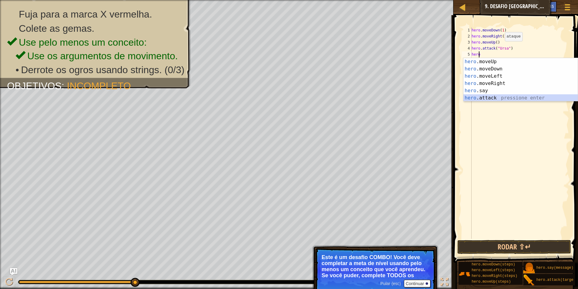
click at [483, 95] on div "hero .moveUp pressione enter hero .moveDown pressione enter hero .moveLeft pres…" at bounding box center [520, 87] width 114 height 58
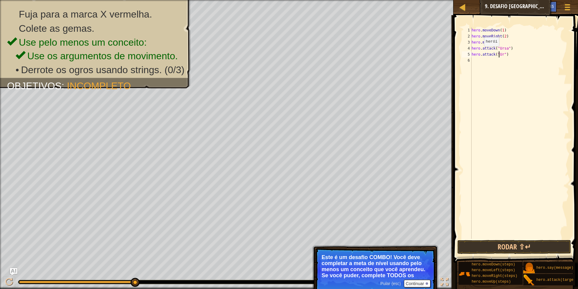
scroll to position [3, 2]
type textarea "hero.attack("Ursa")"
click at [540, 247] on button "Rodar ⇧↵" at bounding box center [514, 247] width 114 height 14
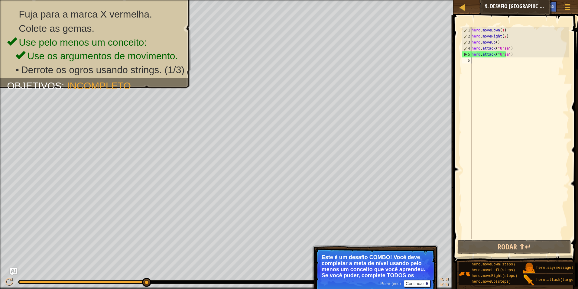
click at [482, 59] on div "hero . moveDown ( 1 ) hero . moveRight ( 2 ) hero . moveUp ( ) hero . attack ( …" at bounding box center [519, 139] width 99 height 224
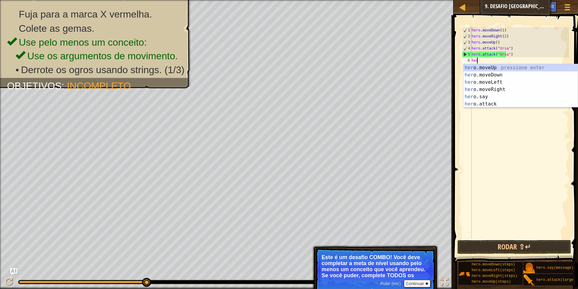
type textarea "hero"
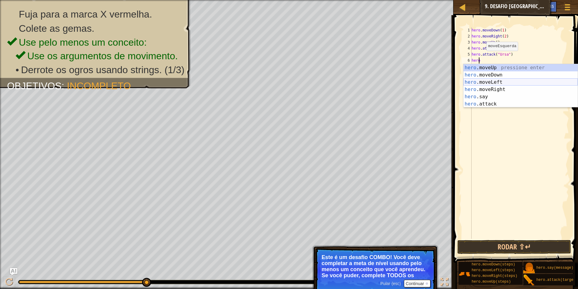
click at [490, 83] on div "hero .moveUp pressione enter hero .moveDown pressione enter hero .moveLeft pres…" at bounding box center [520, 93] width 114 height 58
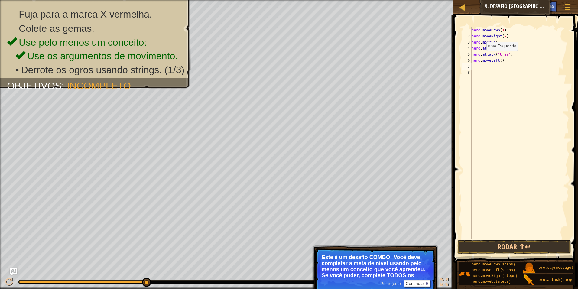
scroll to position [3, 0]
click at [497, 60] on div "hero . moveDown ( 1 ) hero . moveRight ( 2 ) hero . moveUp ( ) hero . attack ( …" at bounding box center [519, 139] width 99 height 224
type textarea "hero.moveLeft(3)"
click at [543, 237] on div "hero . moveDown ( 1 ) hero . moveRight ( 2 ) hero . moveUp ( ) hero . attack ( …" at bounding box center [519, 139] width 99 height 224
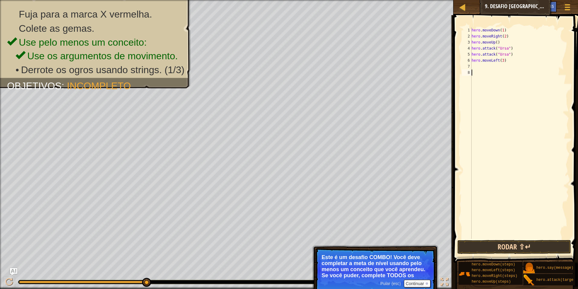
scroll to position [3, 0]
click at [539, 245] on button "Rodar ⇧↵" at bounding box center [514, 247] width 114 height 14
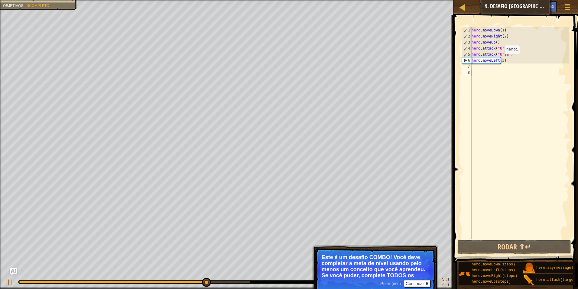
click at [499, 60] on div "hero . moveDown ( 1 ) hero . moveRight ( 2 ) hero . moveUp ( ) hero . attack ( …" at bounding box center [519, 139] width 99 height 224
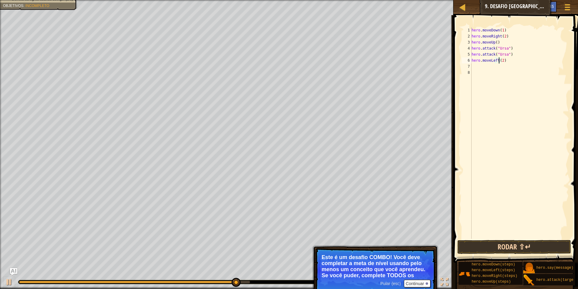
type textarea "hero.moveLeft(2)"
click at [545, 241] on button "Rodar ⇧↵" at bounding box center [514, 247] width 114 height 14
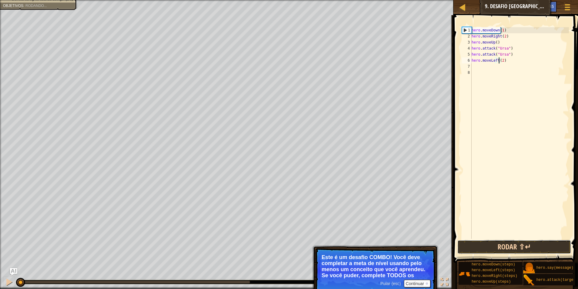
click at [543, 245] on button "Rodar ⇧↵" at bounding box center [514, 247] width 114 height 14
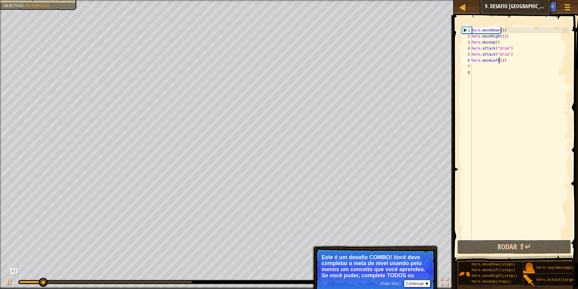
click at [475, 70] on div "hero . moveDown ( 1 ) hero . moveRight ( 2 ) hero . moveUp ( ) hero . attack ( …" at bounding box center [519, 139] width 99 height 224
click at [475, 67] on div "hero . moveDown ( 1 ) hero . moveRight ( 2 ) hero . moveUp ( ) hero . attack ( …" at bounding box center [519, 139] width 99 height 224
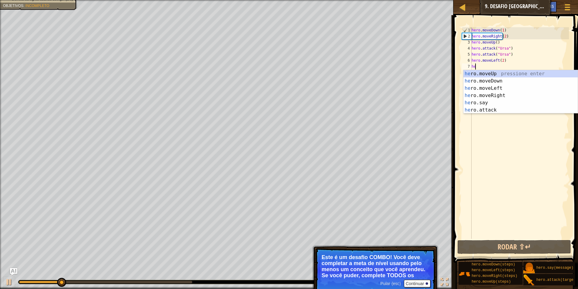
type textarea "her"
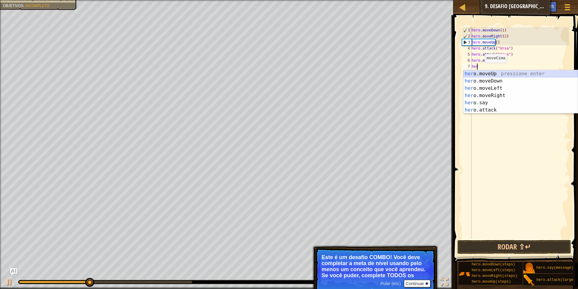
click at [485, 72] on div "her o.moveUp pressione enter her o.moveDown pressione enter her o.moveLeft pres…" at bounding box center [520, 99] width 114 height 58
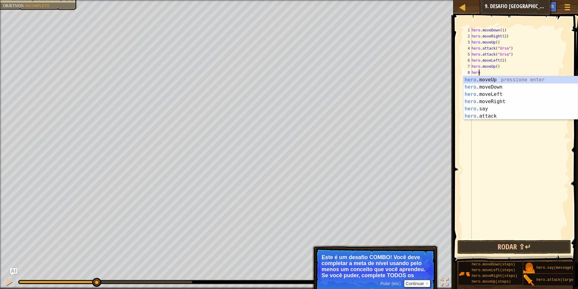
scroll to position [3, 0]
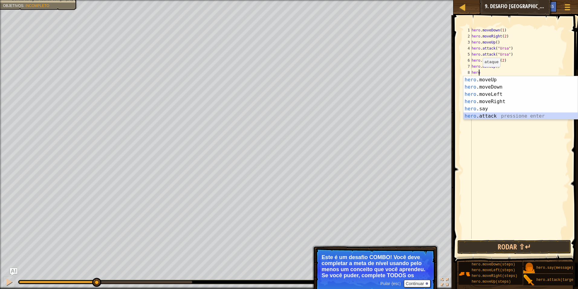
click at [478, 116] on div "hero .moveUp pressione enter hero .moveDown pressione enter hero .moveLeft pres…" at bounding box center [520, 105] width 114 height 58
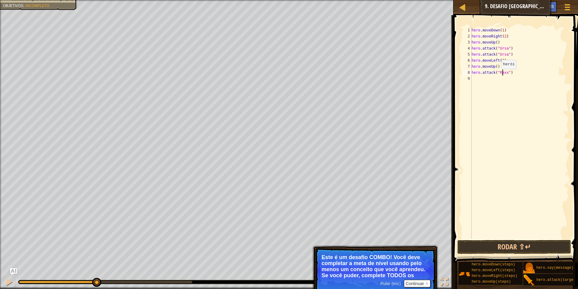
scroll to position [3, 3]
type textarea "hero.attack("Rexxar")"
click at [486, 79] on div "hero . moveDown ( 1 ) hero . moveRight ( 2 ) hero . moveUp ( ) hero . attack ( …" at bounding box center [519, 139] width 99 height 224
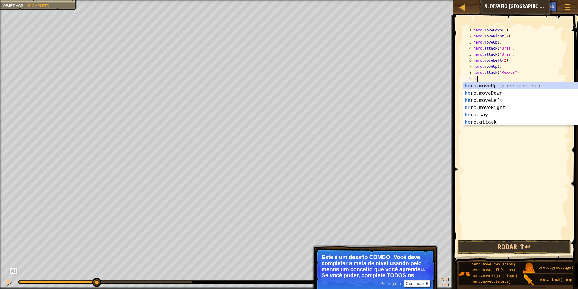
type textarea "her"
click at [483, 134] on div "hero . moveDown ( 1 ) hero . moveRight ( 2 ) hero . moveUp ( ) hero . attack ( …" at bounding box center [520, 139] width 97 height 224
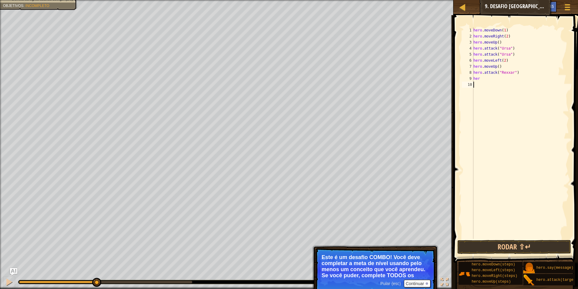
click at [482, 79] on div "hero . moveDown ( 1 ) hero . moveRight ( 2 ) hero . moveUp ( ) hero . attack ( …" at bounding box center [520, 139] width 97 height 224
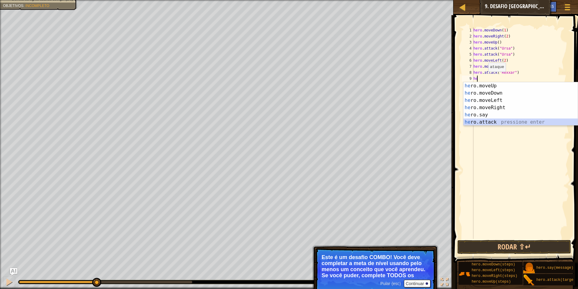
click at [486, 121] on div "he ro.moveUp pressione enter he ro.moveDown pressione enter he ro.moveLeft pres…" at bounding box center [520, 111] width 114 height 58
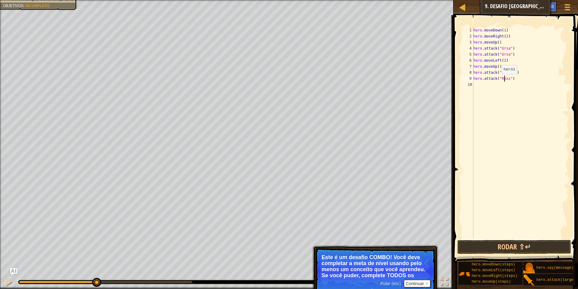
scroll to position [3, 3]
type textarea "hero.attack("Rexxar")"
click at [490, 243] on button "Rodar ⇧↵" at bounding box center [514, 247] width 114 height 14
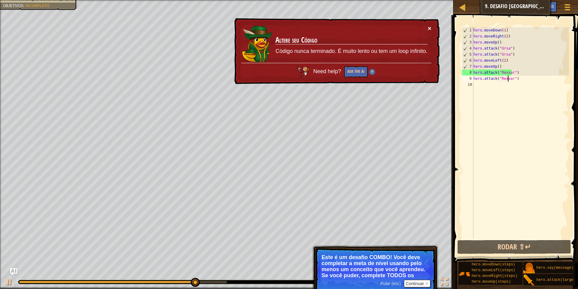
click at [431, 27] on button "×" at bounding box center [430, 28] width 4 height 6
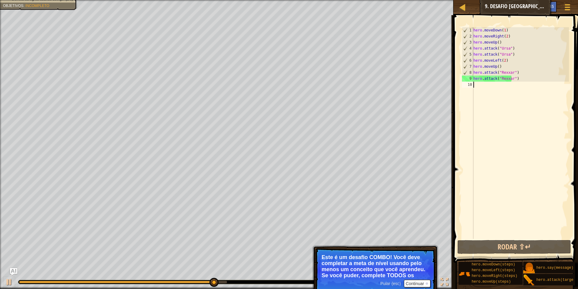
click at [481, 82] on div "hero . moveDown ( 1 ) hero . moveRight ( 2 ) hero . moveUp ( ) hero . attack ( …" at bounding box center [520, 139] width 97 height 224
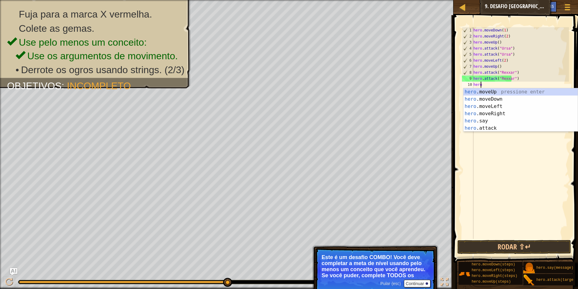
scroll to position [3, 0]
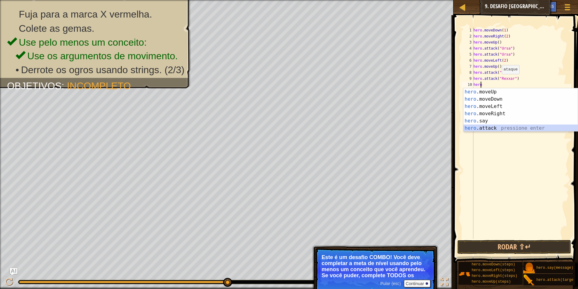
click at [489, 129] on div "hero .moveUp pressione enter hero .moveDown pressione enter hero .moveLeft pres…" at bounding box center [520, 117] width 114 height 58
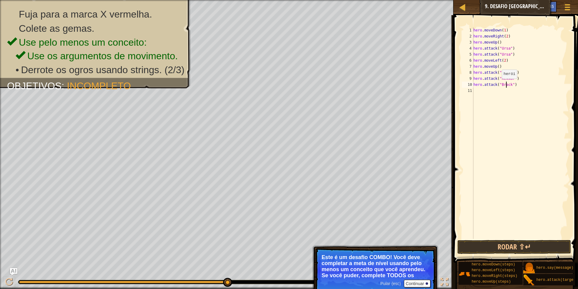
scroll to position [3, 3]
type textarea "hero.attack("Brack")"
click at [526, 249] on button "Rodar ⇧↵" at bounding box center [514, 247] width 114 height 14
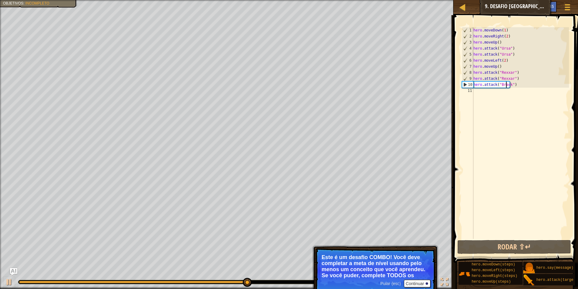
click at [472, 92] on div "11" at bounding box center [467, 91] width 11 height 6
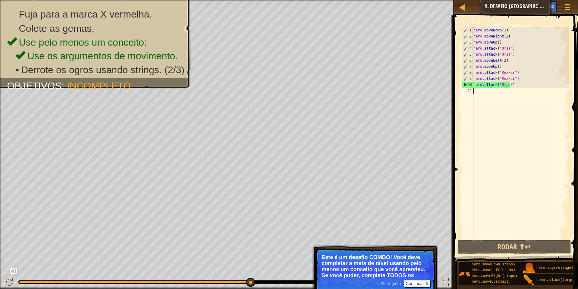
scroll to position [3, 0]
click at [474, 89] on div "hero . moveDown ( 1 ) hero . moveRight ( 2 ) hero . moveUp ( ) hero . attack ( …" at bounding box center [520, 139] width 97 height 224
click at [475, 91] on div "hero . moveDown ( 1 ) hero . moveRight ( 2 ) hero . moveUp ( ) hero . attack ( …" at bounding box center [520, 139] width 97 height 224
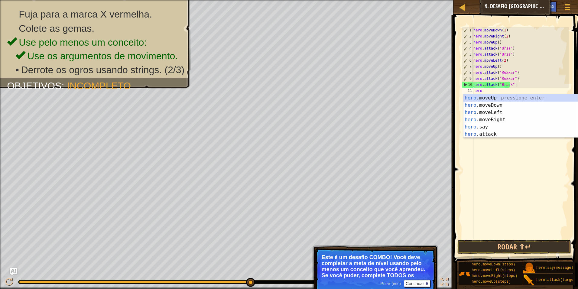
scroll to position [3, 0]
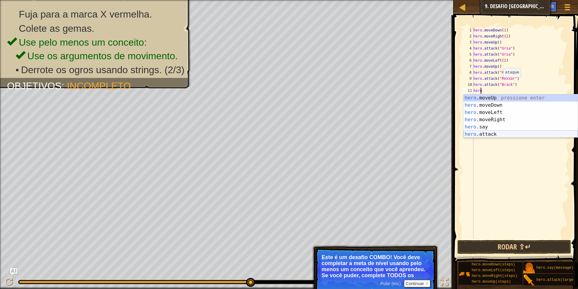
drag, startPoint x: 491, startPoint y: 132, endPoint x: 492, endPoint y: 126, distance: 6.2
click at [491, 132] on div "hero .moveUp pressione enter hero .moveDown pressione enter hero .moveLeft pres…" at bounding box center [520, 123] width 114 height 58
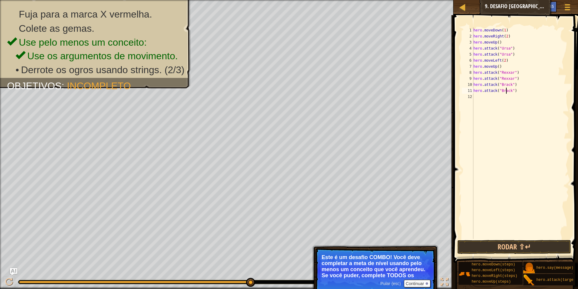
scroll to position [3, 3]
type textarea "hero.attack("Brack")"
click at [532, 249] on button "Rodar ⇧↵" at bounding box center [514, 247] width 114 height 14
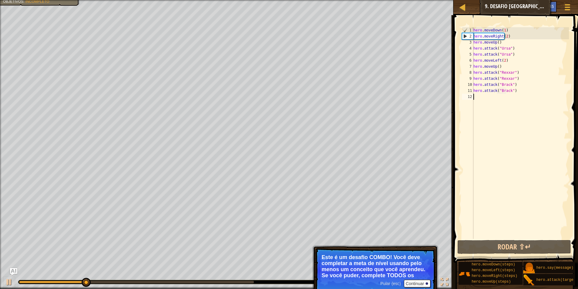
click at [477, 96] on div "hero . moveDown ( 1 ) hero . moveRight ( 2 ) hero . moveUp ( ) hero . attack ( …" at bounding box center [520, 139] width 97 height 224
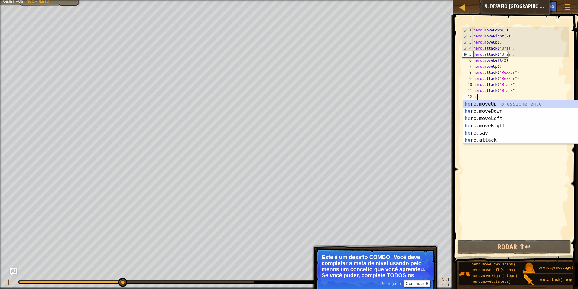
type textarea "hero"
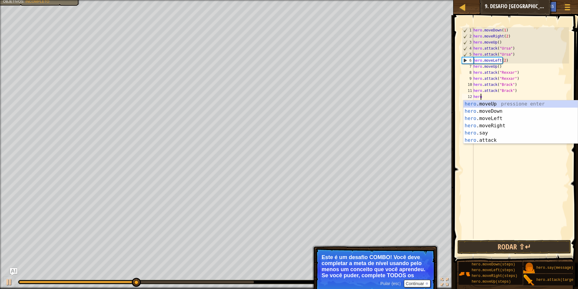
scroll to position [3, 0]
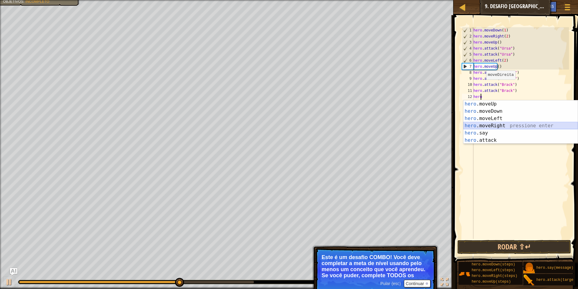
click at [482, 125] on div "hero .moveUp pressione enter hero .moveDown pressione enter hero .moveLeft pres…" at bounding box center [520, 129] width 114 height 58
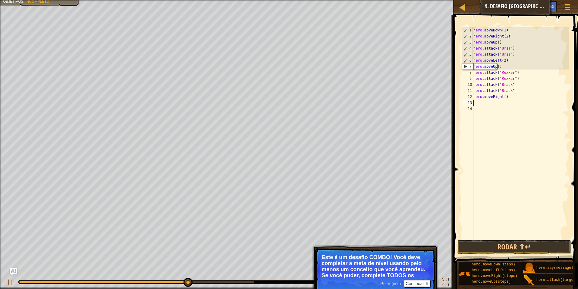
scroll to position [3, 0]
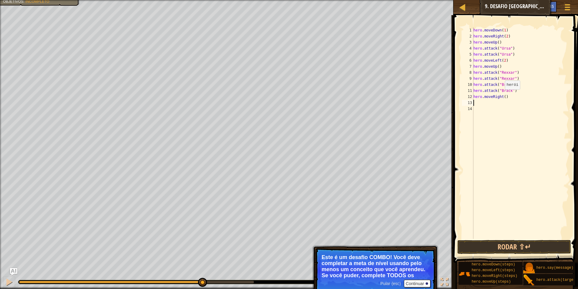
click at [502, 96] on div "hero . moveDown ( 1 ) hero . moveRight ( 2 ) hero . moveUp ( ) hero . attack ( …" at bounding box center [520, 139] width 97 height 224
click at [501, 96] on div "hero . moveDown ( 1 ) hero . moveRight ( 2 ) hero . moveUp ( ) hero . attack ( …" at bounding box center [520, 139] width 97 height 224
click at [513, 249] on button "Rodar ⇧↵" at bounding box center [514, 247] width 114 height 14
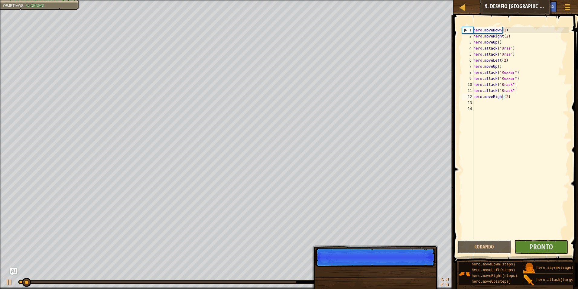
click at [513, 248] on div "Rodando Enviar Pronto" at bounding box center [514, 247] width 114 height 14
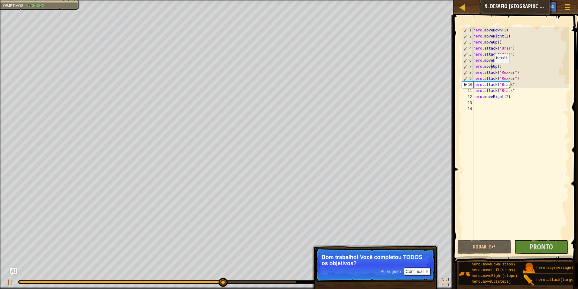
click at [491, 69] on div "hero . moveDown ( 1 ) hero . moveRight ( 2 ) hero . moveUp ( ) hero . attack ( …" at bounding box center [520, 139] width 97 height 224
type textarea "hero.moveUp()"
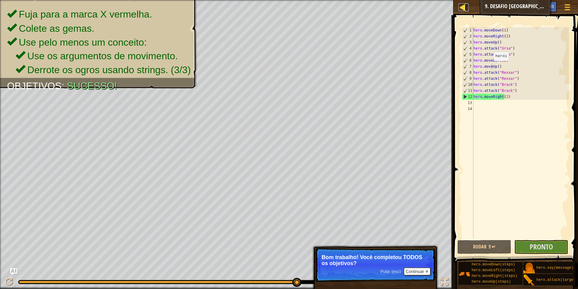
click at [462, 6] on div at bounding box center [462, 7] width 8 height 8
select select "pt-BR"
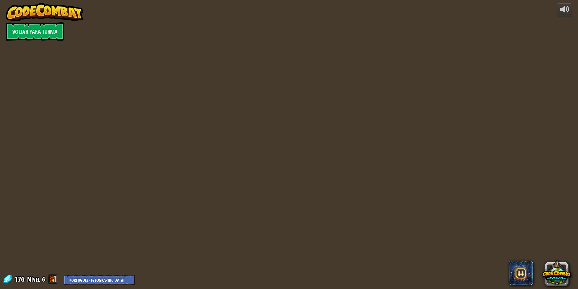
select select "pt-BR"
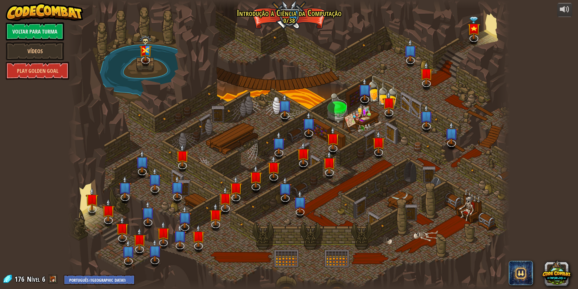
select select "pt-BR"
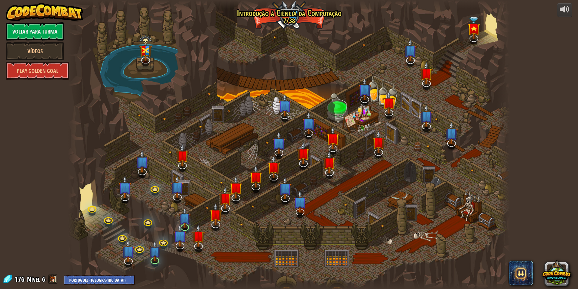
select select "pt-BR"
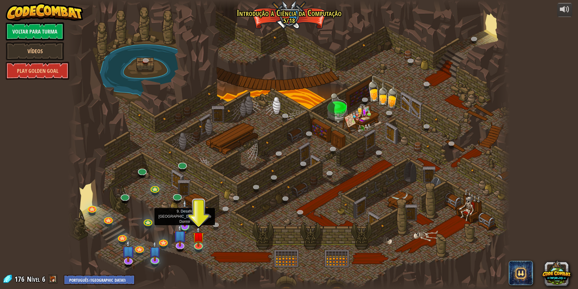
click at [184, 224] on img at bounding box center [185, 213] width 12 height 28
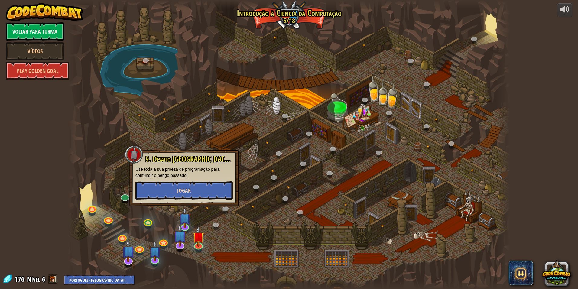
click at [218, 193] on button "Jogar" at bounding box center [183, 190] width 97 height 18
